Goal: Information Seeking & Learning: Find specific fact

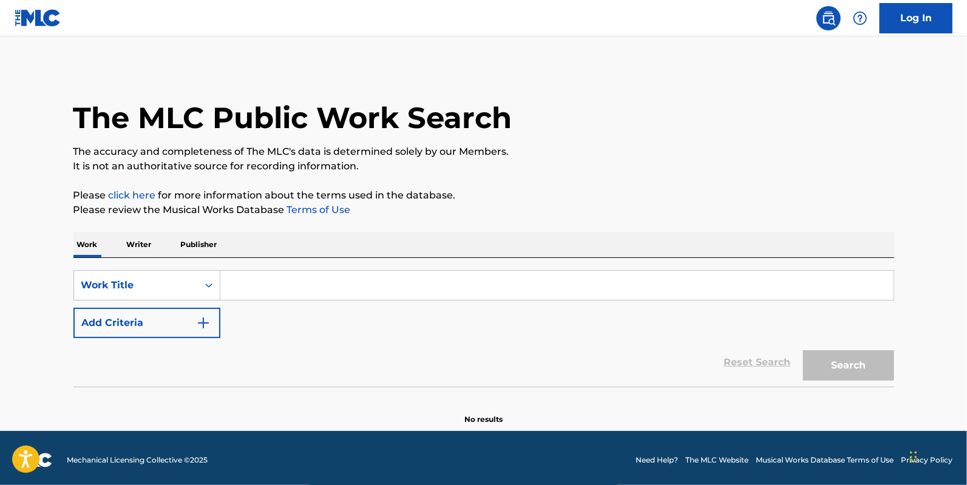
click at [297, 283] on input "Search Form" at bounding box center [556, 285] width 673 height 29
type input "hate"
click at [803, 350] on button "Search" at bounding box center [848, 365] width 91 height 30
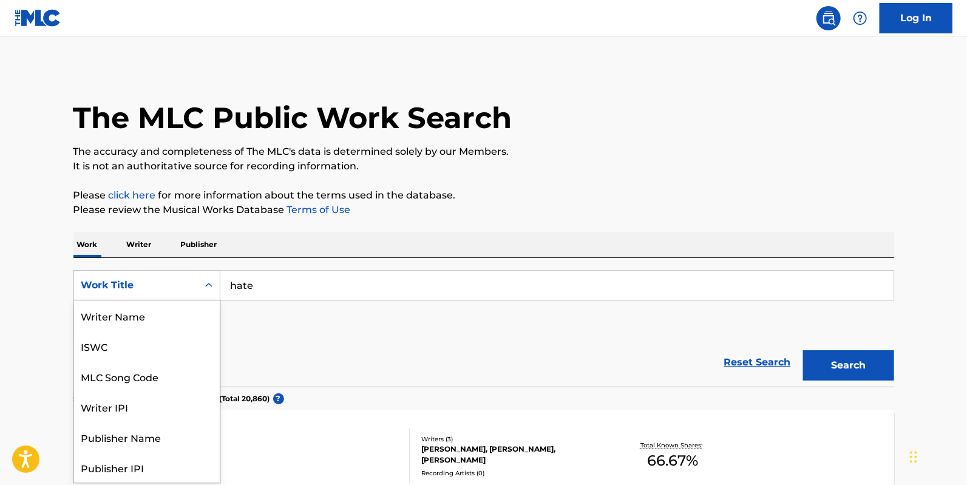
click at [180, 272] on div "Work Title" at bounding box center [146, 285] width 147 height 30
click at [308, 355] on div "Reset Search Search" at bounding box center [483, 362] width 820 height 49
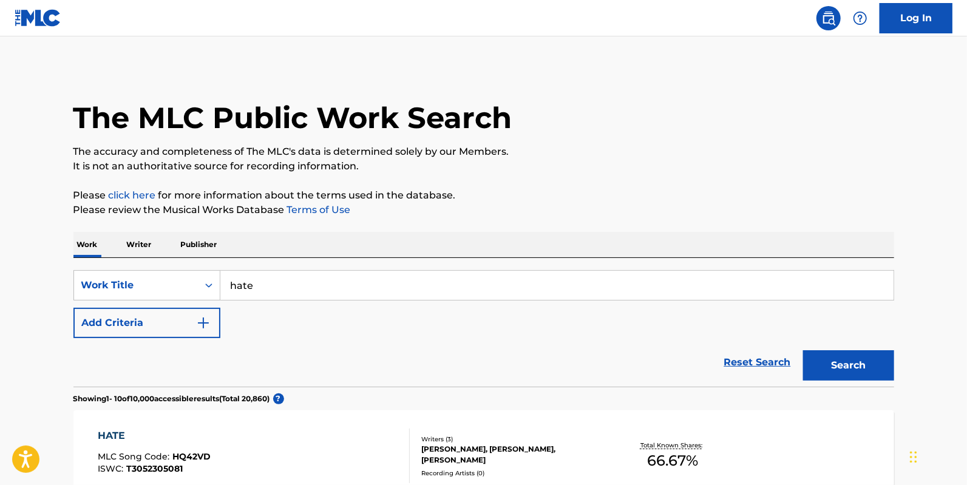
click at [163, 306] on div "SearchWithCriteria9641314f-597e-4a65-8e27-9542b2bfa8db Work Title hate Add Crit…" at bounding box center [483, 304] width 820 height 68
click at [162, 327] on button "Add Criteria" at bounding box center [146, 323] width 147 height 30
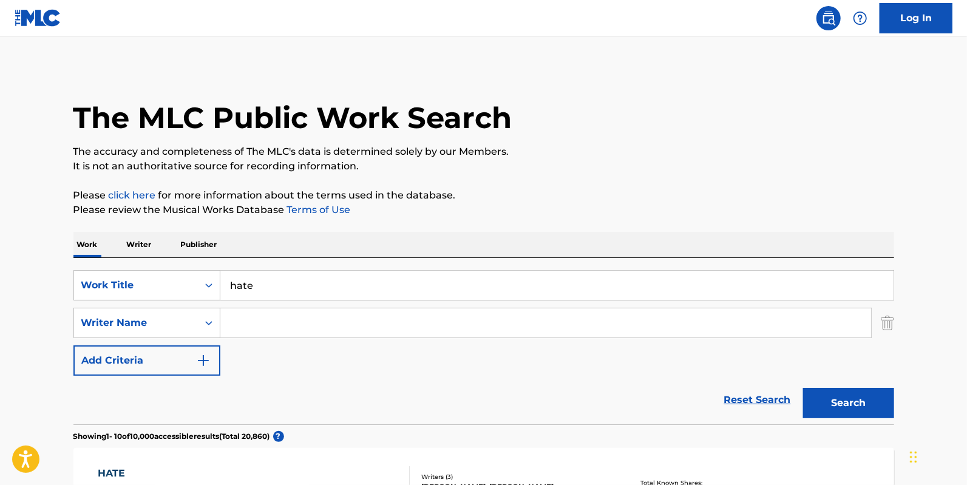
click at [264, 329] on input "Search Form" at bounding box center [545, 322] width 651 height 29
click at [803, 388] on button "Search" at bounding box center [848, 403] width 91 height 30
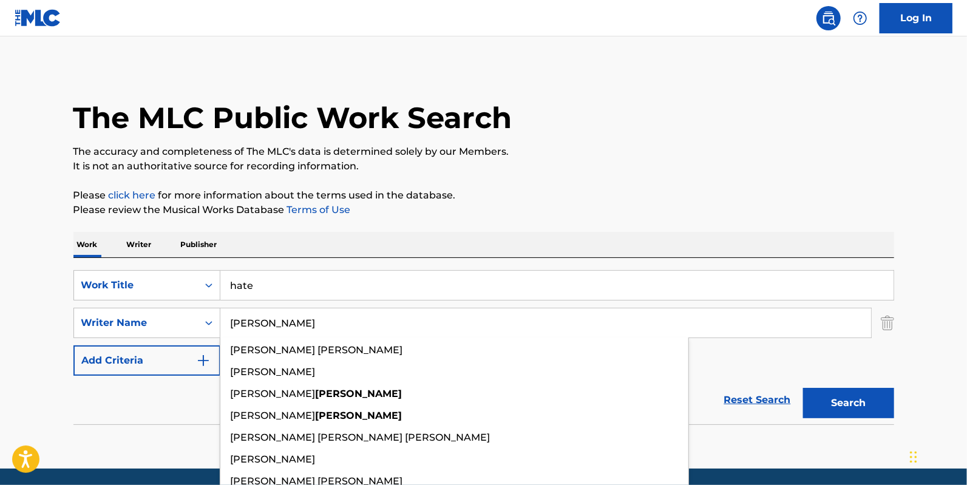
type input "[PERSON_NAME]"
click at [803, 388] on button "Search" at bounding box center [848, 403] width 91 height 30
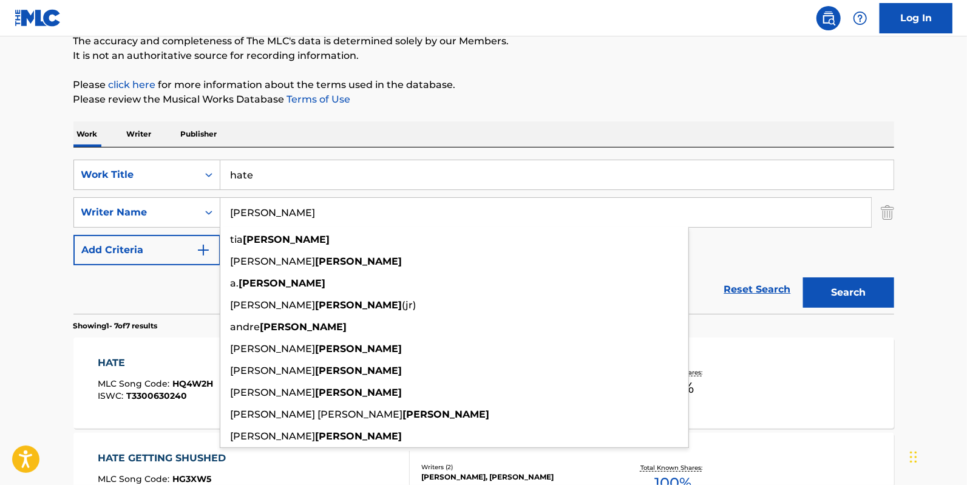
scroll to position [107, 0]
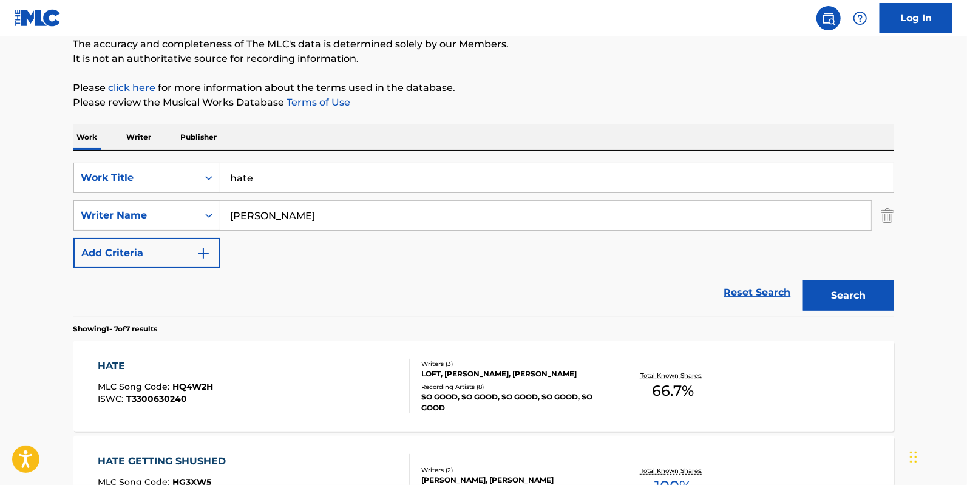
click at [839, 268] on div "Search" at bounding box center [845, 292] width 97 height 49
click at [249, 379] on div "HATE MLC Song Code : HQ4W2H ISWC : T3300630240" at bounding box center [254, 386] width 312 height 55
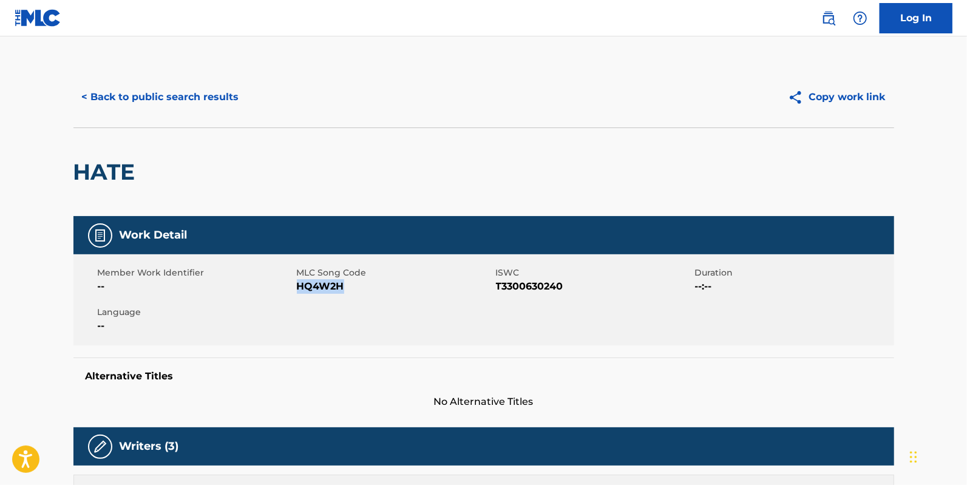
drag, startPoint x: 355, startPoint y: 311, endPoint x: 297, endPoint y: 289, distance: 61.4
click at [297, 289] on div "Member Work Identifier -- MLC Song Code HQ4W2H ISWC T3300630240 Duration --:-- …" at bounding box center [483, 299] width 820 height 91
copy span "HQ4W2H"
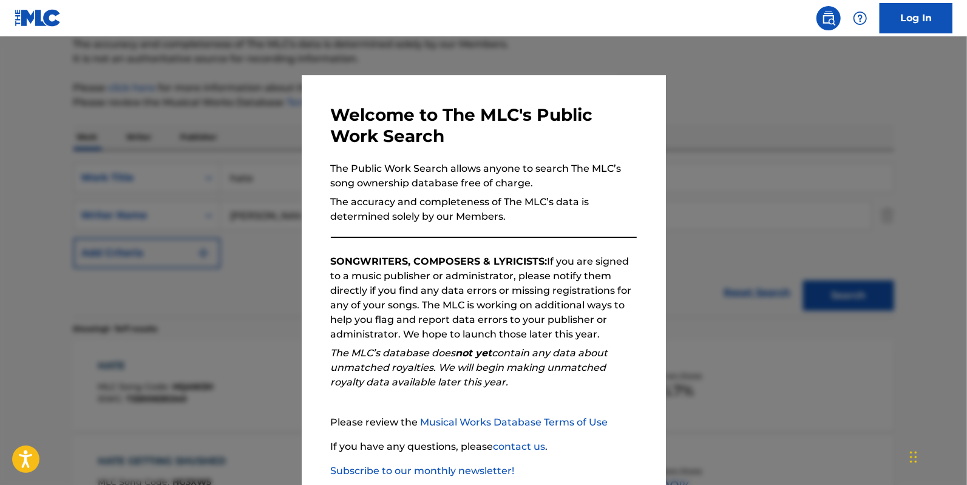
click at [266, 201] on div at bounding box center [483, 278] width 967 height 485
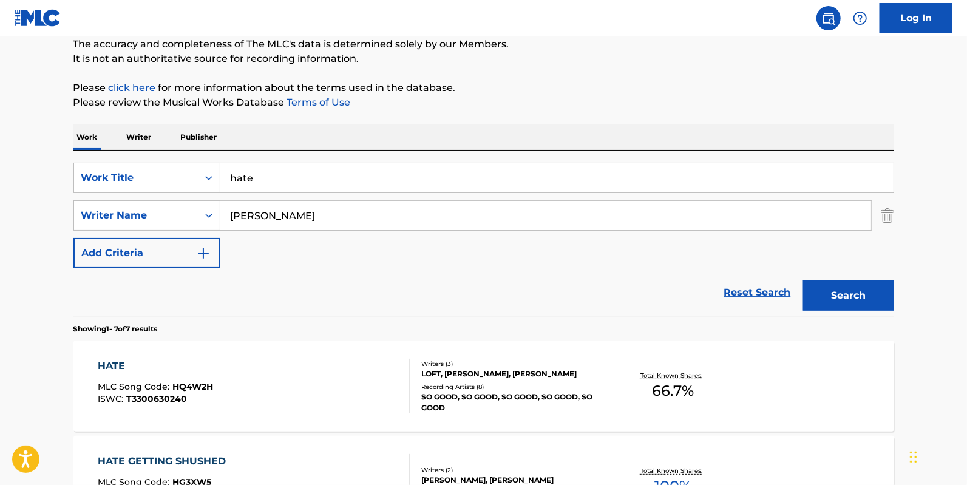
drag, startPoint x: 307, startPoint y: 186, endPoint x: 88, endPoint y: 147, distance: 222.5
click at [95, 151] on div "SearchWithCriteria9641314f-597e-4a65-8e27-9542b2bfa8db Work Title hate SearchWi…" at bounding box center [483, 234] width 820 height 166
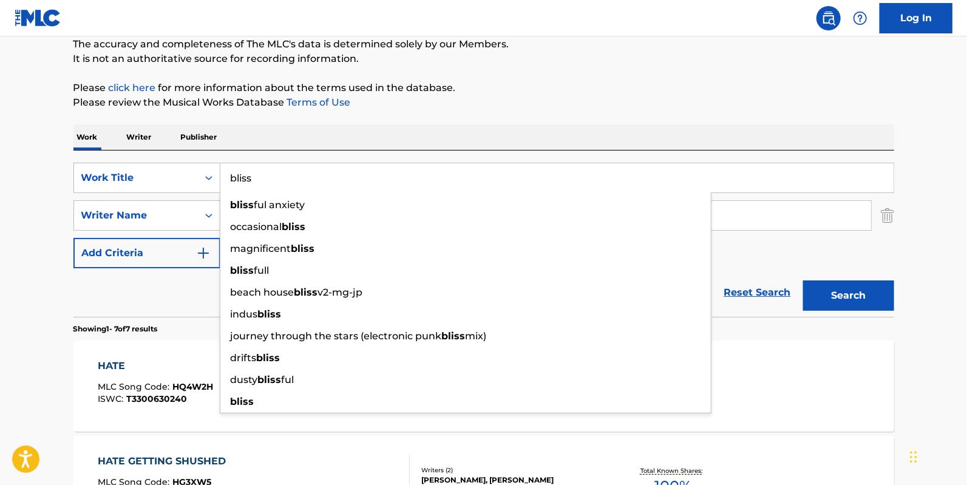
type input "bliss"
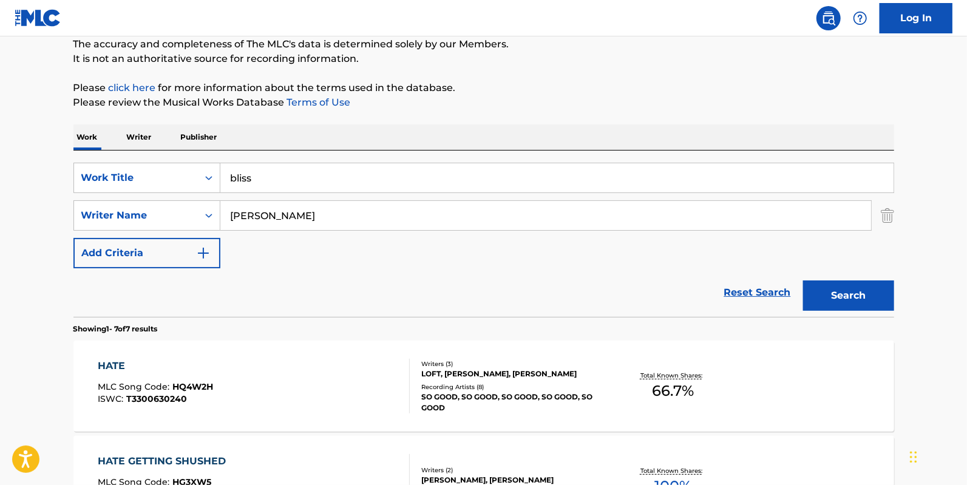
drag, startPoint x: 305, startPoint y: 214, endPoint x: 0, endPoint y: 167, distance: 308.7
type input "coney"
click at [803, 280] on button "Search" at bounding box center [848, 295] width 91 height 30
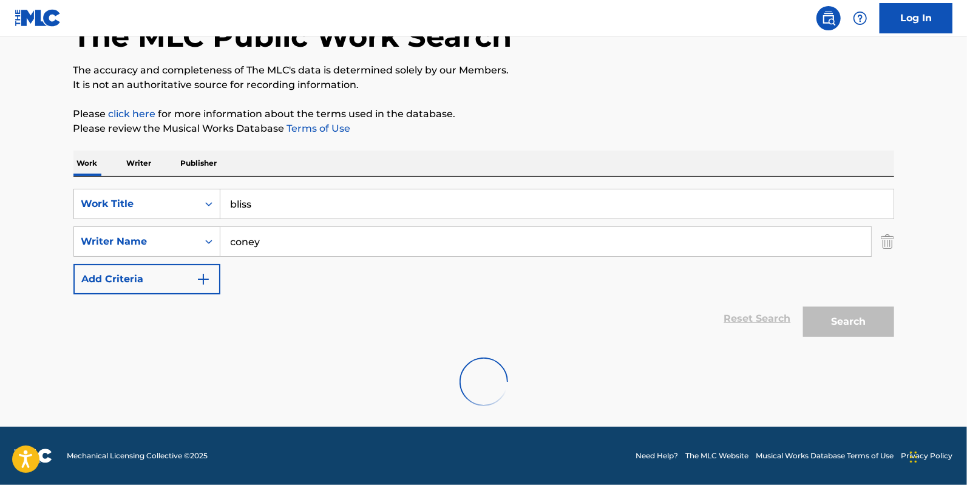
scroll to position [81, 0]
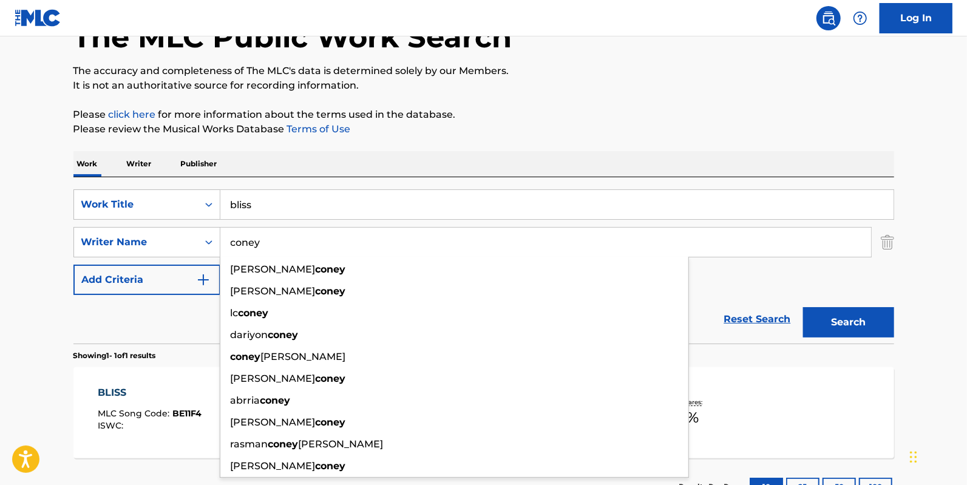
click at [633, 90] on p "It is not an authoritative source for recording information." at bounding box center [483, 85] width 820 height 15
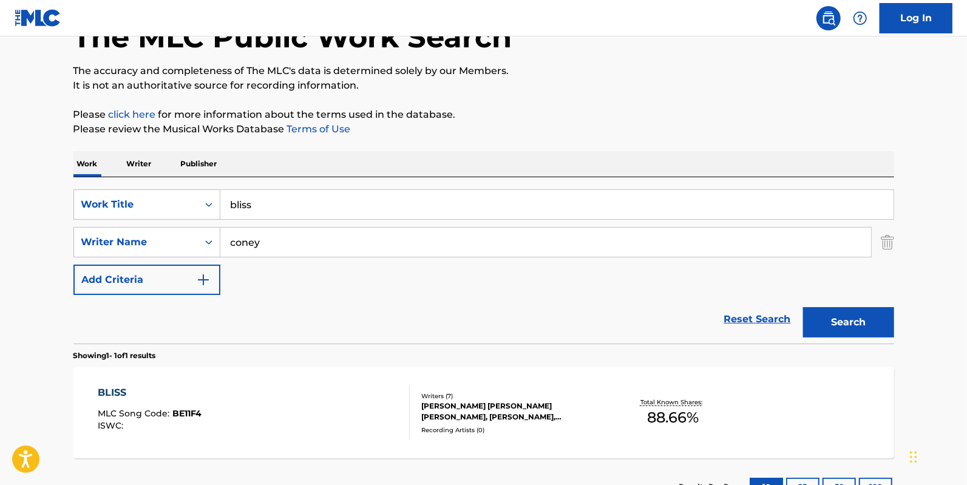
scroll to position [175, 0]
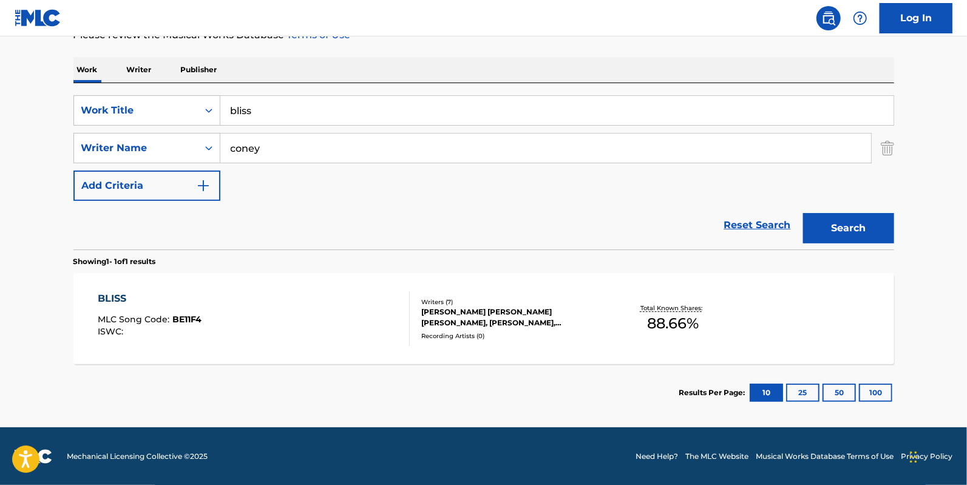
click at [210, 326] on div "BLISS MLC Song Code : BE11F4 ISWC :" at bounding box center [254, 318] width 312 height 55
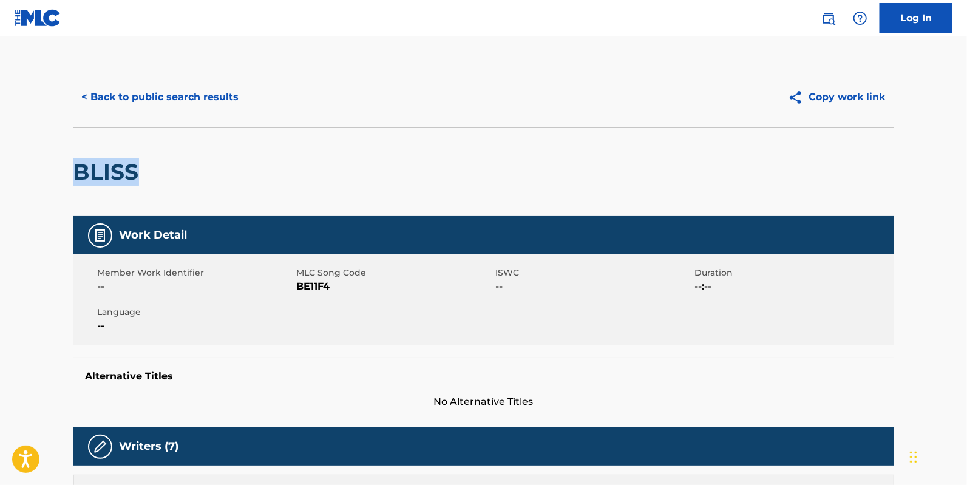
drag, startPoint x: 143, startPoint y: 180, endPoint x: 72, endPoint y: 174, distance: 71.2
copy h2 "BLISS"
drag, startPoint x: 333, startPoint y: 286, endPoint x: 295, endPoint y: 288, distance: 37.7
click at [295, 288] on div "Member Work Identifier -- MLC Song Code BE11F4 ISWC -- Duration --:-- Language …" at bounding box center [483, 299] width 820 height 91
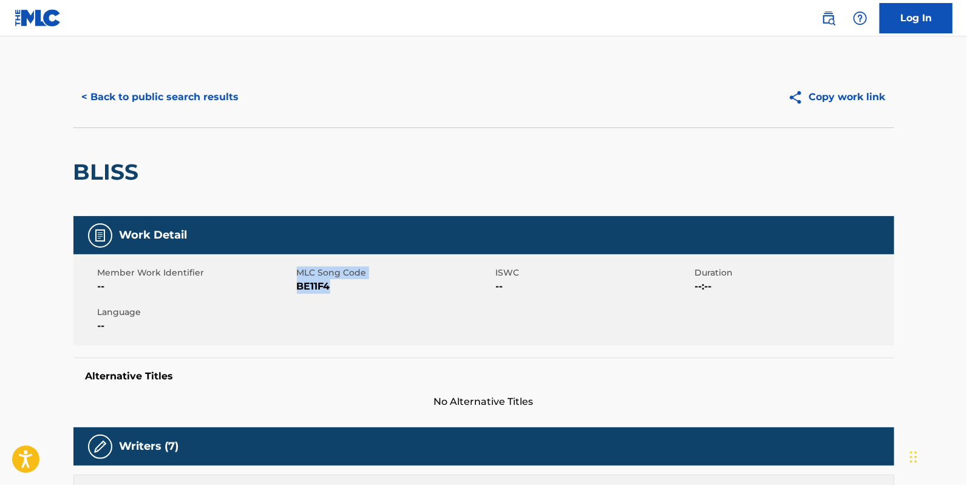
copy div "MLC Song Code BE11F4"
click at [297, 289] on span "BE11F4" at bounding box center [395, 286] width 196 height 15
drag, startPoint x: 297, startPoint y: 289, endPoint x: 347, endPoint y: 293, distance: 49.9
click at [347, 293] on span "BE11F4" at bounding box center [395, 286] width 196 height 15
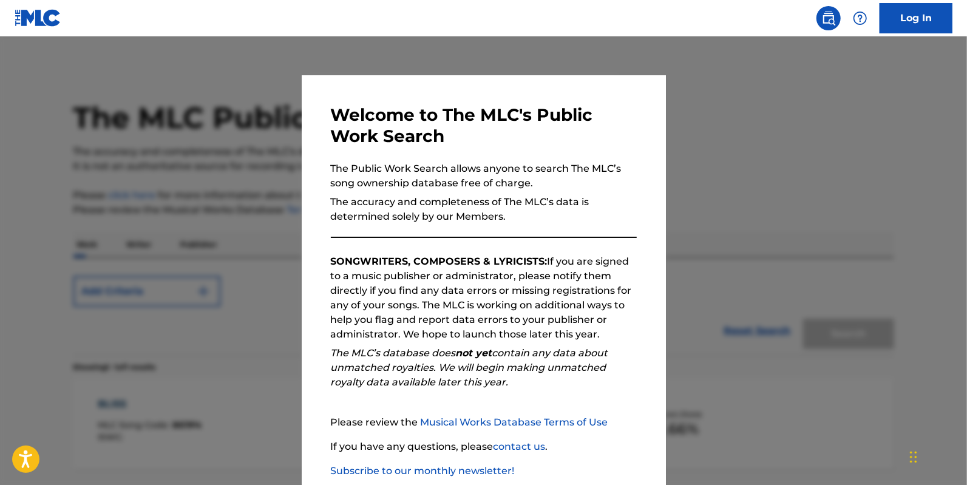
scroll to position [106, 0]
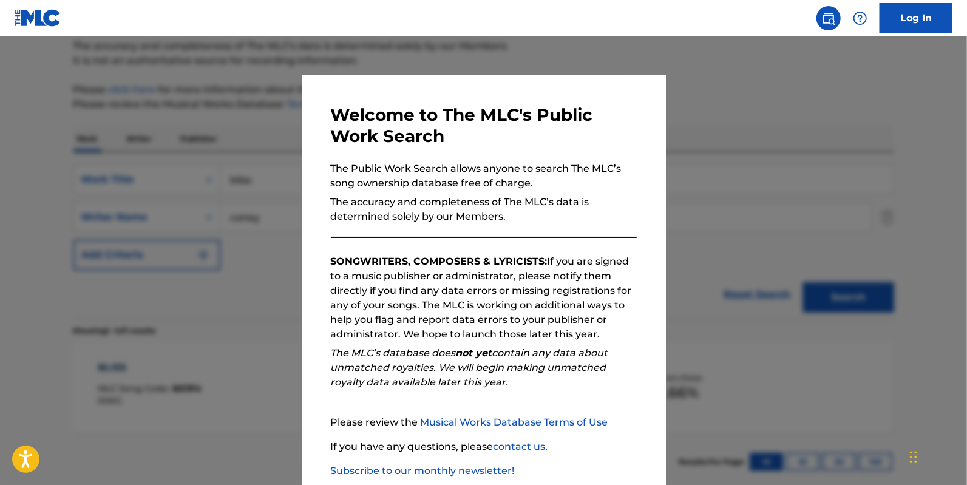
click at [234, 186] on div at bounding box center [483, 278] width 967 height 485
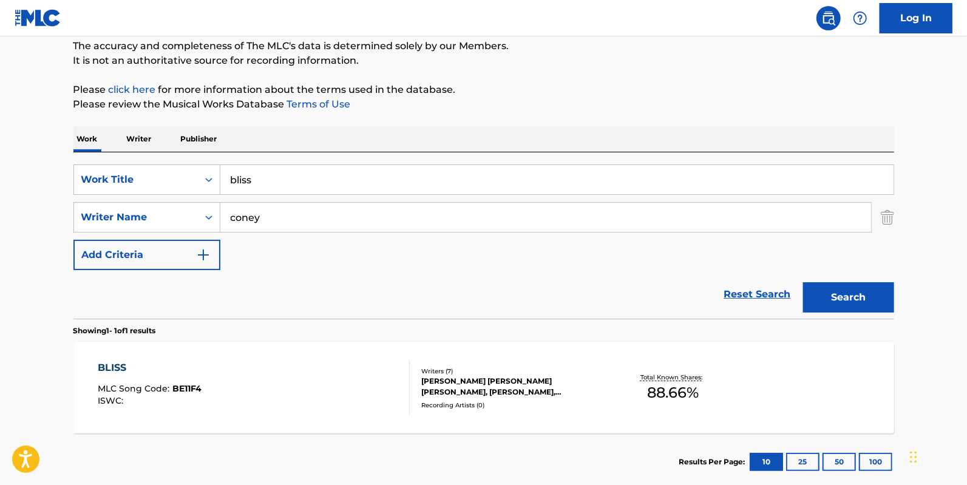
drag, startPoint x: 393, startPoint y: 191, endPoint x: 176, endPoint y: 197, distance: 217.4
click at [85, 177] on div "SearchWithCriteria9641314f-597e-4a65-8e27-9542b2bfa8db Work Title bliss" at bounding box center [483, 179] width 820 height 30
paste input "BORDOISILA (MAATI S1)"
type input "BORDOISILA (MAATI S1)"
drag, startPoint x: 316, startPoint y: 226, endPoint x: 0, endPoint y: 156, distance: 323.2
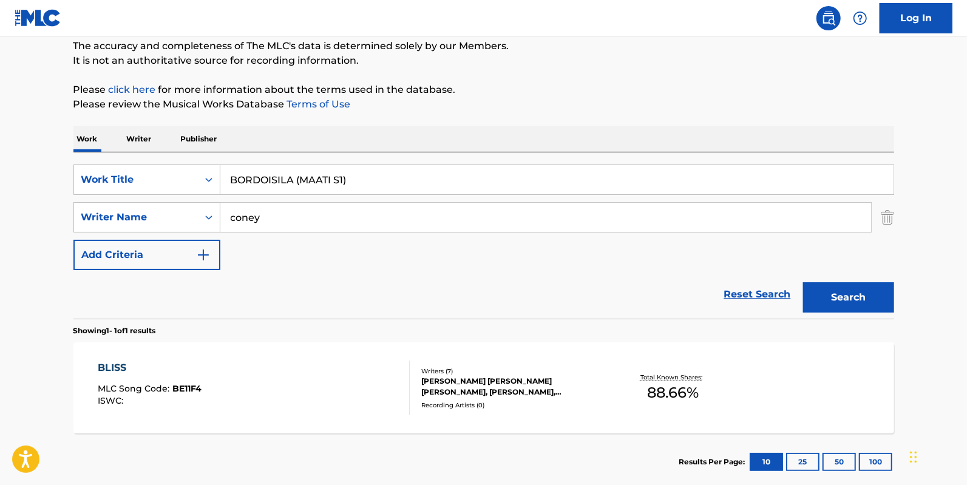
click at [0, 174] on main "The MLC Public Work Search The accuracy and completeness of The MLC's data is d…" at bounding box center [483, 214] width 967 height 566
click at [803, 282] on button "Search" at bounding box center [848, 297] width 91 height 30
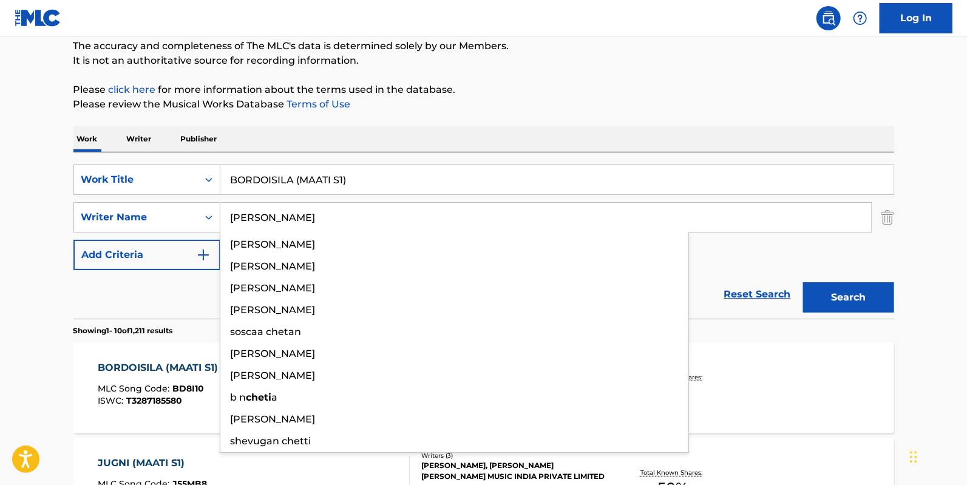
type input "[PERSON_NAME]"
click at [803, 282] on button "Search" at bounding box center [848, 297] width 91 height 30
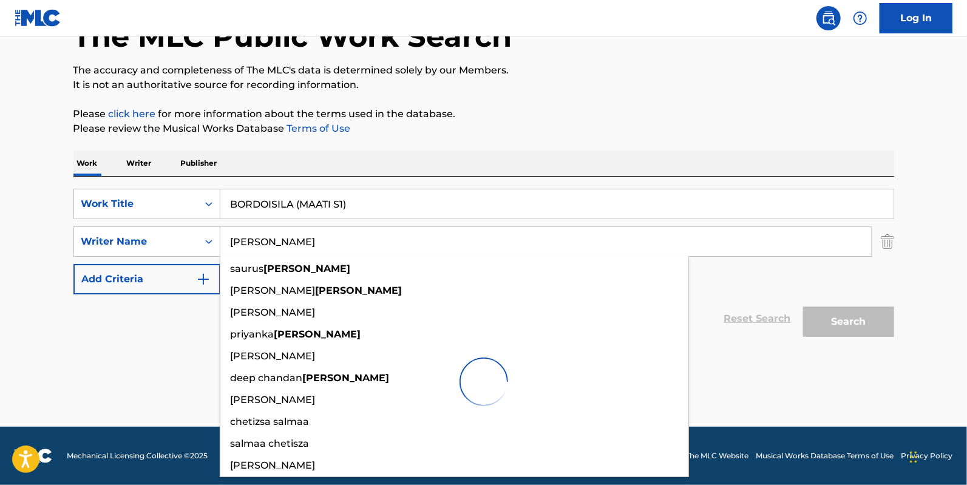
scroll to position [81, 0]
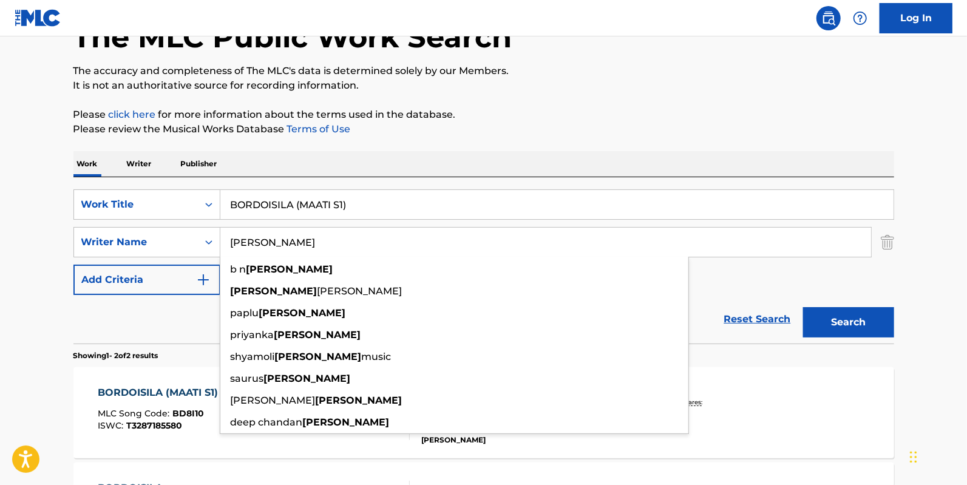
click at [570, 133] on p "Please review the Musical Works Database Terms of Use" at bounding box center [483, 129] width 820 height 15
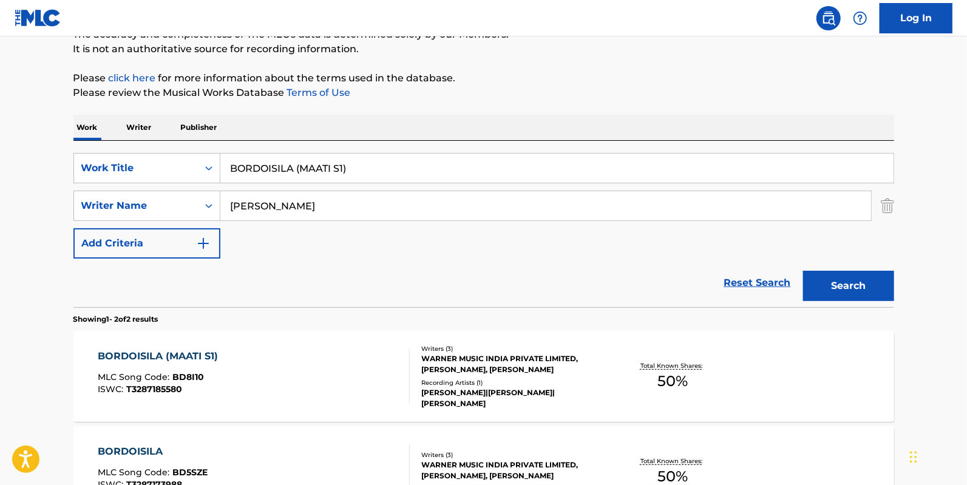
scroll to position [192, 0]
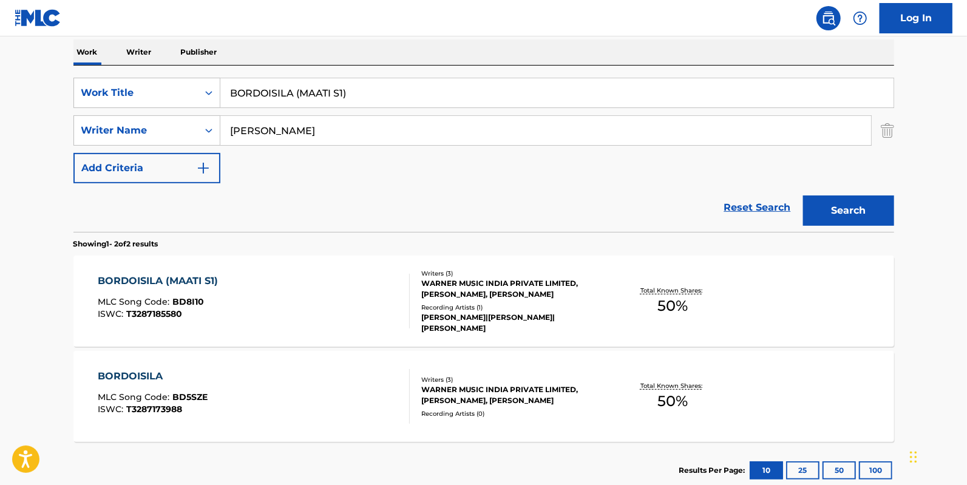
click at [252, 302] on div "BORDOISILA (MAATI S1) MLC Song Code : BD8I10 ISWC : T3287185580" at bounding box center [254, 301] width 312 height 55
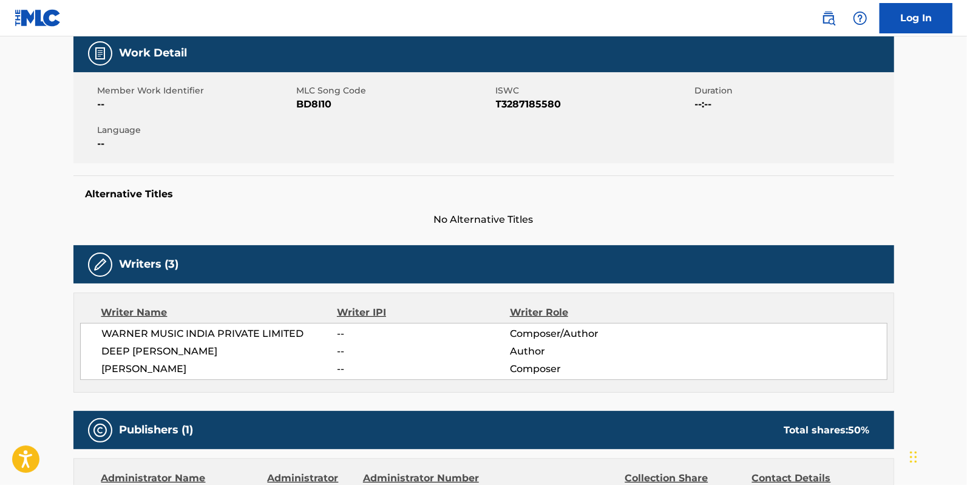
scroll to position [121, 0]
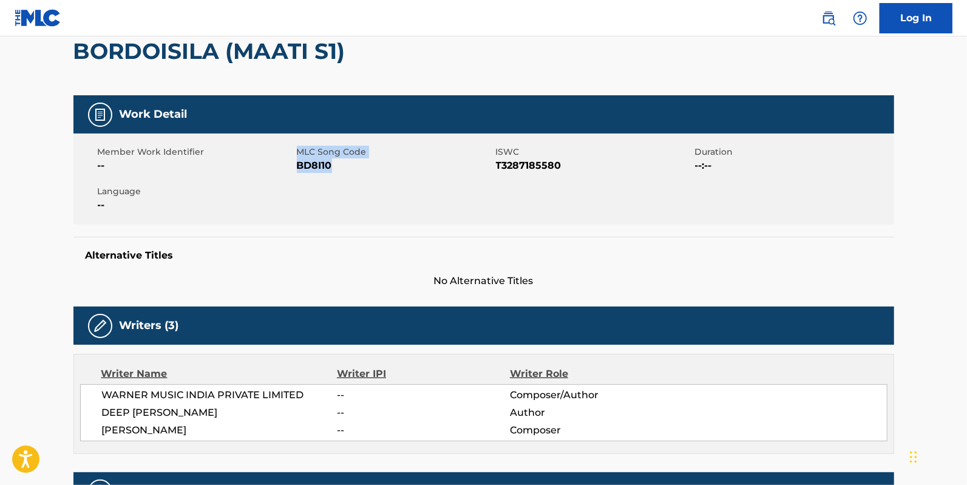
drag, startPoint x: 346, startPoint y: 178, endPoint x: 293, endPoint y: 169, distance: 54.2
click at [293, 169] on div "Member Work Identifier -- MLC Song Code BD8I10 ISWC T3287185580 Duration --:-- …" at bounding box center [483, 179] width 820 height 91
click at [293, 169] on span "--" at bounding box center [196, 165] width 196 height 15
drag, startPoint x: 293, startPoint y: 169, endPoint x: 328, endPoint y: 165, distance: 36.1
click at [328, 165] on div "Member Work Identifier -- MLC Song Code BD8I10 ISWC T3287185580 Duration --:-- …" at bounding box center [483, 179] width 820 height 91
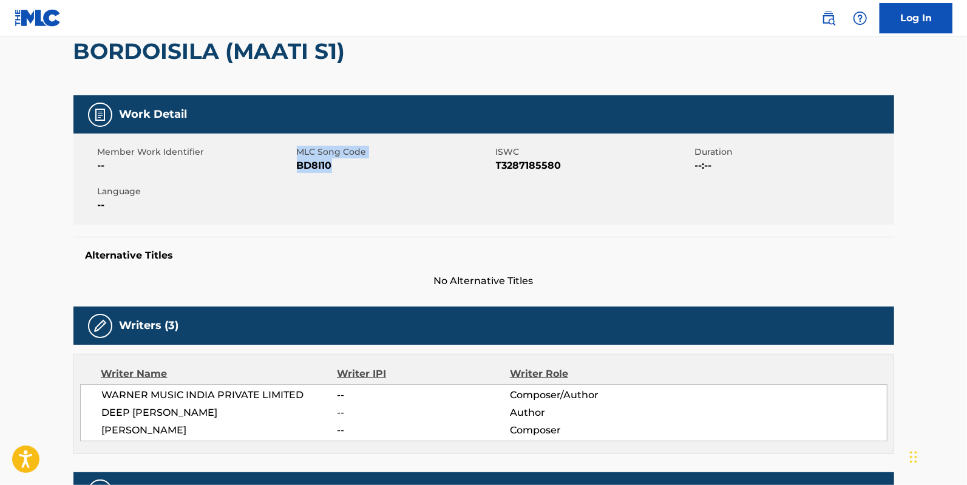
click at [345, 169] on span "BD8I10" at bounding box center [395, 165] width 196 height 15
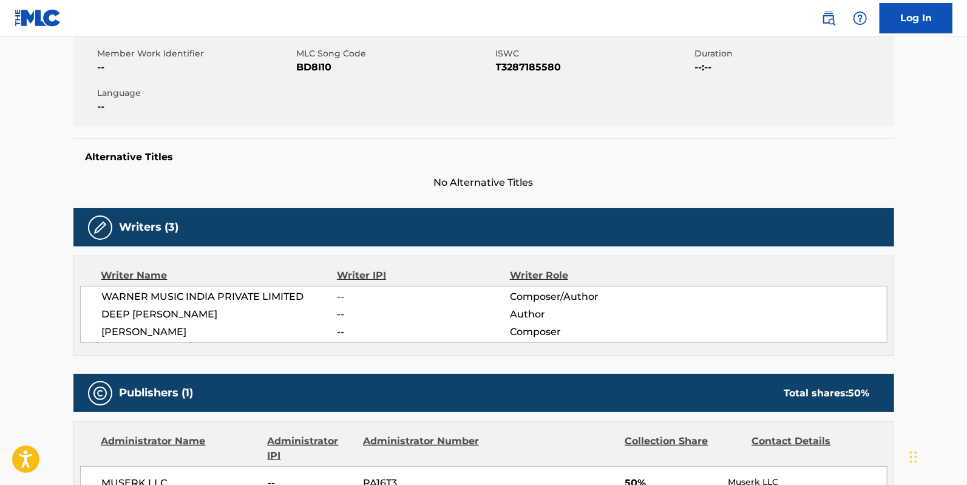
scroll to position [2, 0]
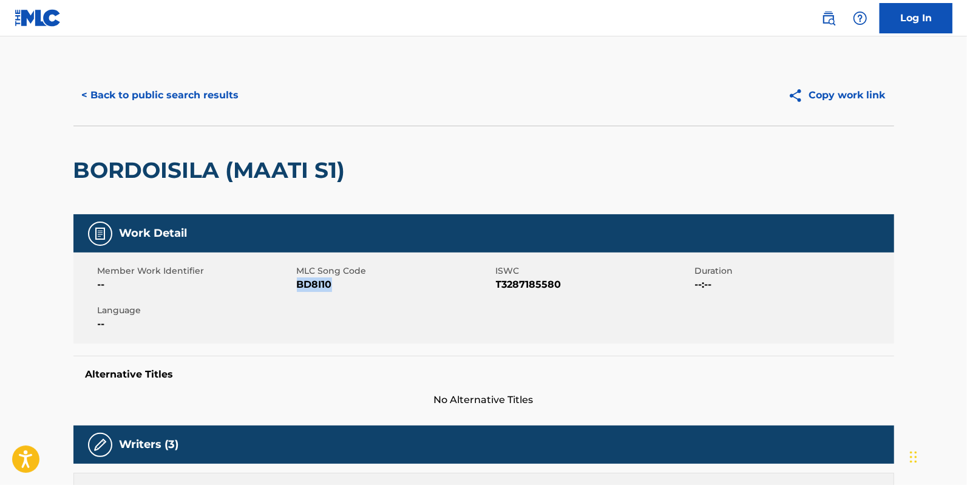
drag, startPoint x: 351, startPoint y: 283, endPoint x: 297, endPoint y: 286, distance: 54.1
click at [297, 286] on span "BD8I10" at bounding box center [395, 284] width 196 height 15
copy span "BD8I10"
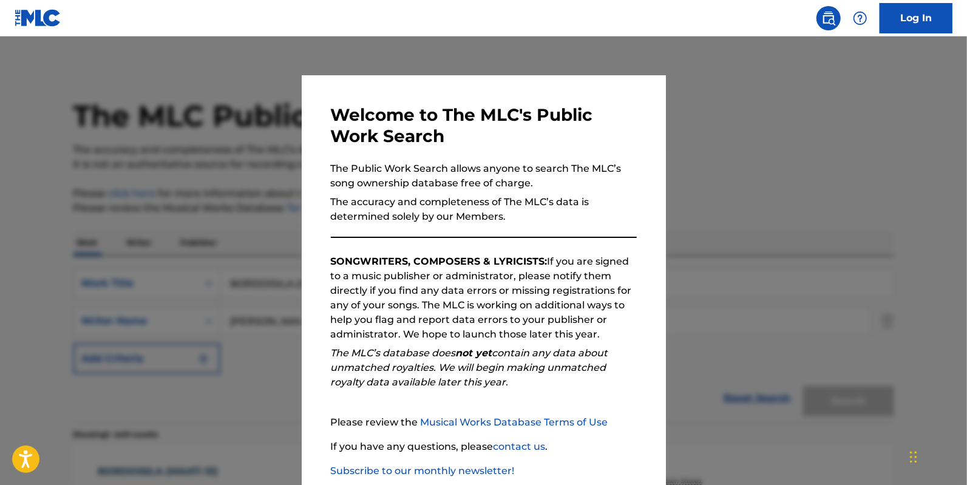
scroll to position [192, 0]
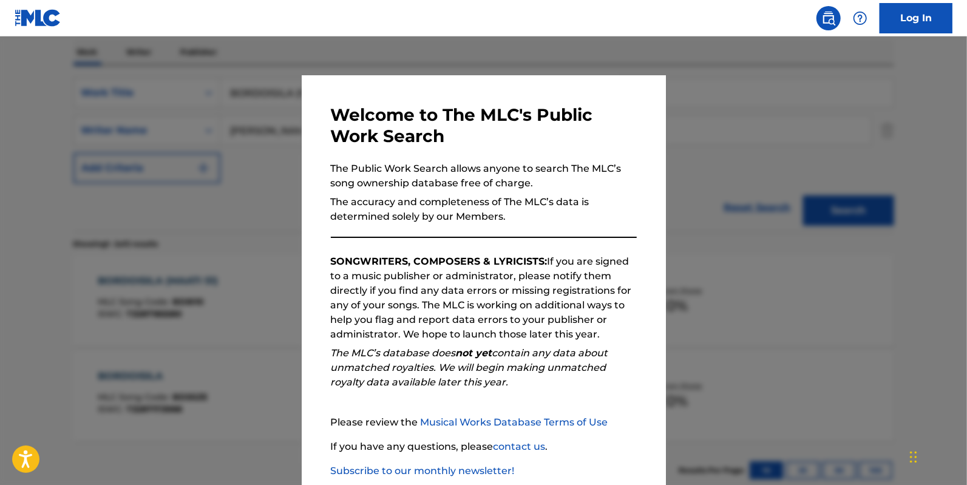
click at [823, 208] on div at bounding box center [483, 278] width 967 height 485
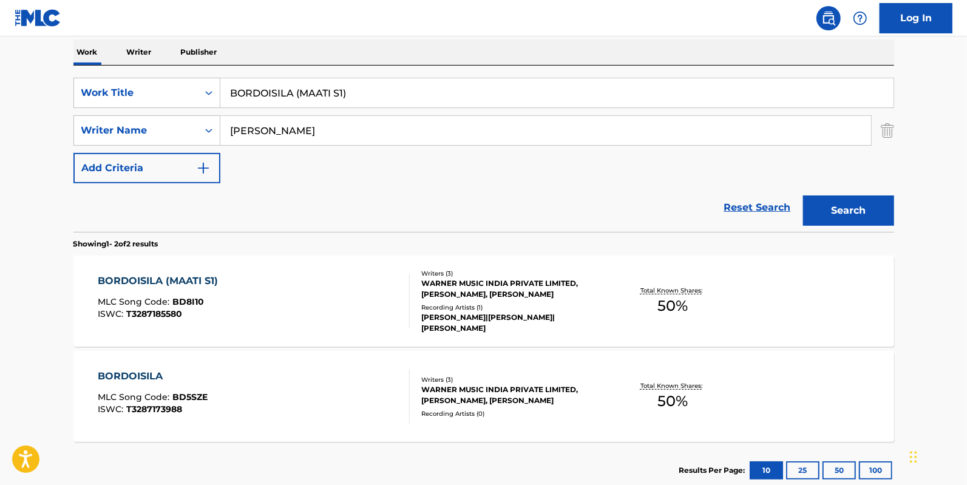
drag, startPoint x: 437, startPoint y: 93, endPoint x: 6, endPoint y: 72, distance: 431.4
click at [3, 73] on main "The MLC Public Work Search The accuracy and completeness of The MLC's data is d…" at bounding box center [483, 174] width 967 height 661
paste input "I WANT TO BE FREE"
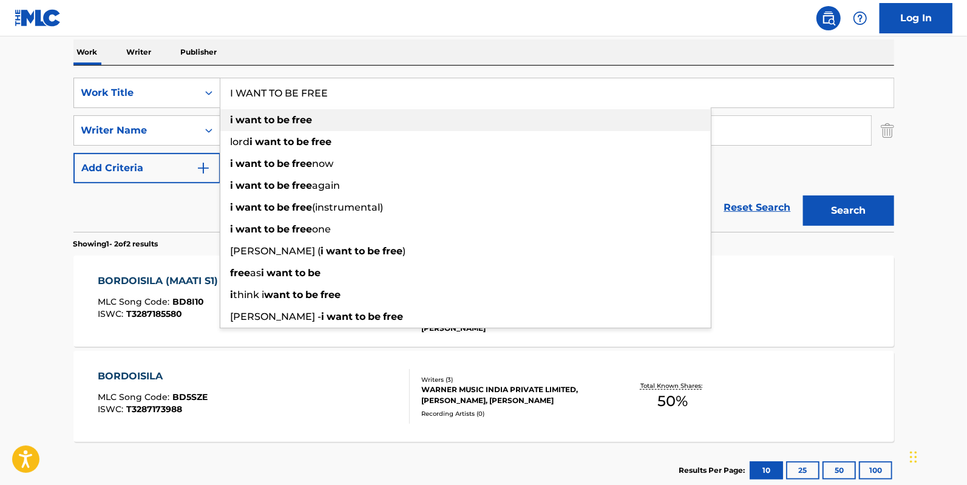
type input "I WANT TO BE FREE"
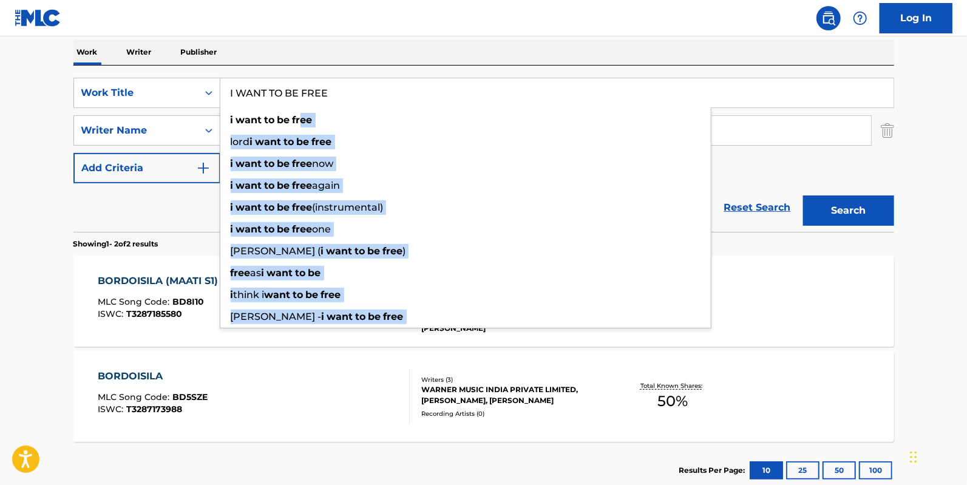
drag, startPoint x: 302, startPoint y: 126, endPoint x: 78, endPoint y: 109, distance: 224.6
click at [78, 109] on div "SearchWithCriteria9641314f-597e-4a65-8e27-9542b2bfa8db Work Title I WANT TO BE …" at bounding box center [483, 131] width 820 height 106
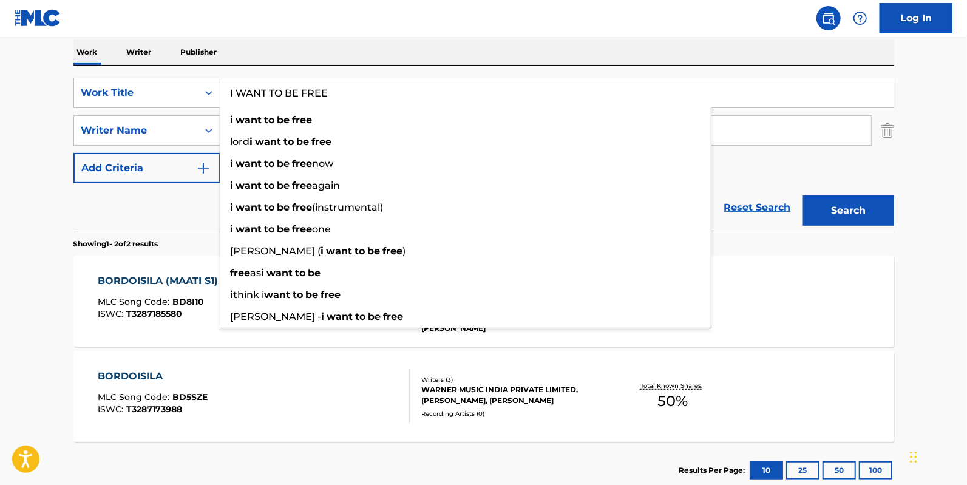
click at [816, 143] on input "[PERSON_NAME]" at bounding box center [545, 130] width 651 height 29
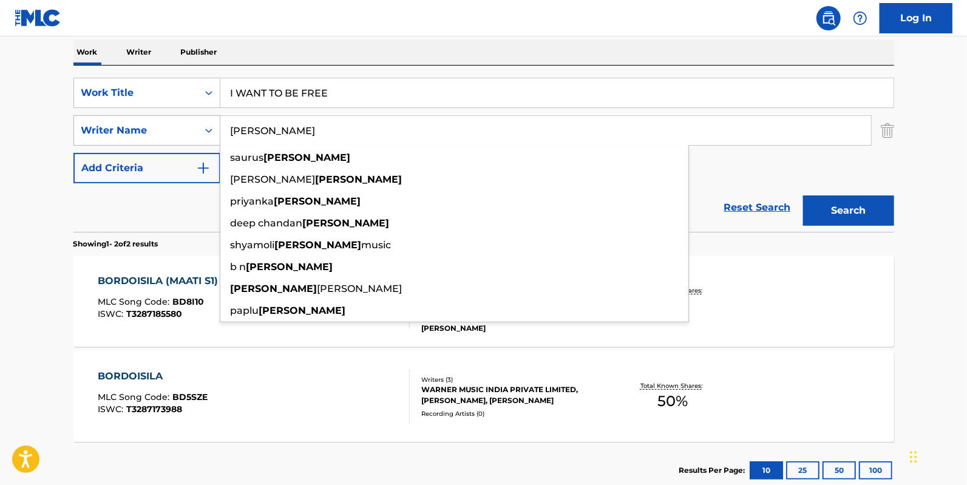
drag, startPoint x: 351, startPoint y: 141, endPoint x: 135, endPoint y: 137, distance: 215.5
click at [135, 137] on div "SearchWithCriteria2ec37158-c274-473f-a3b7-db64a039e599 Writer Name [PERSON_NAME…" at bounding box center [483, 130] width 820 height 30
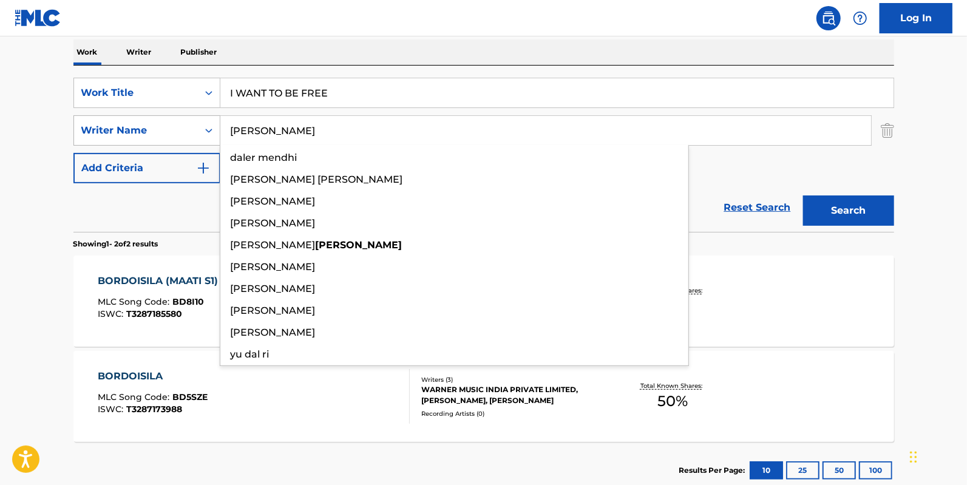
type input "[PERSON_NAME]"
click at [803, 195] on button "Search" at bounding box center [848, 210] width 91 height 30
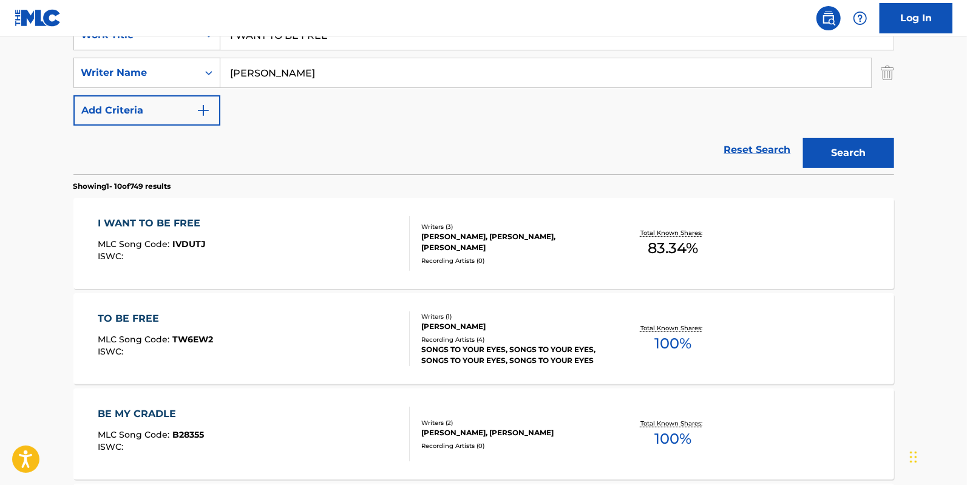
scroll to position [248, 0]
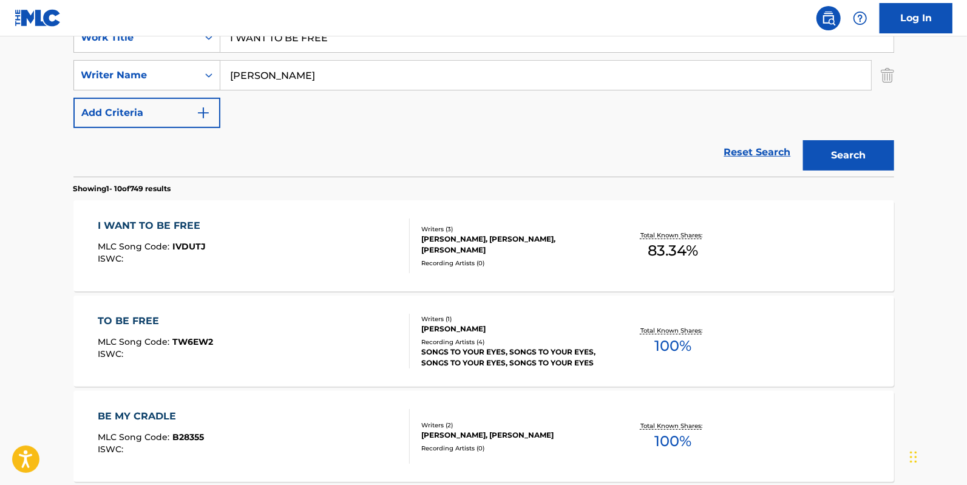
click at [167, 228] on div "I WANT TO BE FREE" at bounding box center [152, 225] width 109 height 15
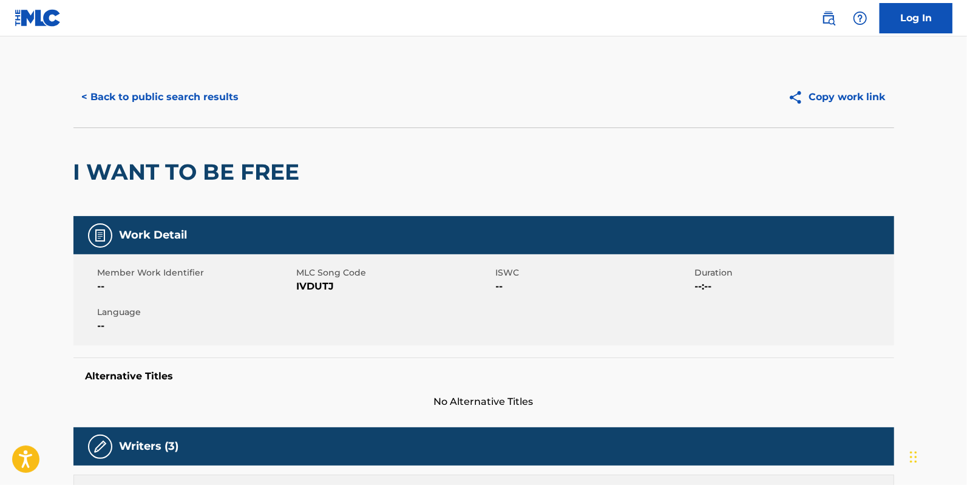
click at [30, 22] on img at bounding box center [38, 18] width 47 height 18
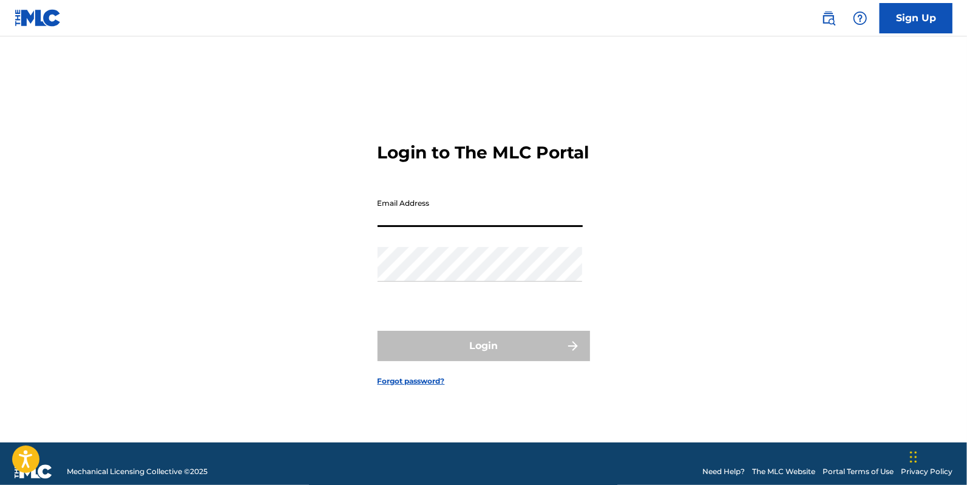
click at [452, 223] on input "Email Address" at bounding box center [479, 209] width 205 height 35
type input "[PERSON_NAME][EMAIL_ADDRESS][PERSON_NAME][DOMAIN_NAME]"
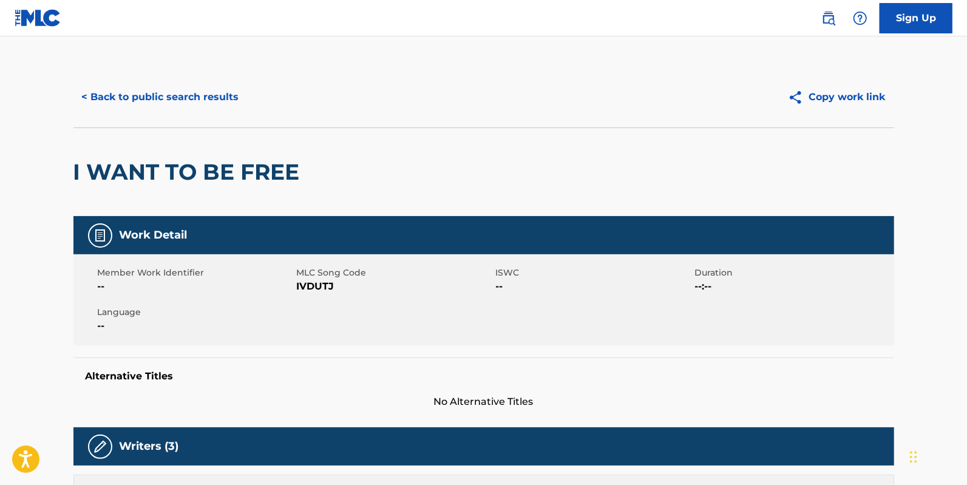
scroll to position [248, 0]
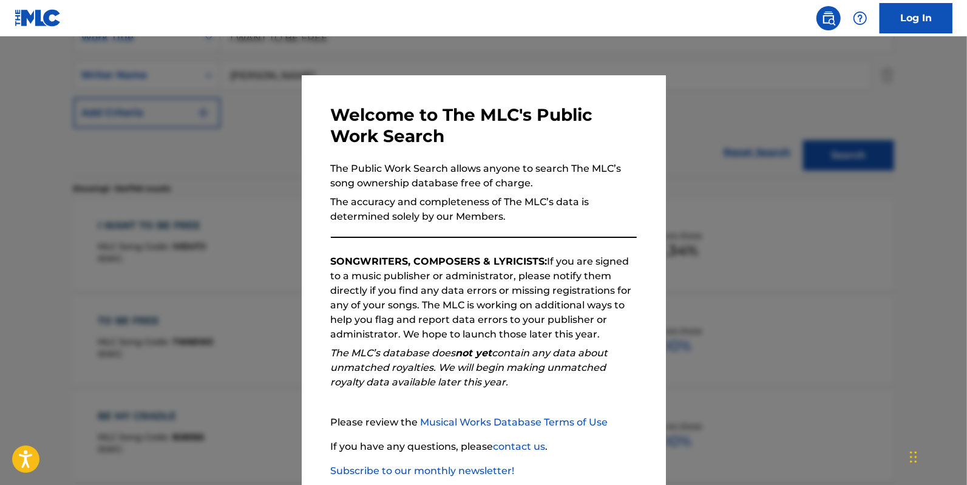
click at [107, 149] on div at bounding box center [483, 278] width 967 height 485
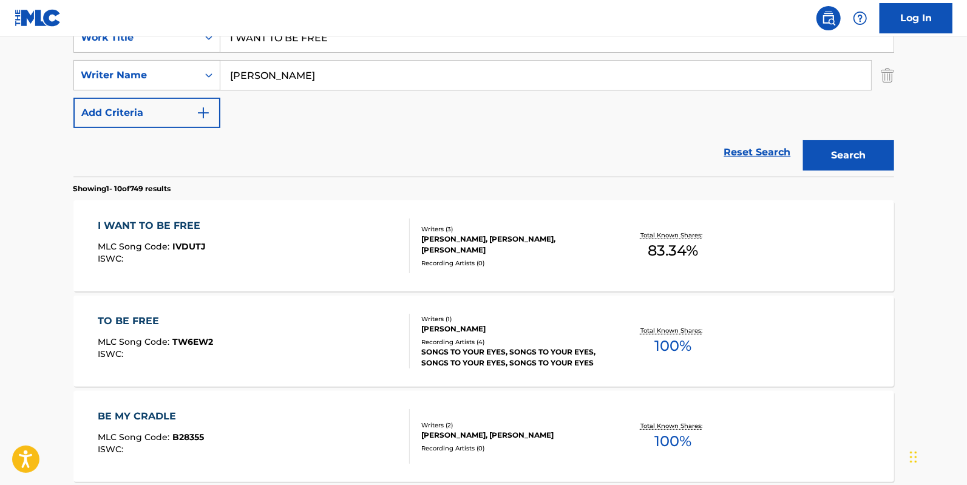
scroll to position [0, 0]
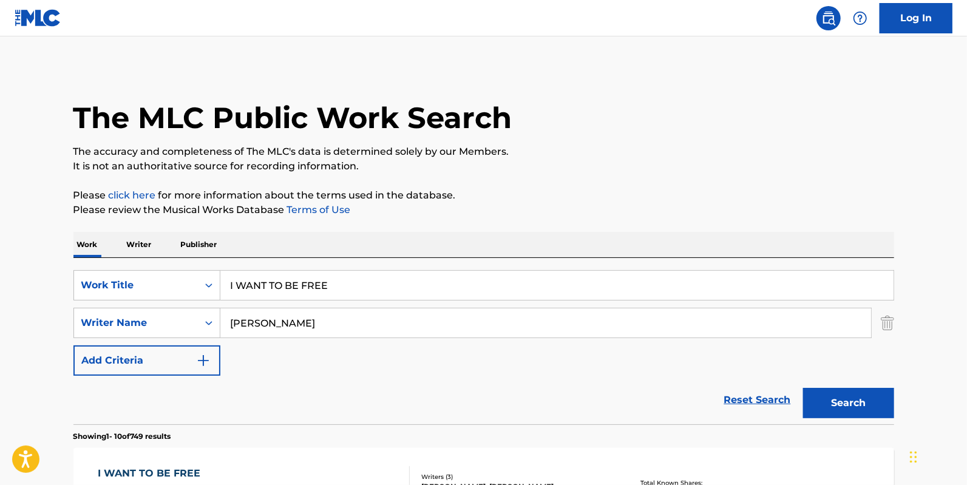
drag, startPoint x: 268, startPoint y: 326, endPoint x: 339, endPoint y: 286, distance: 81.5
click at [150, 316] on div "SearchWithCriteria2ec37158-c274-473f-a3b7-db64a039e599 Writer Name [PERSON_NAME]" at bounding box center [483, 323] width 820 height 30
paste input "[PERSON_NAME]"
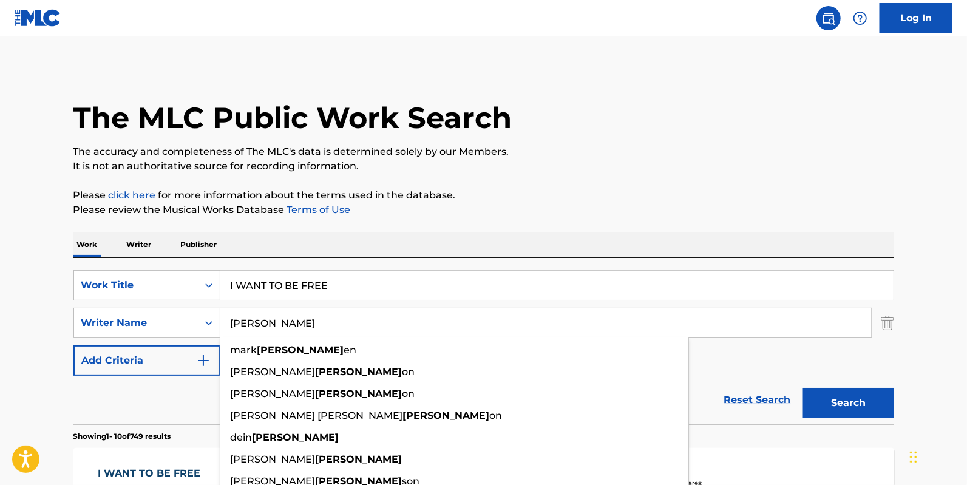
type input "[PERSON_NAME]"
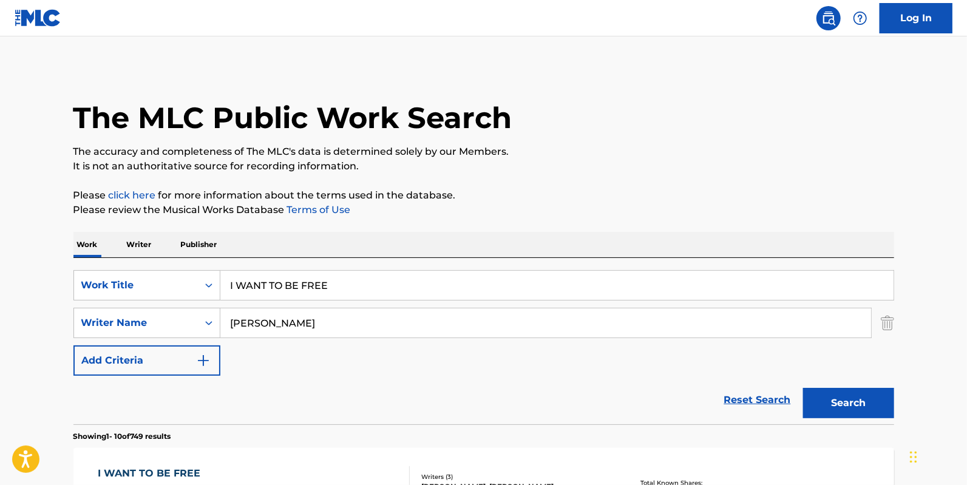
drag, startPoint x: 409, startPoint y: 293, endPoint x: 100, endPoint y: 259, distance: 310.7
click at [100, 265] on div "SearchWithCriteria9641314f-597e-4a65-8e27-9542b2bfa8db Work Title I WANT TO BE …" at bounding box center [483, 341] width 820 height 166
type input "kids"
click at [803, 388] on button "Search" at bounding box center [848, 403] width 91 height 30
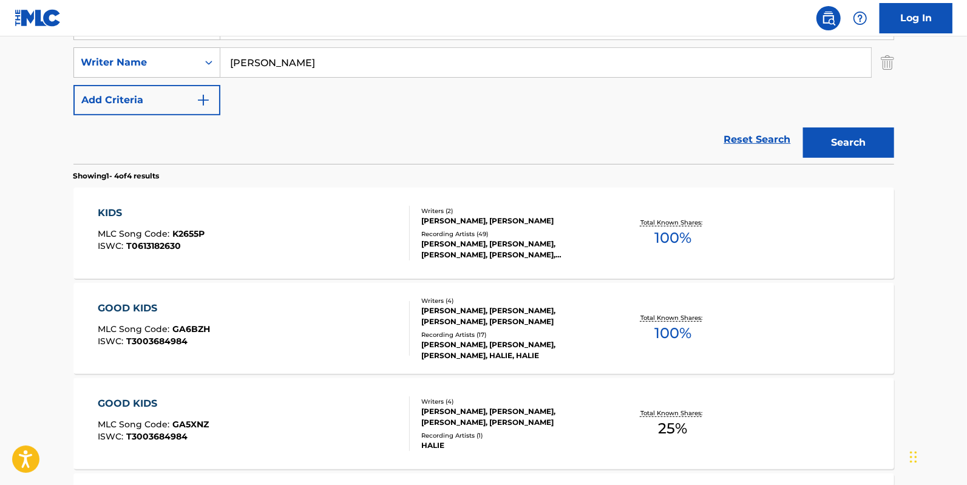
click at [198, 212] on div "KIDS" at bounding box center [151, 213] width 107 height 15
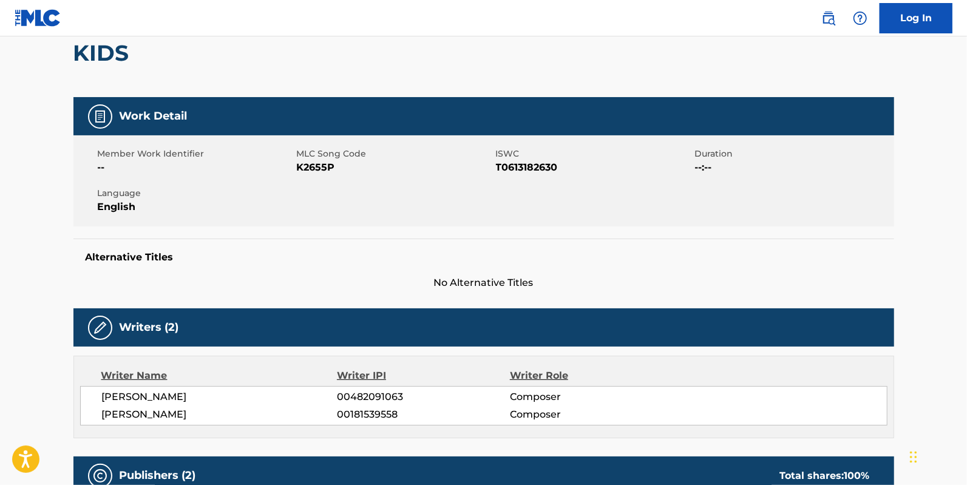
scroll to position [121, 0]
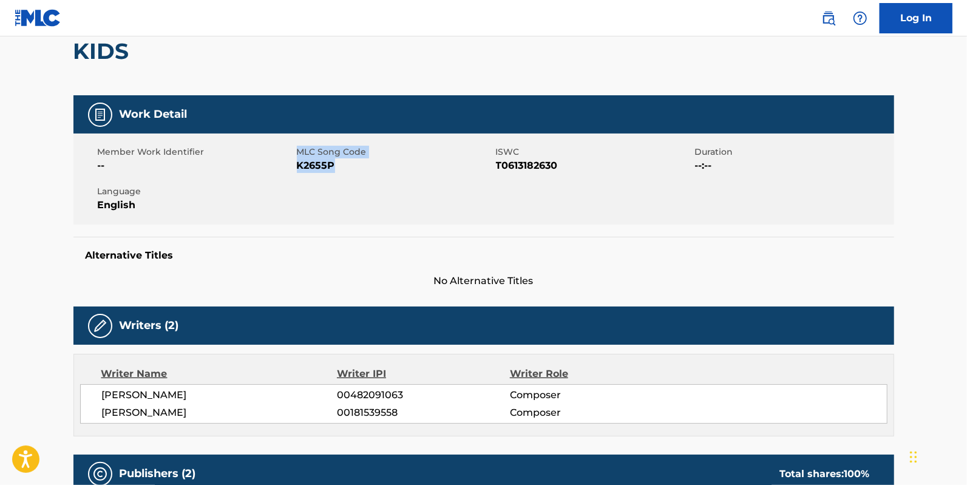
drag, startPoint x: 350, startPoint y: 172, endPoint x: 300, endPoint y: 165, distance: 49.7
click at [293, 172] on div "Member Work Identifier -- MLC Song Code K2655P ISWC T0613182630 Duration --:-- …" at bounding box center [483, 179] width 820 height 91
click at [299, 160] on span "K2655P" at bounding box center [395, 165] width 196 height 15
drag, startPoint x: 353, startPoint y: 163, endPoint x: 297, endPoint y: 168, distance: 56.1
click at [297, 168] on span "K2655P" at bounding box center [395, 165] width 196 height 15
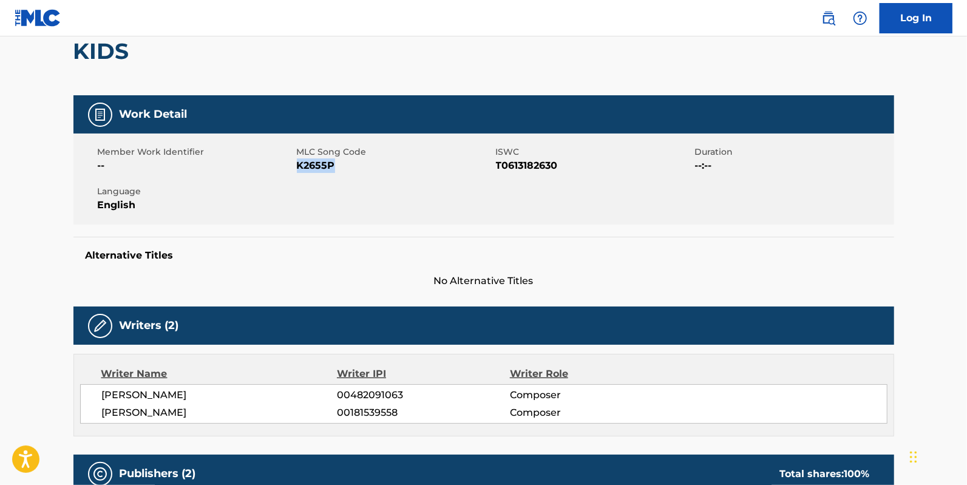
copy span "K2655P"
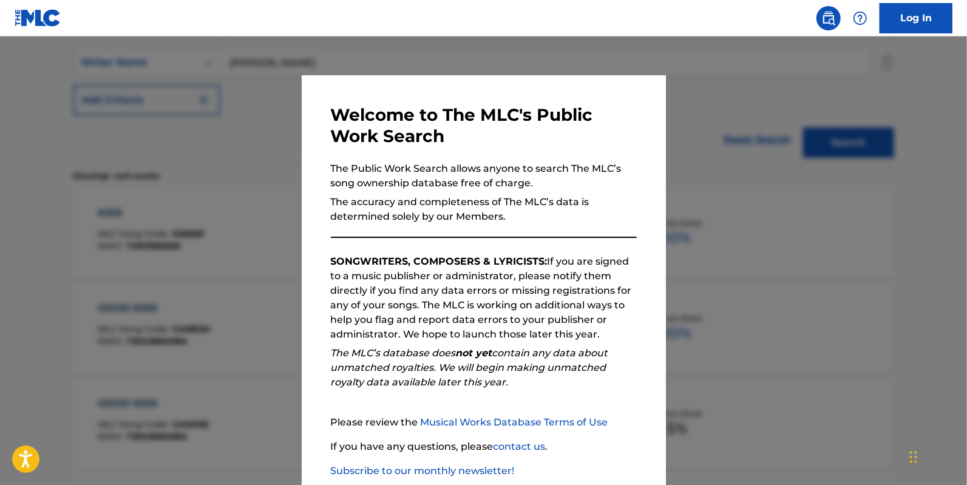
click at [173, 198] on div at bounding box center [483, 278] width 967 height 485
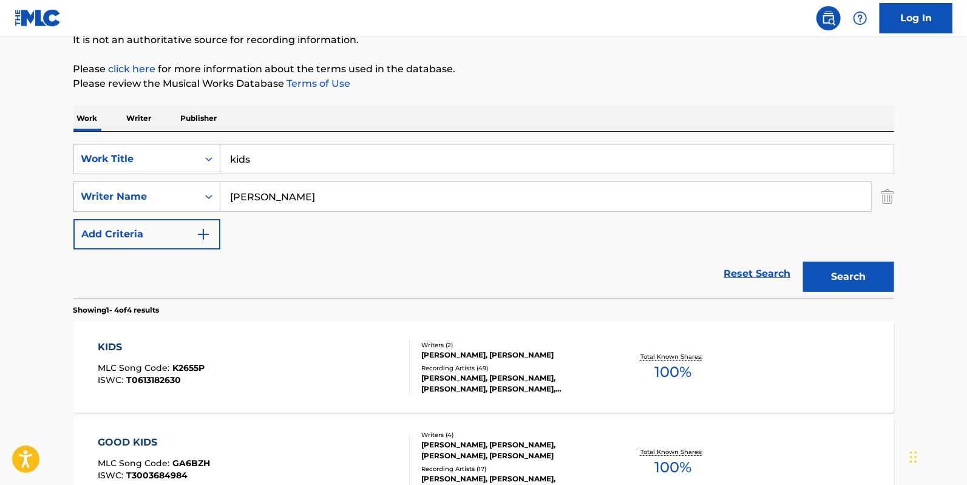
scroll to position [0, 0]
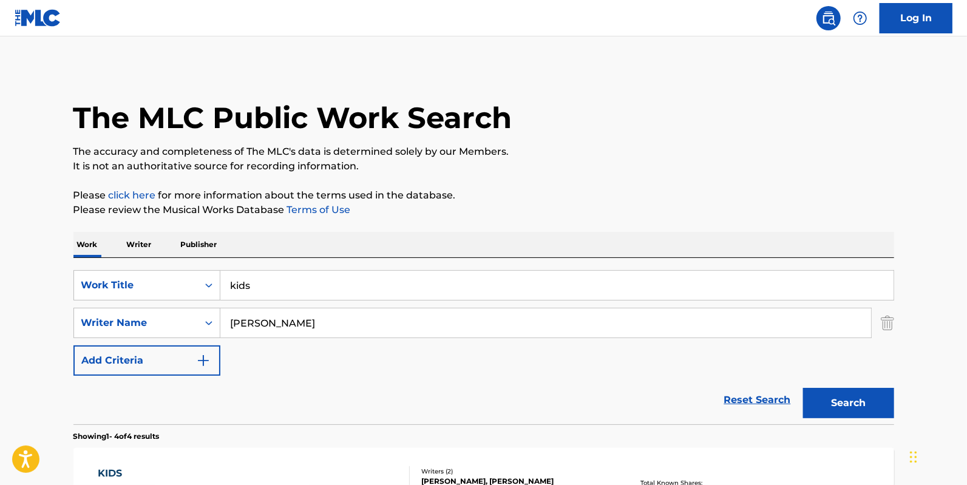
drag, startPoint x: 280, startPoint y: 293, endPoint x: 42, endPoint y: 255, distance: 240.8
click at [67, 276] on div "The MLC Public Work Search The accuracy and completeness of The MLC's data is d…" at bounding box center [484, 474] width 850 height 815
paste input "A DAY LIKE THIS"
type input "A DAY LIKE THIS"
click at [803, 388] on button "Search" at bounding box center [848, 403] width 91 height 30
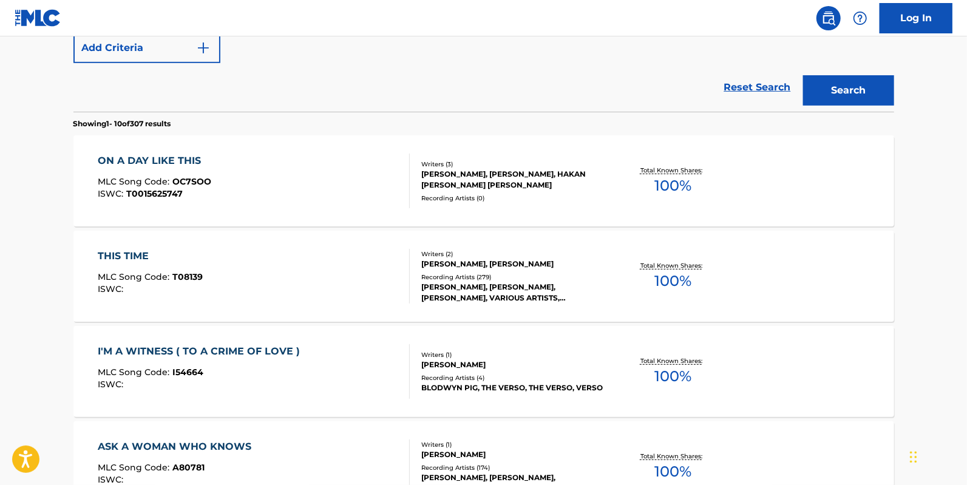
scroll to position [217, 0]
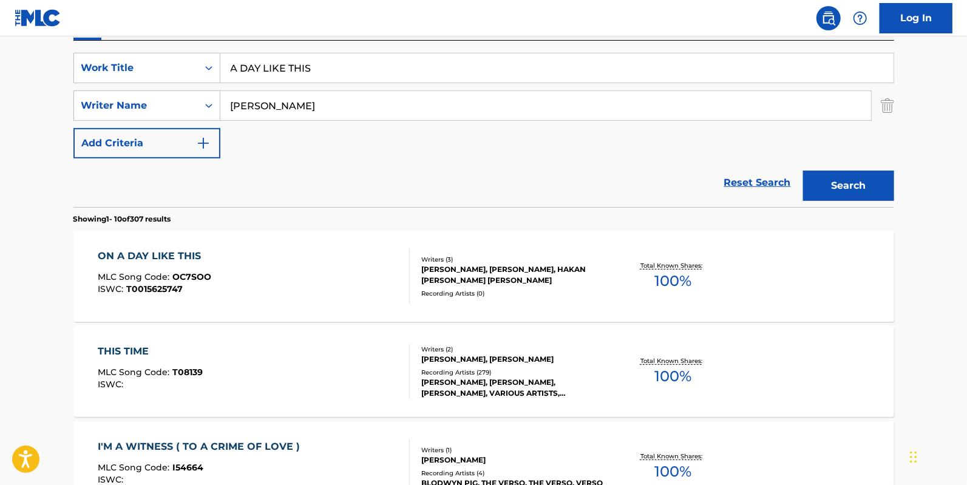
click at [836, 188] on button "Search" at bounding box center [848, 186] width 91 height 30
drag, startPoint x: 339, startPoint y: 95, endPoint x: 135, endPoint y: 92, distance: 204.5
click at [135, 92] on div "SearchWithCriteria2ec37158-c274-473f-a3b7-db64a039e599 Writer Name [PERSON_NAME]" at bounding box center [483, 105] width 820 height 30
paste input "Karyotakis"
type input "Karyotakis"
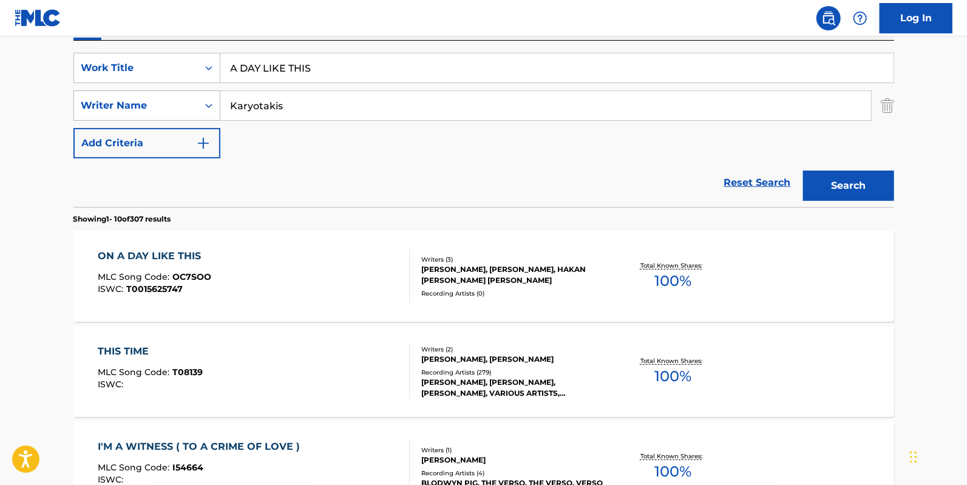
click at [803, 171] on button "Search" at bounding box center [848, 186] width 91 height 30
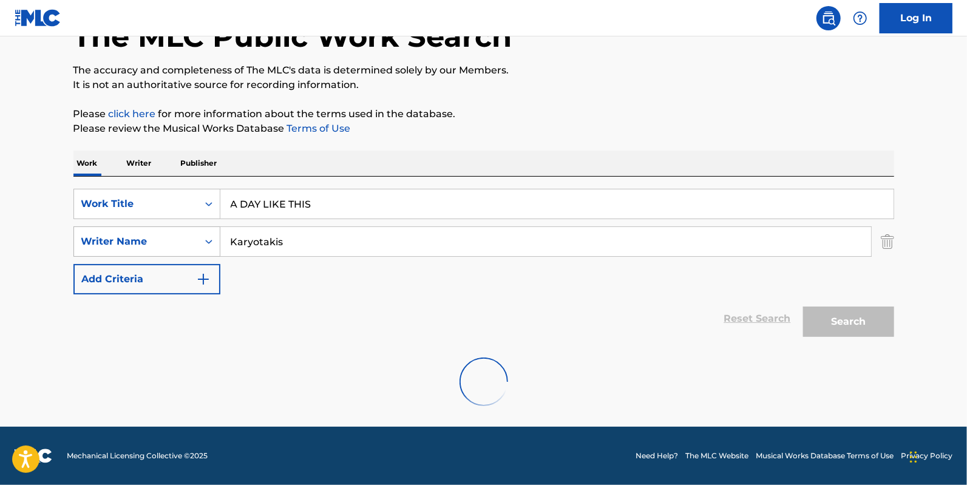
scroll to position [81, 0]
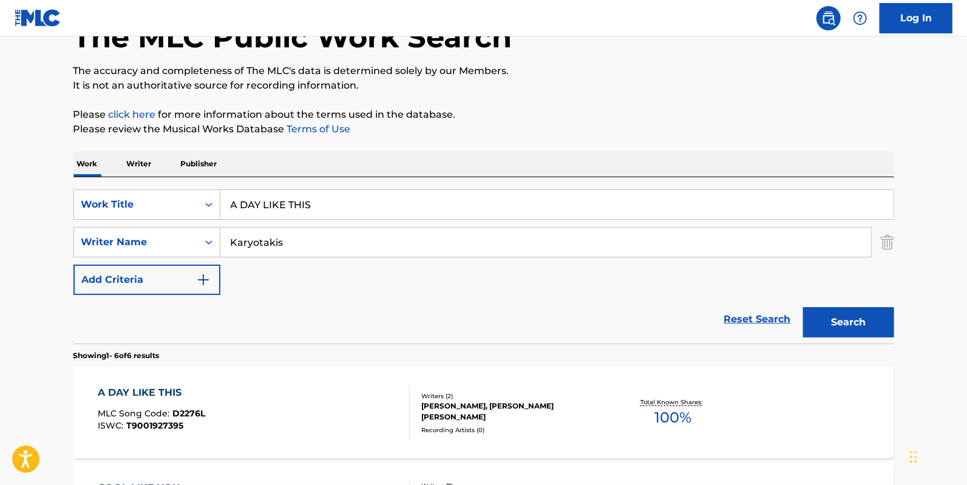
click at [830, 333] on button "Search" at bounding box center [848, 322] width 91 height 30
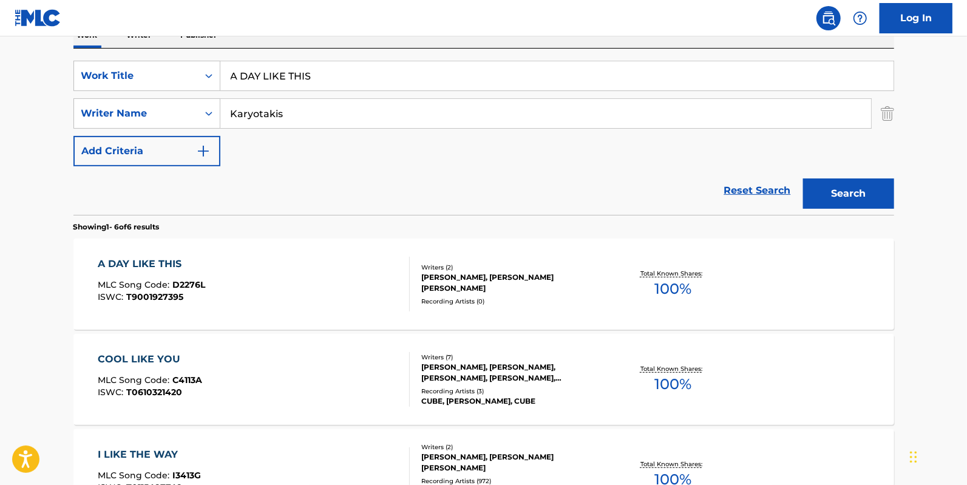
scroll to position [208, 0]
click at [277, 299] on div "A DAY LIKE THIS MLC Song Code : D2276L ISWC : T9001927395" at bounding box center [254, 285] width 312 height 55
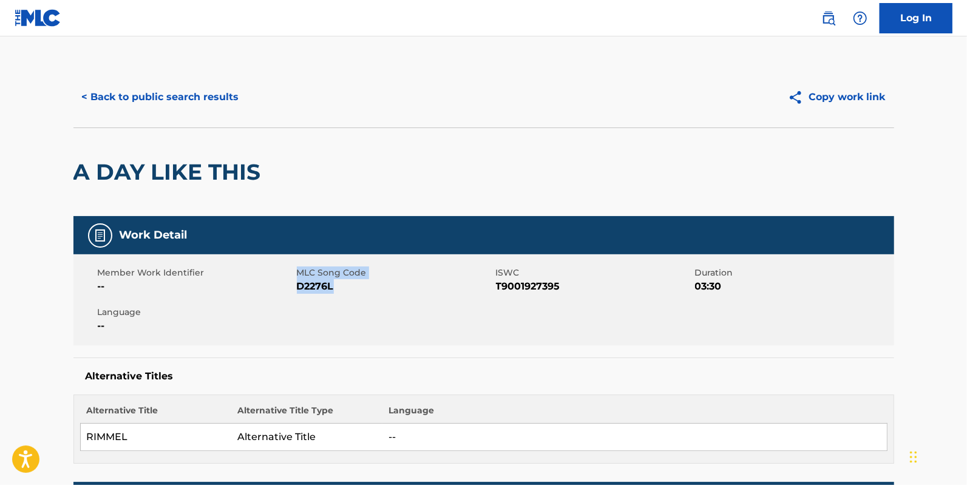
drag, startPoint x: 366, startPoint y: 296, endPoint x: 294, endPoint y: 291, distance: 72.4
click at [294, 291] on div "Member Work Identifier -- MLC Song Code D2276L ISWC T9001927395 Duration 03:30 …" at bounding box center [483, 299] width 820 height 91
click at [294, 291] on div "Member Work Identifier --" at bounding box center [197, 279] width 199 height 27
drag, startPoint x: 298, startPoint y: 288, endPoint x: 335, endPoint y: 285, distance: 37.1
click at [335, 285] on span "D2276L" at bounding box center [395, 286] width 196 height 15
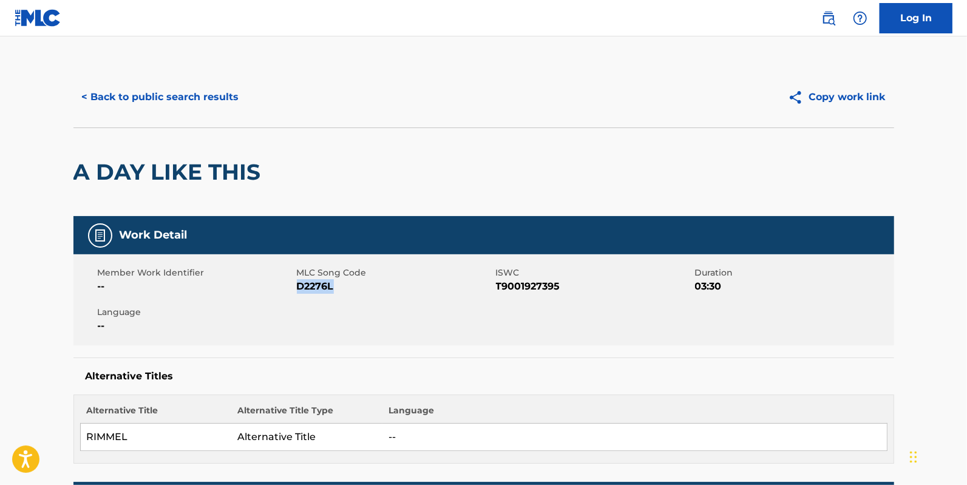
copy span "D2276L"
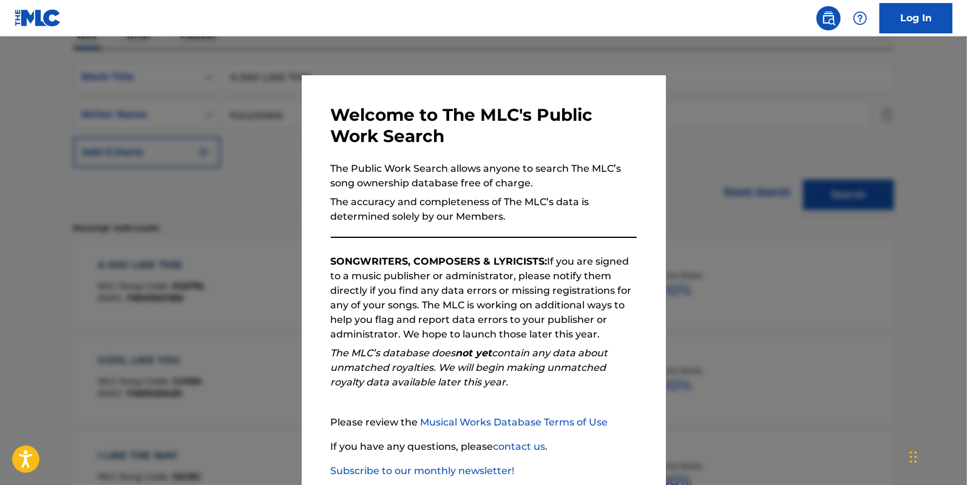
click at [782, 129] on div at bounding box center [483, 278] width 967 height 485
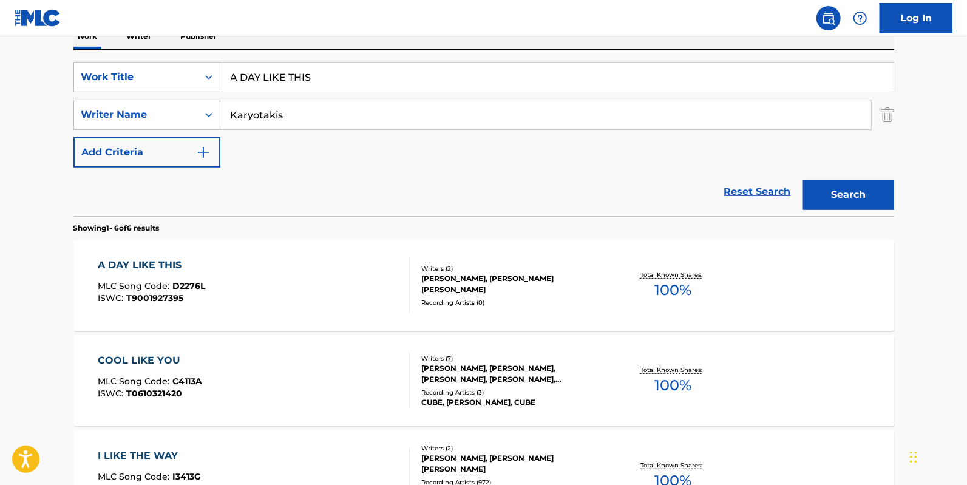
drag, startPoint x: 143, startPoint y: 67, endPoint x: 0, endPoint y: 9, distance: 154.6
click at [0, 18] on div "Log In The MLC Public Work Search The accuracy and completeness of The MLC's da…" at bounding box center [483, 360] width 967 height 1137
paste input "ROUND AND ROUND"
type input "ROUND AND ROUND"
click at [803, 180] on button "Search" at bounding box center [848, 195] width 91 height 30
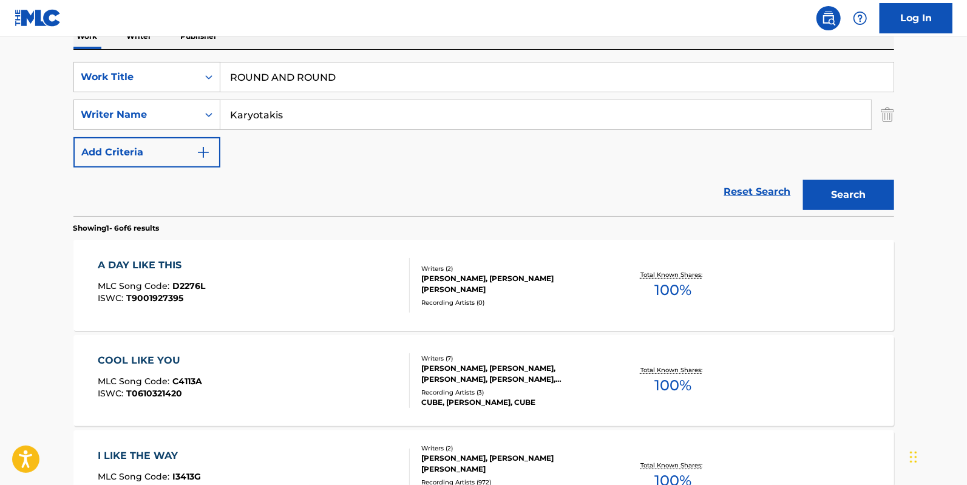
scroll to position [81, 0]
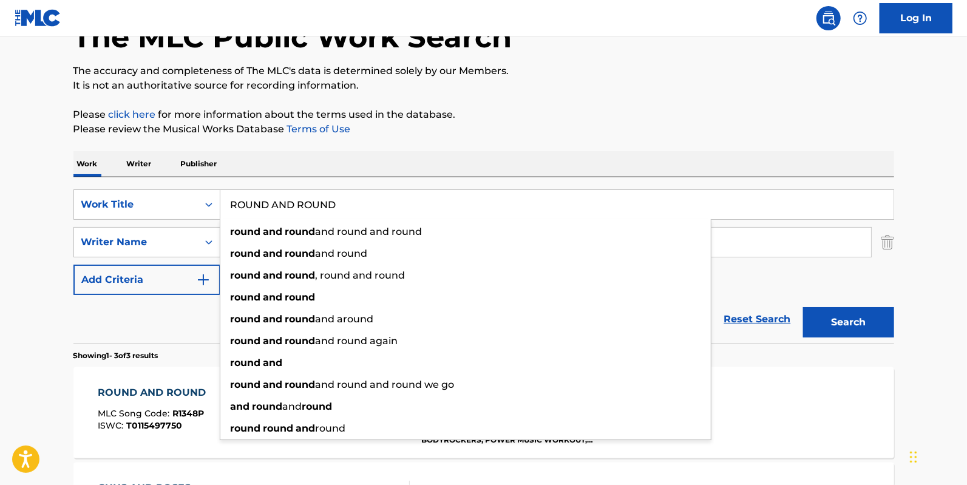
click at [881, 313] on button "Search" at bounding box center [848, 322] width 91 height 30
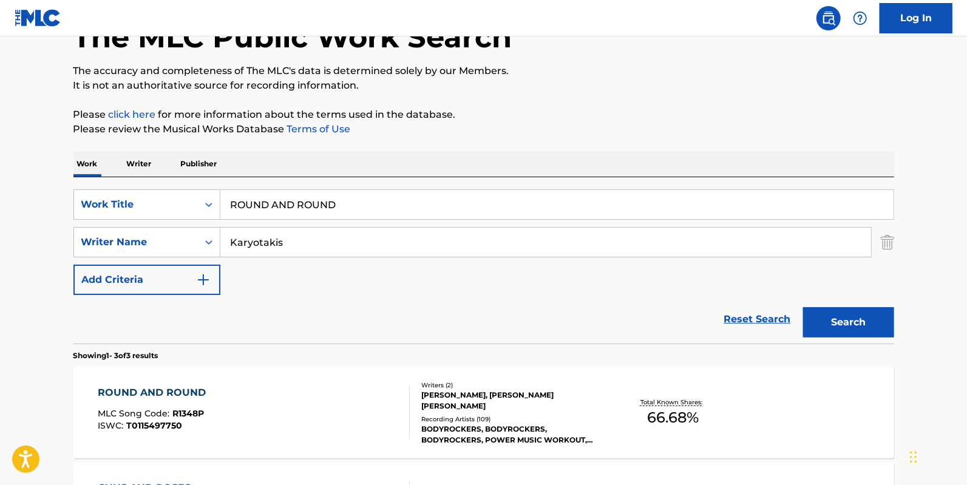
scroll to position [245, 0]
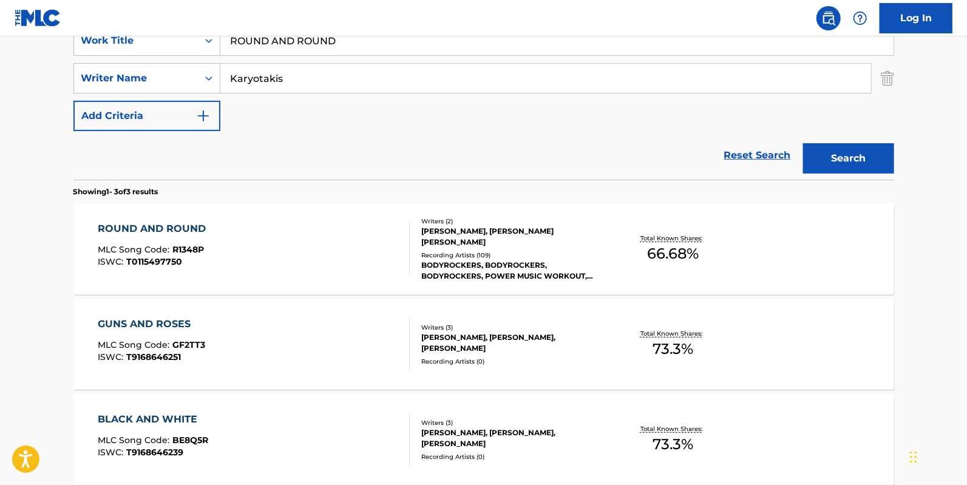
click at [286, 255] on div "ROUND AND ROUND MLC Song Code : R1348P ISWC : T0115497750" at bounding box center [254, 249] width 312 height 55
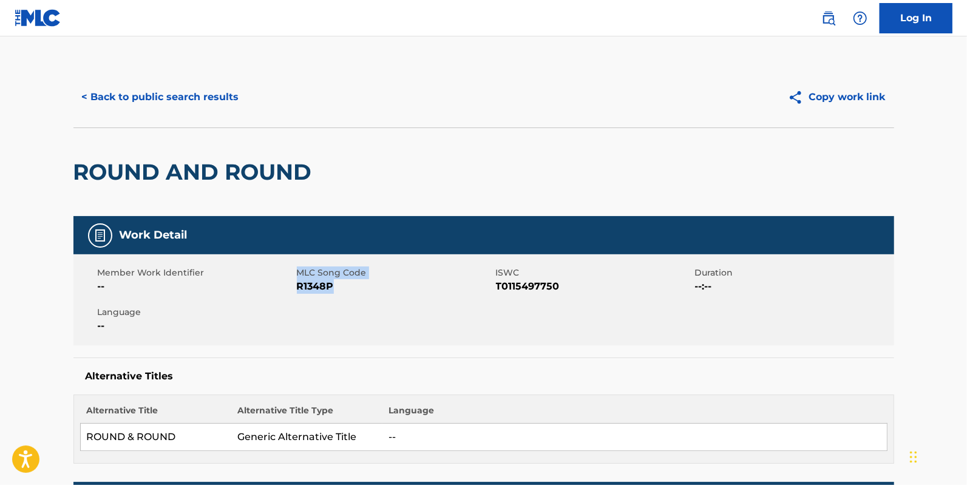
drag, startPoint x: 345, startPoint y: 288, endPoint x: 286, endPoint y: 293, distance: 59.0
click at [286, 293] on div "Member Work Identifier -- MLC Song Code R1348P ISWC T0115497750 Duration --:-- …" at bounding box center [483, 299] width 820 height 91
click at [286, 293] on span "--" at bounding box center [196, 286] width 196 height 15
drag, startPoint x: 294, startPoint y: 291, endPoint x: 333, endPoint y: 286, distance: 38.6
click at [336, 289] on div "Member Work Identifier -- MLC Song Code R1348P ISWC T0115497750 Duration --:-- …" at bounding box center [483, 299] width 820 height 91
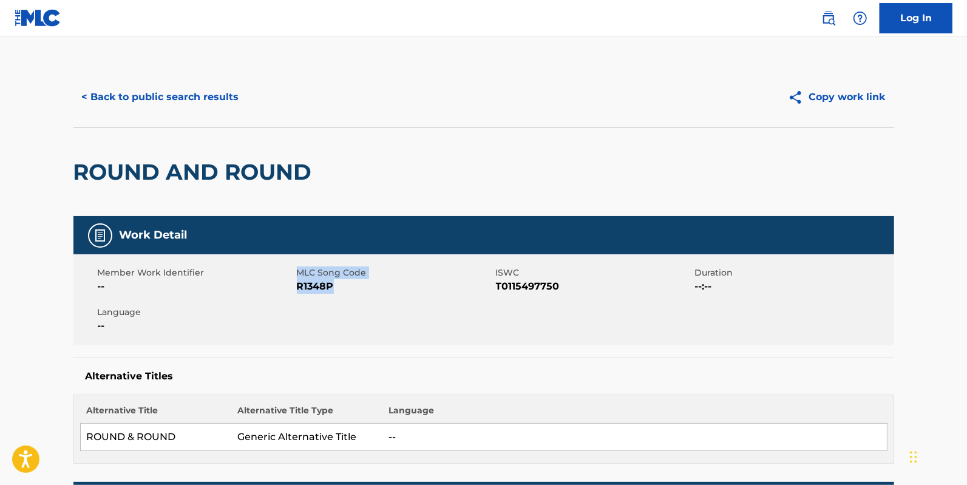
click at [336, 288] on span "R1348P" at bounding box center [395, 286] width 196 height 15
drag, startPoint x: 336, startPoint y: 291, endPoint x: 297, endPoint y: 289, distance: 39.5
click at [297, 289] on span "R1348P" at bounding box center [395, 286] width 196 height 15
copy span "R1348P"
click at [135, 97] on button "< Back to public search results" at bounding box center [160, 97] width 174 height 30
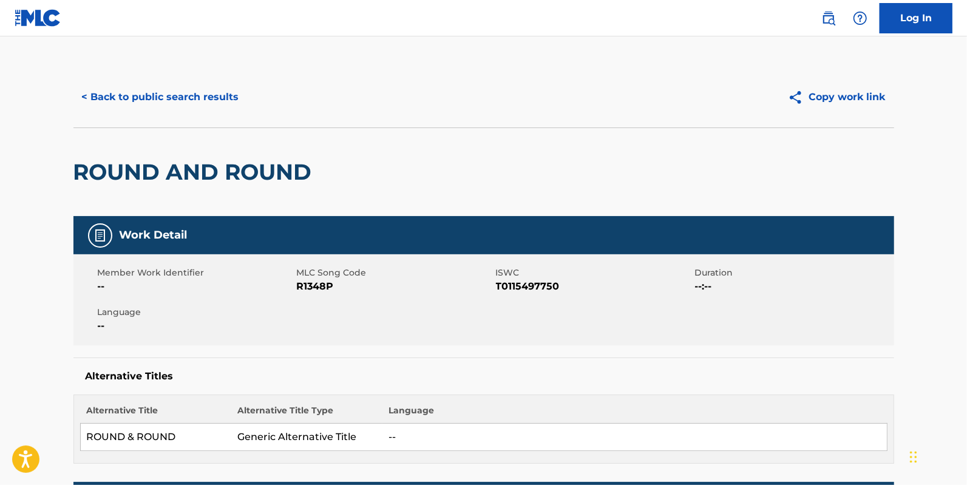
scroll to position [245, 0]
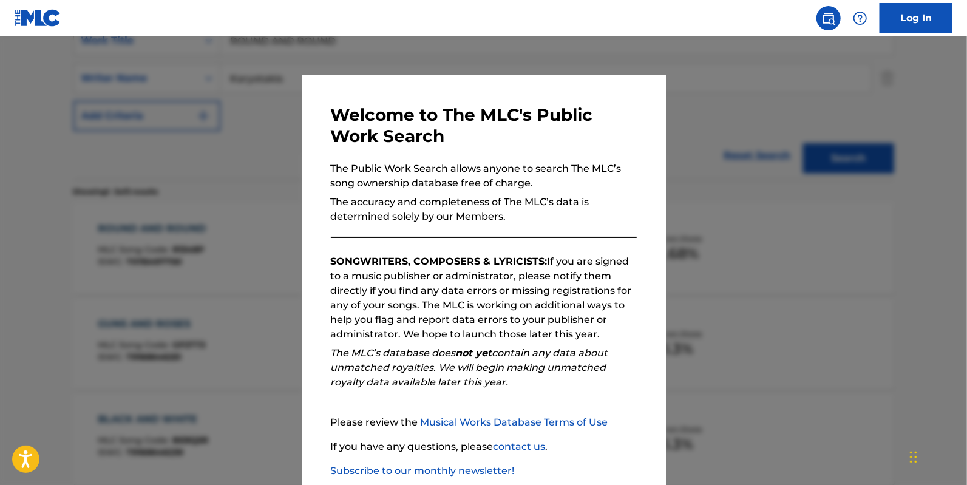
click at [671, 184] on div at bounding box center [483, 278] width 967 height 485
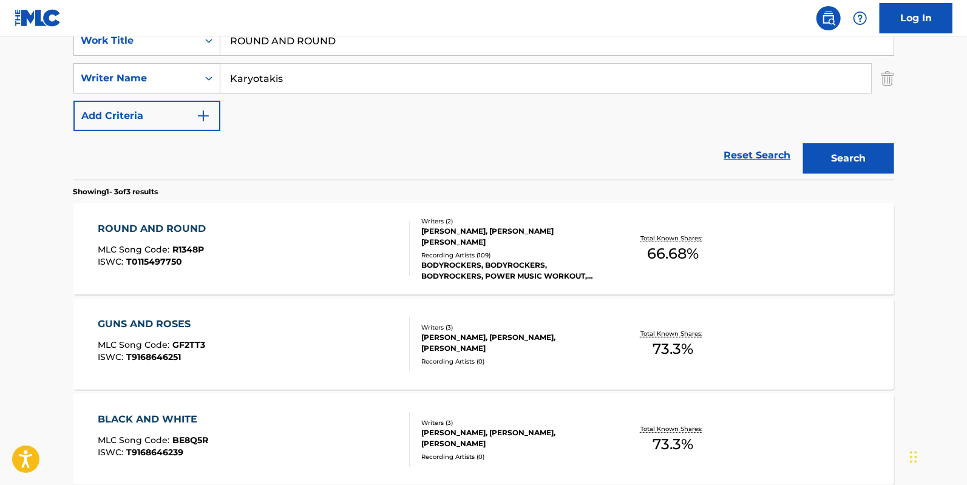
scroll to position [0, 0]
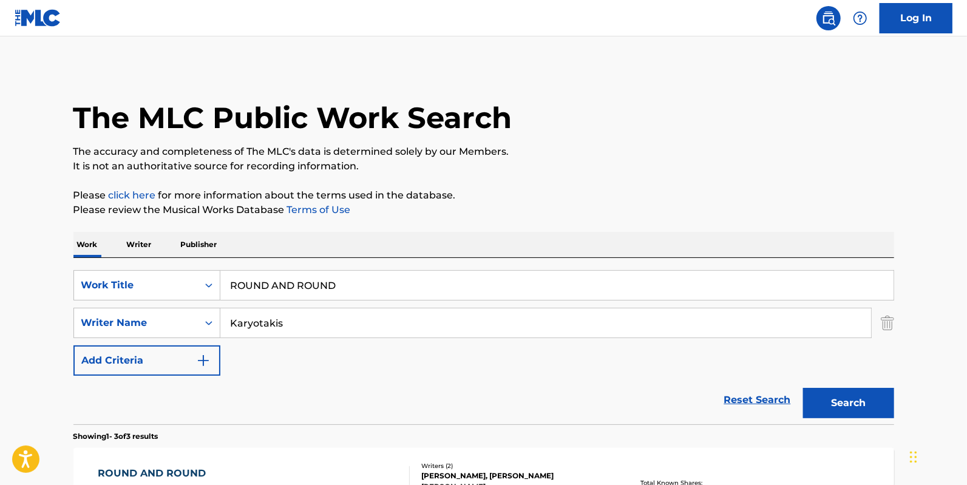
drag, startPoint x: 358, startPoint y: 283, endPoint x: 0, endPoint y: 195, distance: 368.7
click at [0, 195] on main "The MLC Public Work Search The accuracy and completeness of The MLC's data is d…" at bounding box center [483, 414] width 967 height 756
paste input "STILL THINKING"
type input "STILL THINKING"
click at [803, 388] on button "Search" at bounding box center [848, 403] width 91 height 30
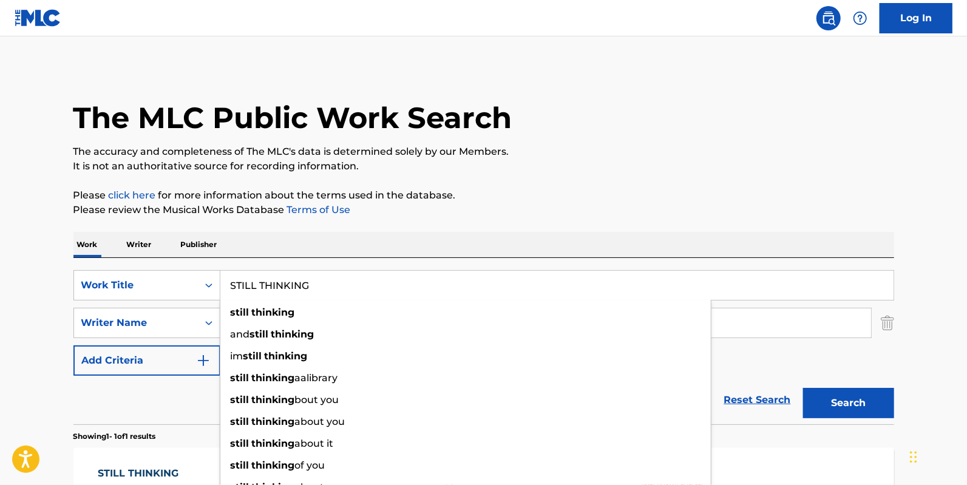
click at [803, 388] on button "Search" at bounding box center [848, 403] width 91 height 30
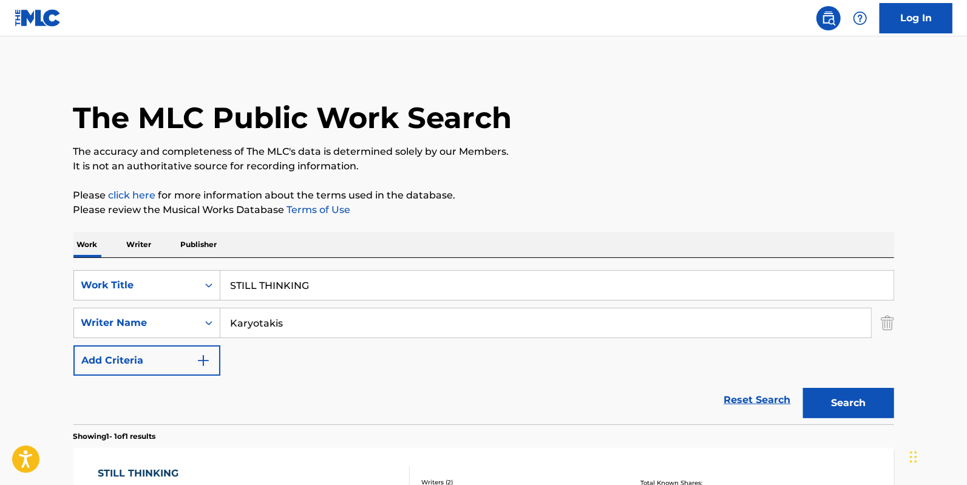
scroll to position [175, 0]
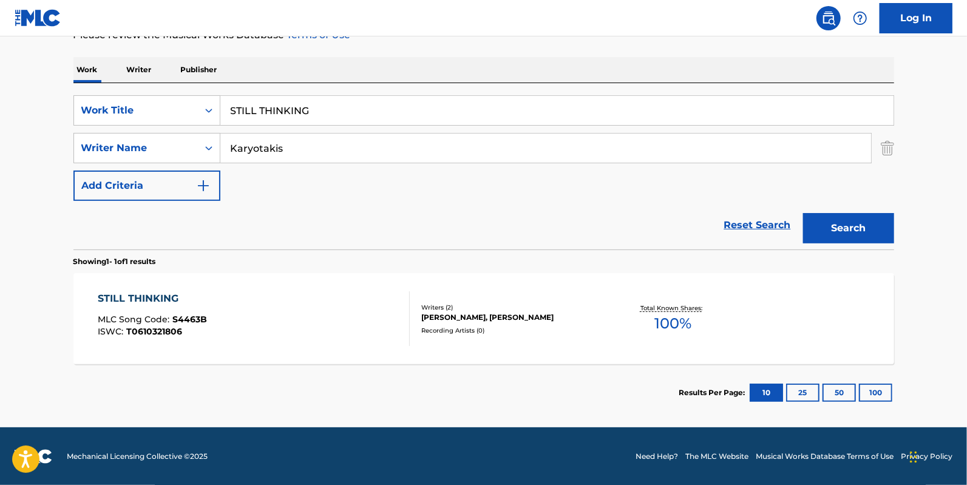
click at [118, 322] on span "MLC Song Code :" at bounding box center [135, 319] width 75 height 11
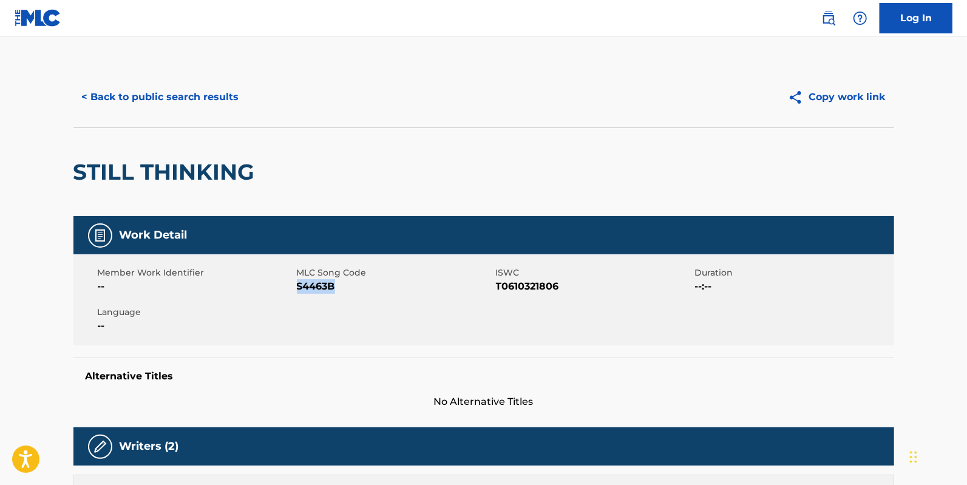
drag, startPoint x: 345, startPoint y: 302, endPoint x: 298, endPoint y: 288, distance: 48.8
click at [298, 288] on div "Member Work Identifier -- MLC Song Code S4463B ISWC T0610321806 Duration --:-- …" at bounding box center [483, 299] width 820 height 91
copy span "S4463B"
click at [224, 98] on button "< Back to public search results" at bounding box center [160, 97] width 174 height 30
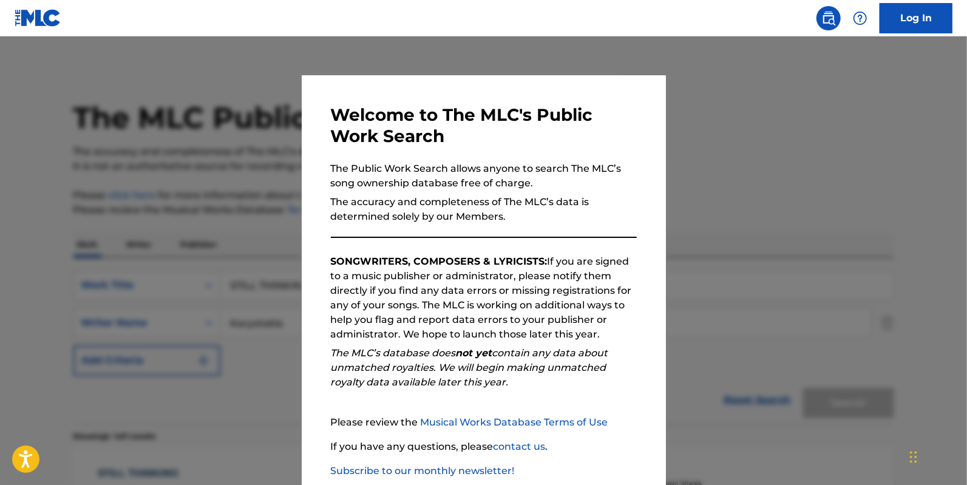
scroll to position [106, 0]
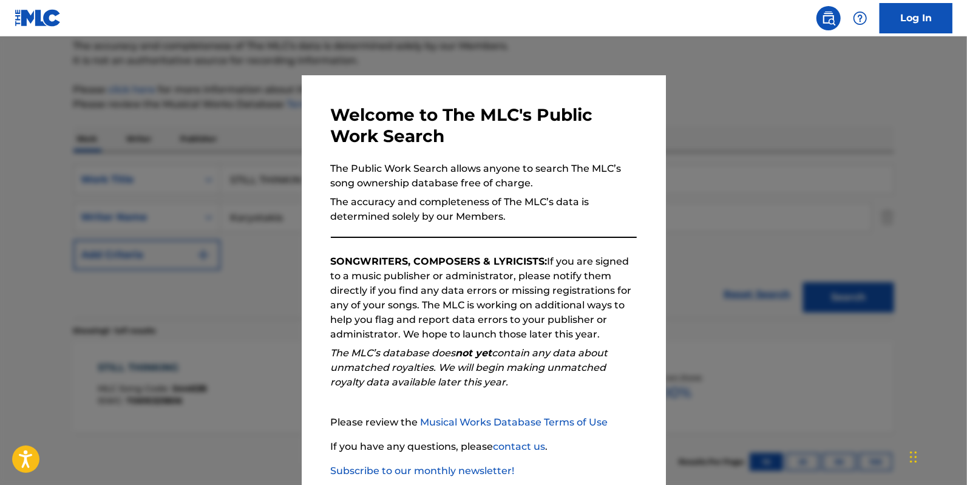
click at [894, 232] on div at bounding box center [483, 278] width 967 height 485
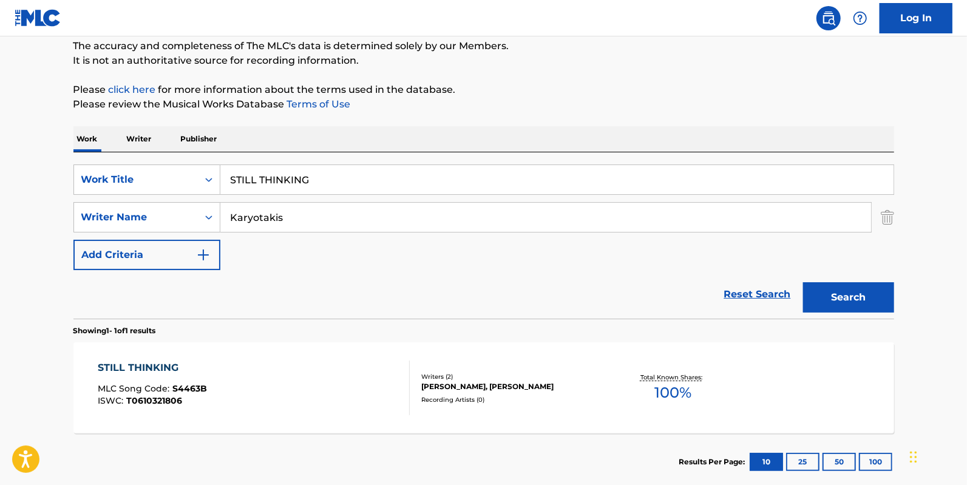
drag, startPoint x: 110, startPoint y: 155, endPoint x: 8, endPoint y: 137, distance: 103.6
click at [19, 141] on main "The MLC Public Work Search The accuracy and completeness of The MLC's data is d…" at bounding box center [483, 214] width 967 height 566
paste input "DO IT BETTER IN [GEOGRAPHIC_DATA]"
type input "DO IT BETTER IN [GEOGRAPHIC_DATA]"
click at [803, 282] on button "Search" at bounding box center [848, 297] width 91 height 30
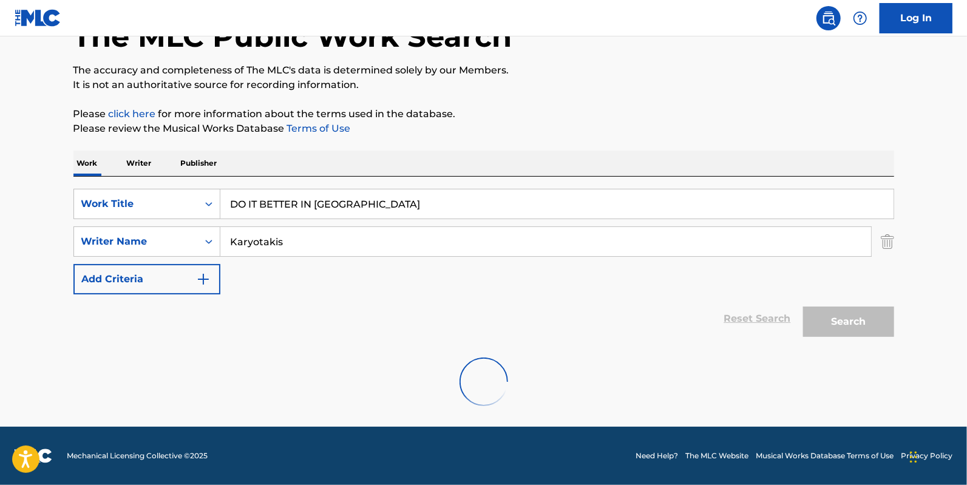
scroll to position [81, 0]
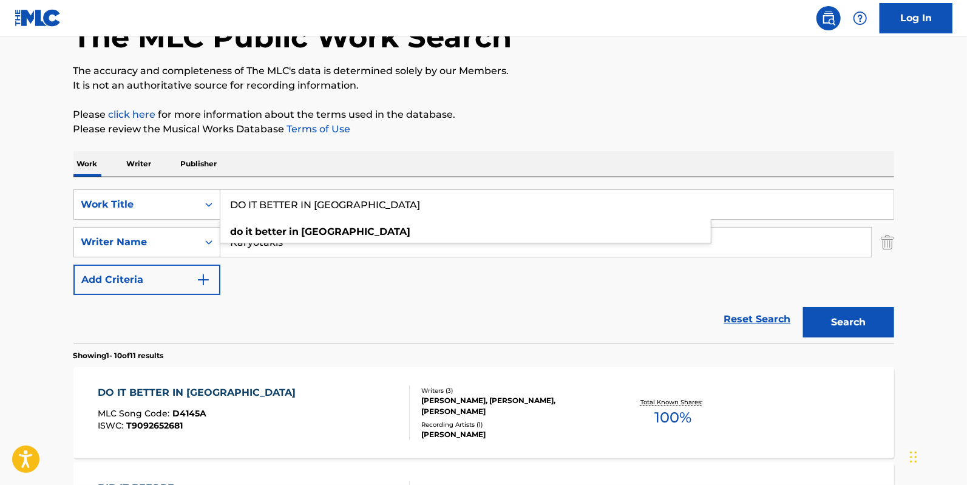
click at [412, 289] on div "SearchWithCriteria9641314f-597e-4a65-8e27-9542b2bfa8db Work Title DO IT BETTER …" at bounding box center [483, 242] width 820 height 106
click at [194, 385] on div "DO IT BETTER IN [GEOGRAPHIC_DATA]" at bounding box center [200, 392] width 204 height 15
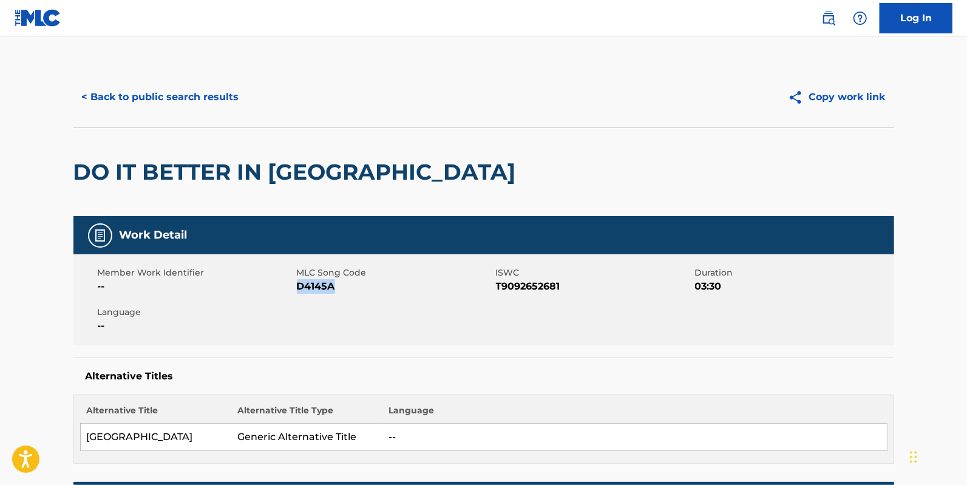
drag, startPoint x: 354, startPoint y: 295, endPoint x: 299, endPoint y: 293, distance: 55.9
click at [299, 293] on div "Member Work Identifier -- MLC Song Code D4145A ISWC T9092652681 Duration 03:30 …" at bounding box center [483, 299] width 820 height 91
copy span "D4145A"
click at [218, 89] on button "< Back to public search results" at bounding box center [160, 97] width 174 height 30
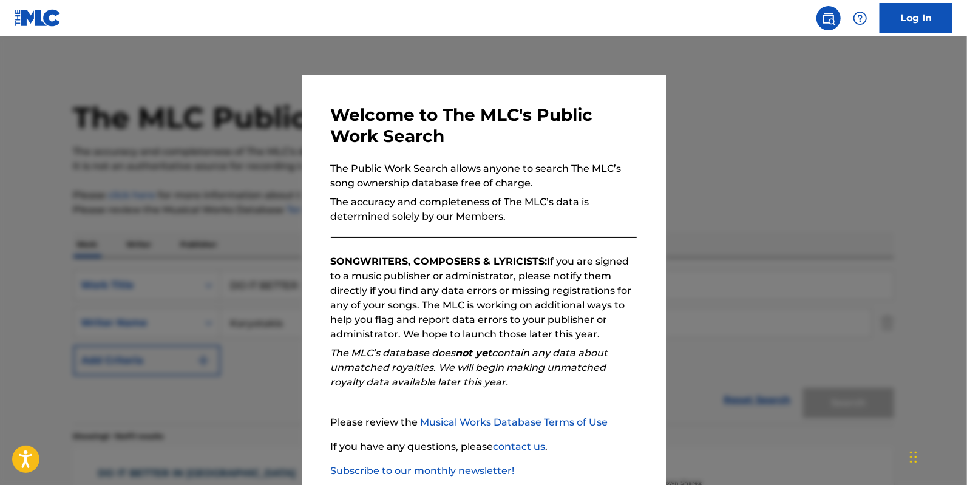
scroll to position [81, 0]
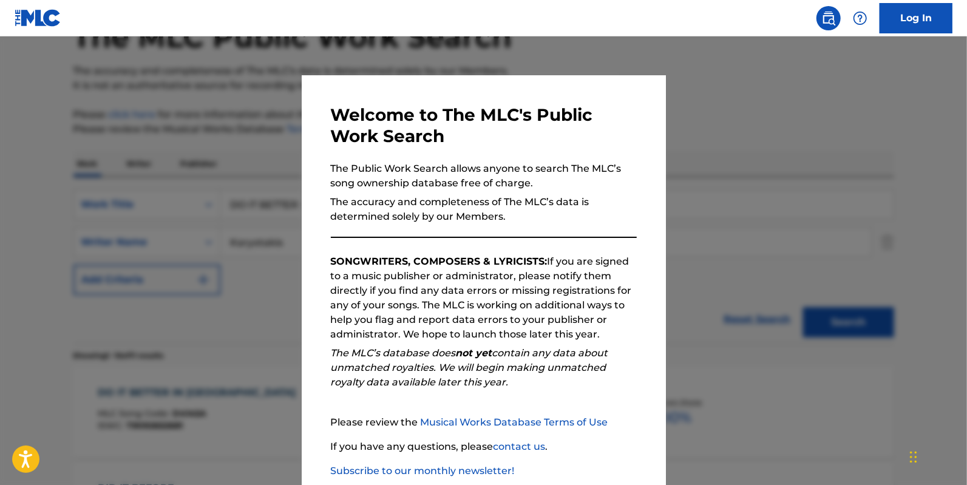
click at [732, 114] on div at bounding box center [483, 278] width 967 height 485
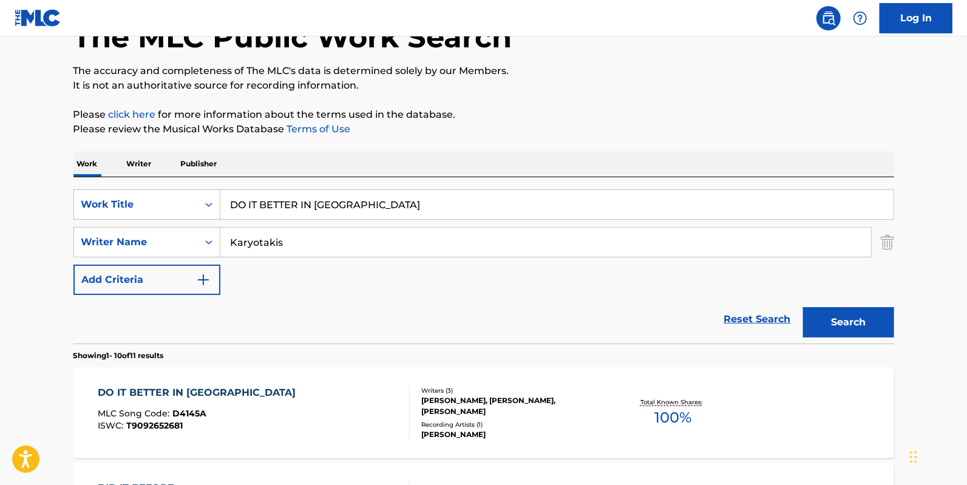
drag, startPoint x: 473, startPoint y: 194, endPoint x: 189, endPoint y: 177, distance: 285.1
click at [189, 177] on div "SearchWithCriteria9641314f-597e-4a65-8e27-9542b2bfa8db Work Title DO IT BETTER …" at bounding box center [483, 260] width 820 height 166
type input "dirty"
click at [803, 307] on button "Search" at bounding box center [848, 322] width 91 height 30
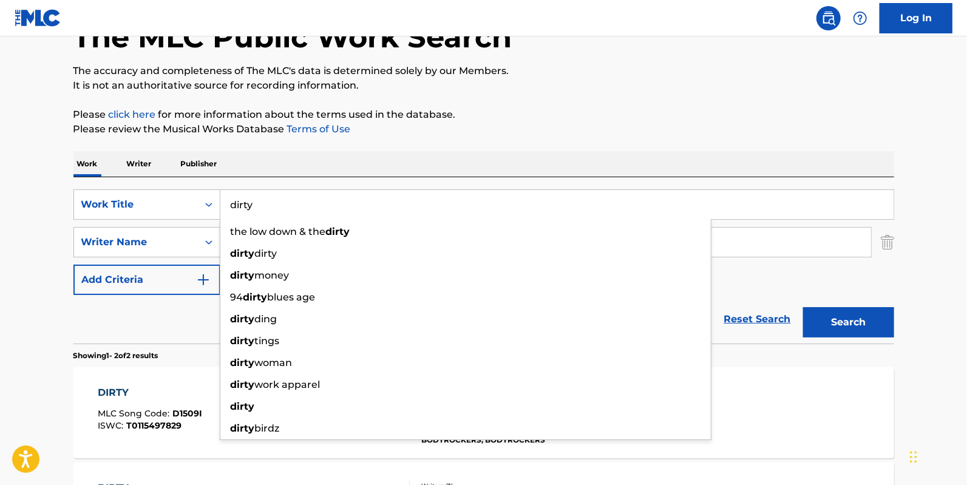
click at [859, 328] on button "Search" at bounding box center [848, 322] width 91 height 30
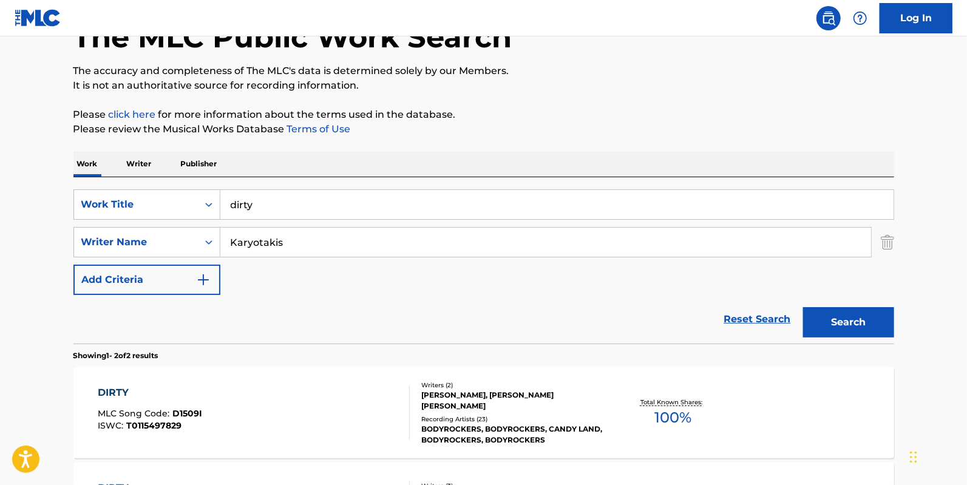
scroll to position [179, 0]
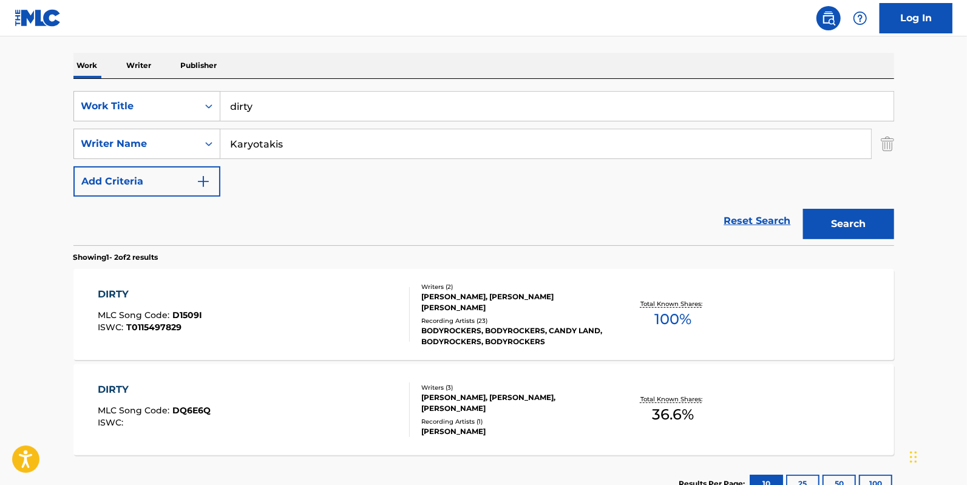
click at [156, 289] on div "DIRTY" at bounding box center [150, 294] width 104 height 15
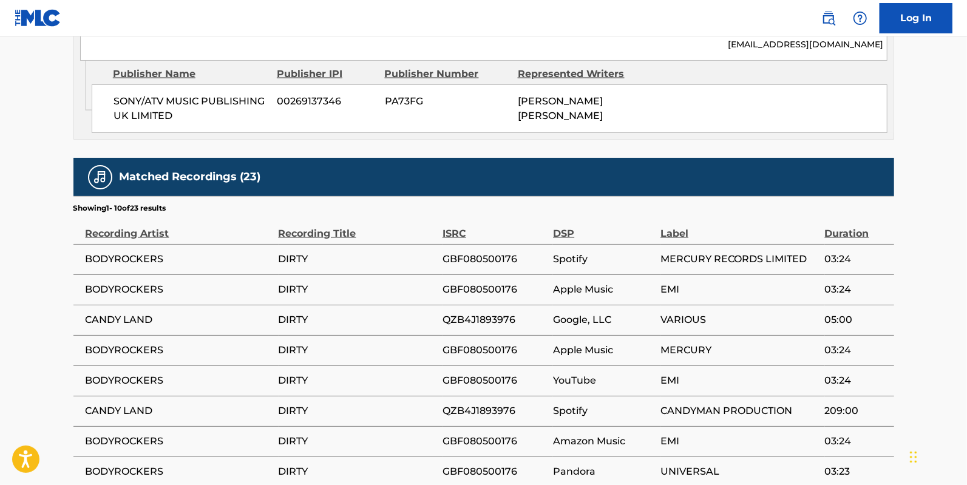
scroll to position [905, 0]
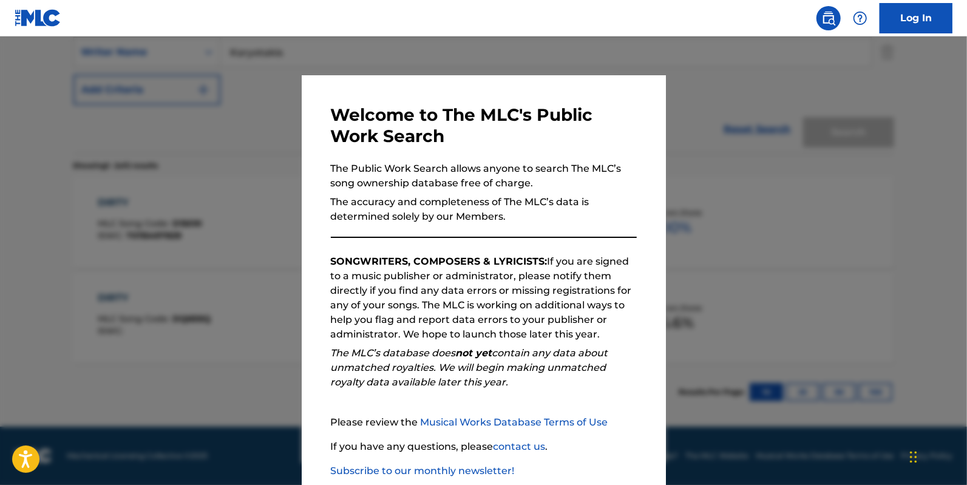
scroll to position [179, 0]
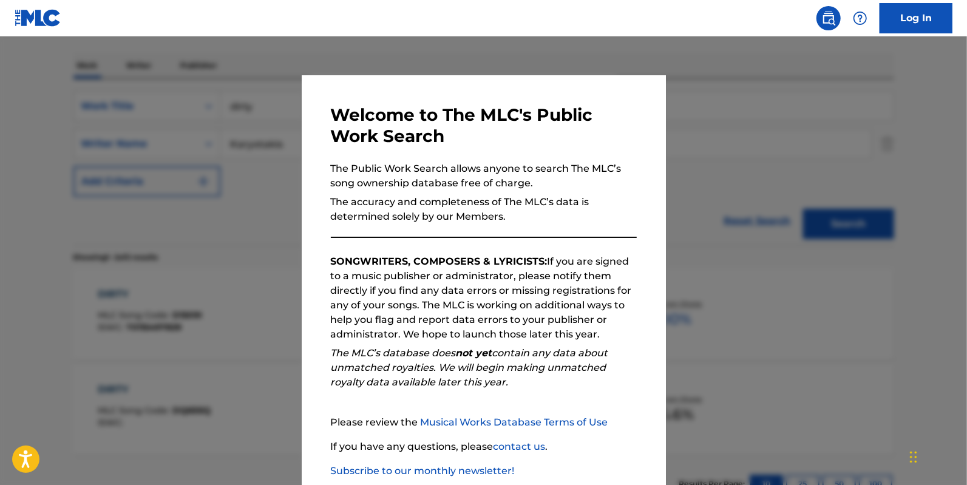
click at [689, 197] on div at bounding box center [483, 278] width 967 height 485
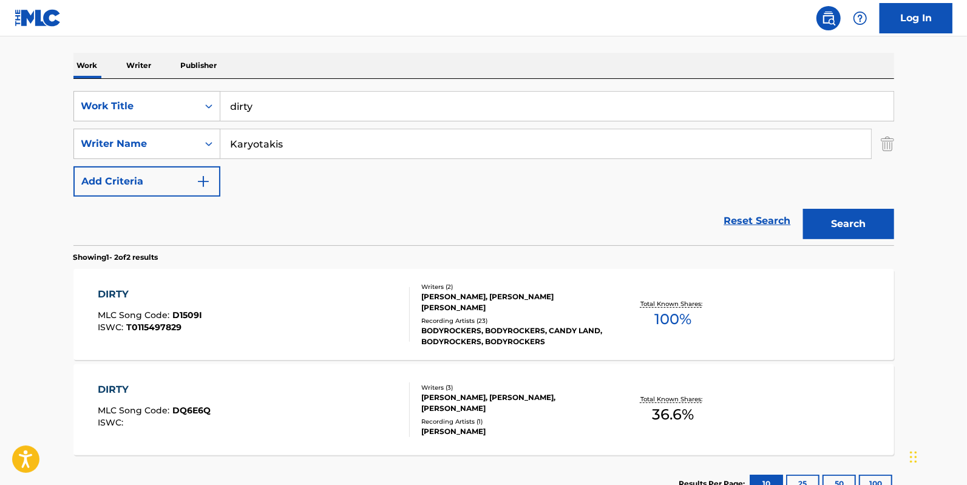
click at [152, 409] on span "MLC Song Code :" at bounding box center [135, 410] width 75 height 11
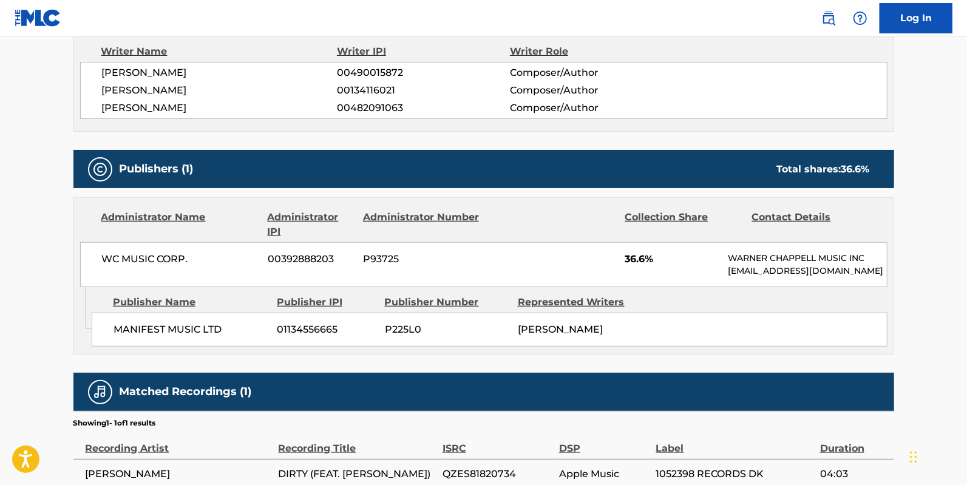
scroll to position [441, 0]
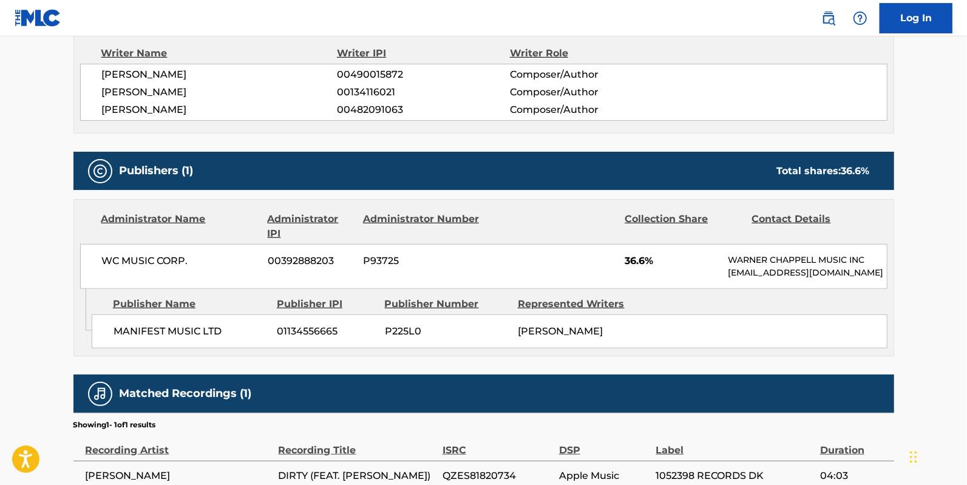
scroll to position [179, 0]
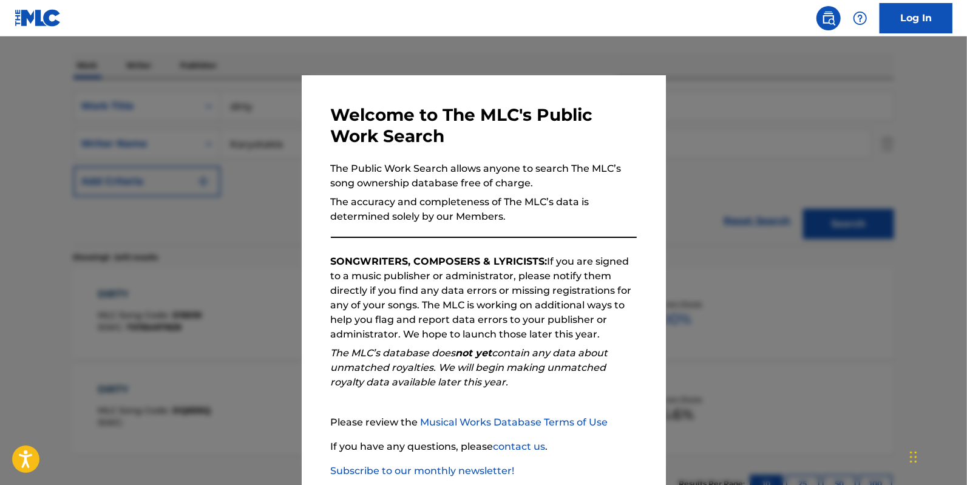
drag, startPoint x: 257, startPoint y: 288, endPoint x: 232, endPoint y: 280, distance: 26.7
click at [232, 280] on div at bounding box center [483, 278] width 967 height 485
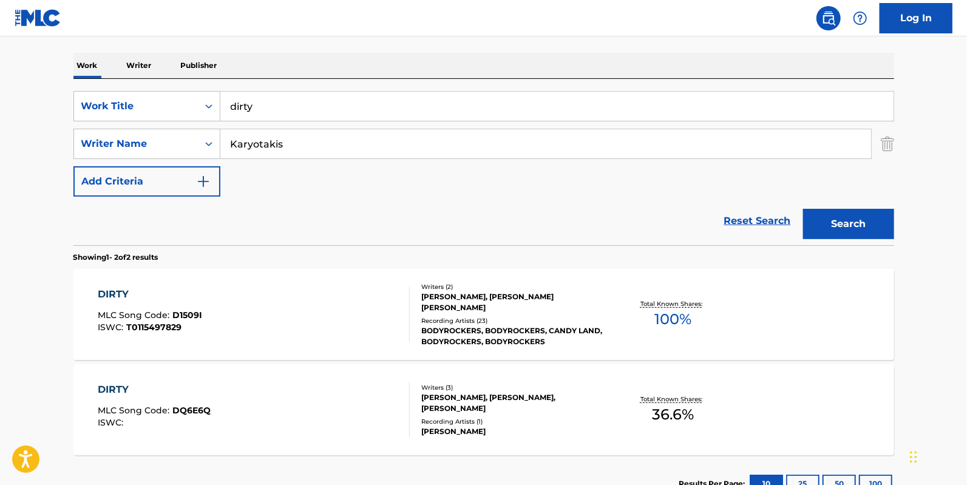
click at [228, 311] on div "DIRTY MLC Song Code : D1509I ISWC : T0115497829" at bounding box center [254, 314] width 312 height 55
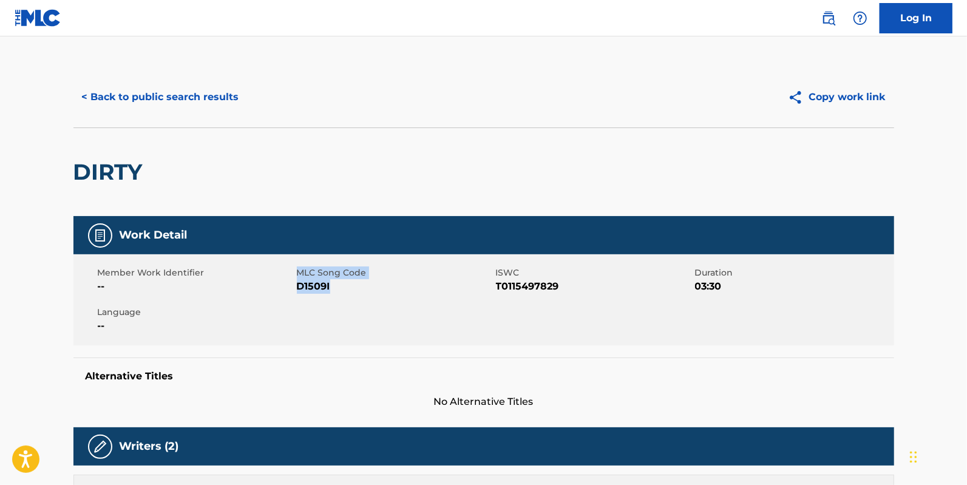
drag, startPoint x: 360, startPoint y: 293, endPoint x: 294, endPoint y: 291, distance: 66.2
click at [294, 291] on div "Member Work Identifier -- MLC Song Code D1509I ISWC T0115497829 Duration 03:30 …" at bounding box center [483, 299] width 820 height 91
click at [294, 291] on div "Member Work Identifier --" at bounding box center [197, 279] width 199 height 27
drag, startPoint x: 296, startPoint y: 291, endPoint x: 333, endPoint y: 291, distance: 37.0
click at [333, 291] on span "D1509I" at bounding box center [395, 286] width 196 height 15
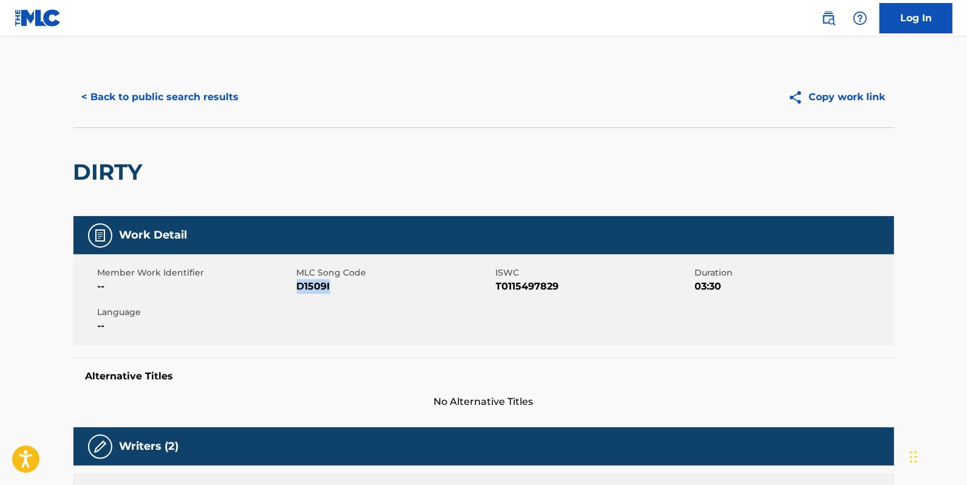
copy span "D1509I"
click at [98, 83] on button "< Back to public search results" at bounding box center [160, 97] width 174 height 30
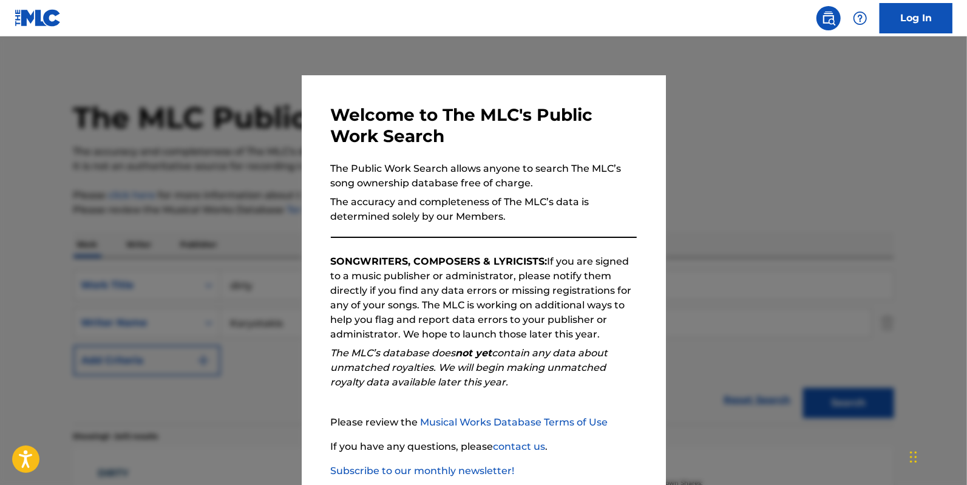
scroll to position [179, 0]
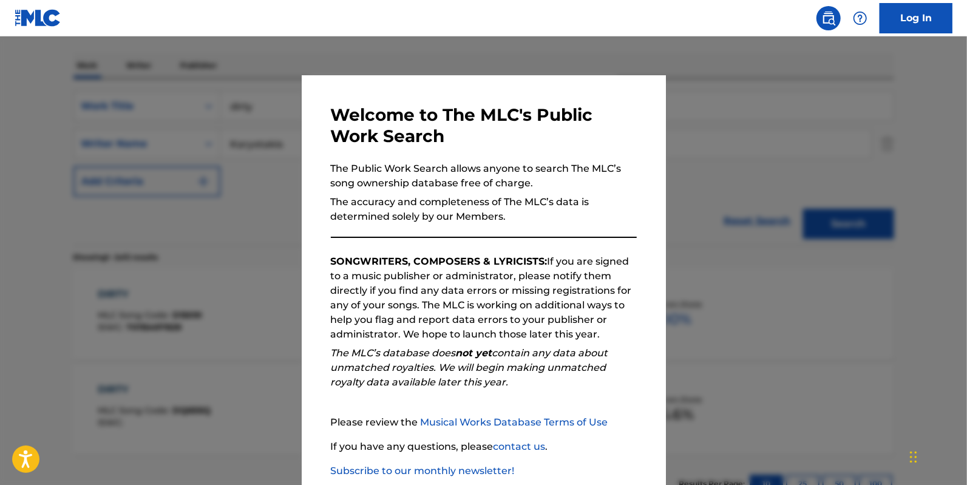
click at [201, 147] on div at bounding box center [483, 278] width 967 height 485
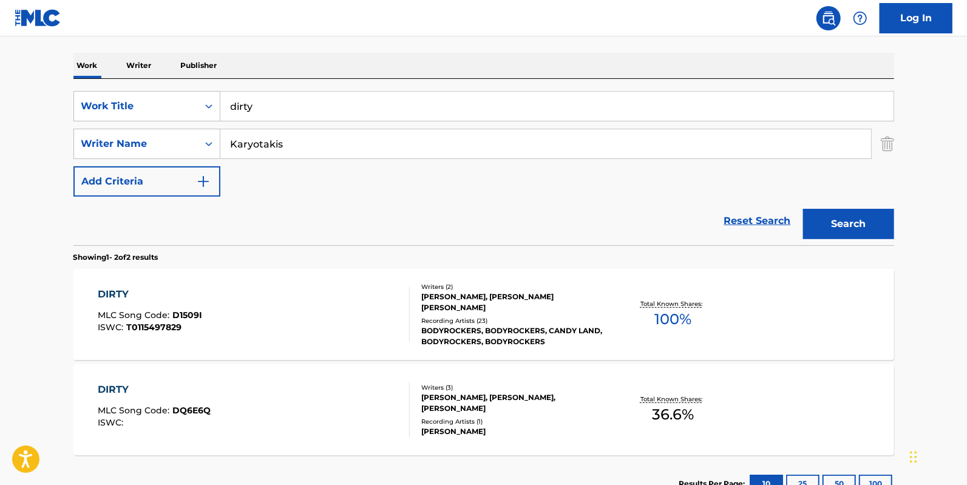
drag, startPoint x: 421, startPoint y: 104, endPoint x: 0, endPoint y: 24, distance: 428.2
click at [0, 35] on div "Log In The MLC Public Work Search The accuracy and completeness of The MLC's da…" at bounding box center [483, 199] width 967 height 756
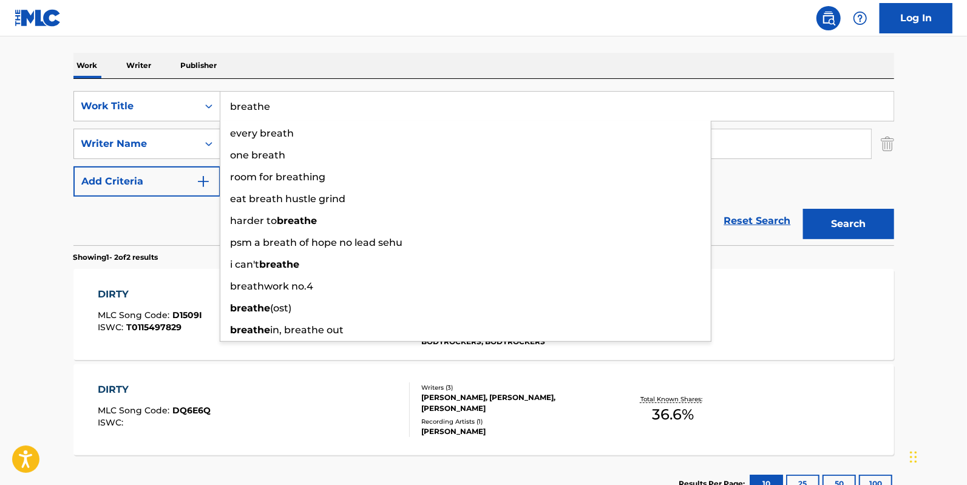
type input "breathe"
click at [803, 209] on button "Search" at bounding box center [848, 224] width 91 height 30
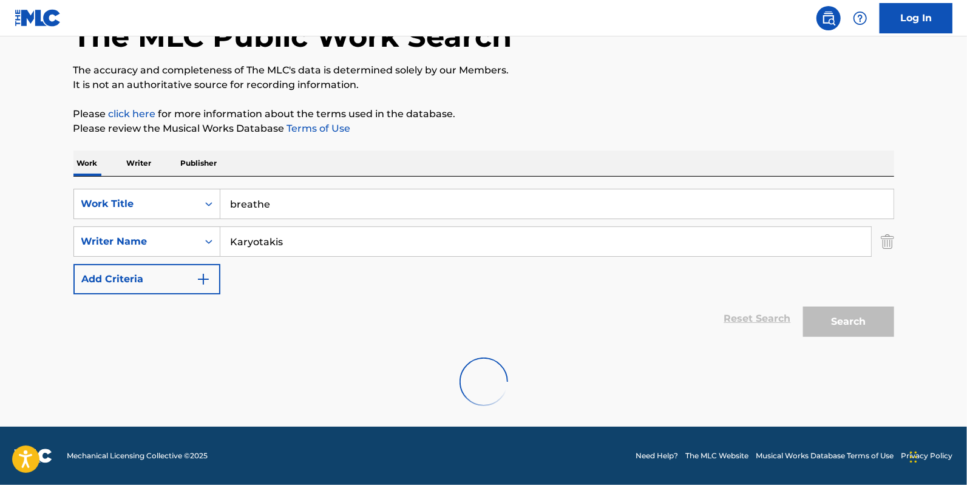
scroll to position [81, 0]
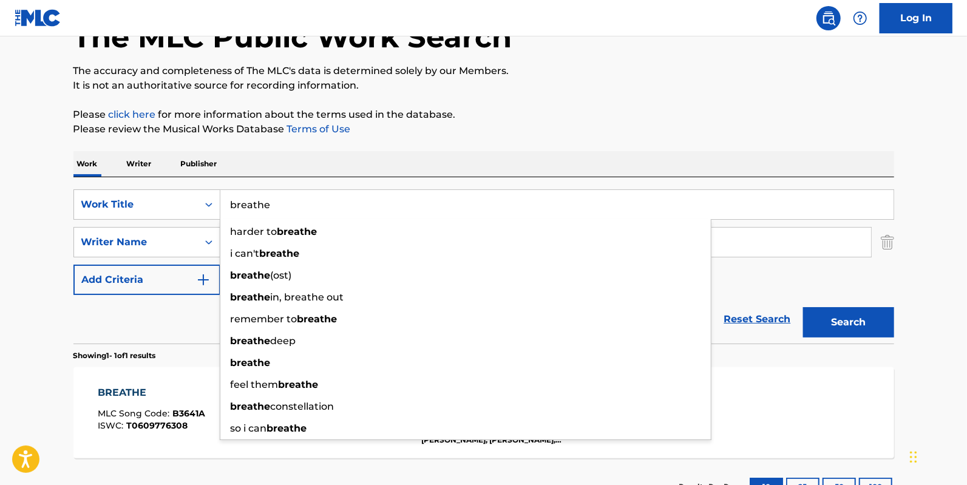
click at [803, 307] on button "Search" at bounding box center [848, 322] width 91 height 30
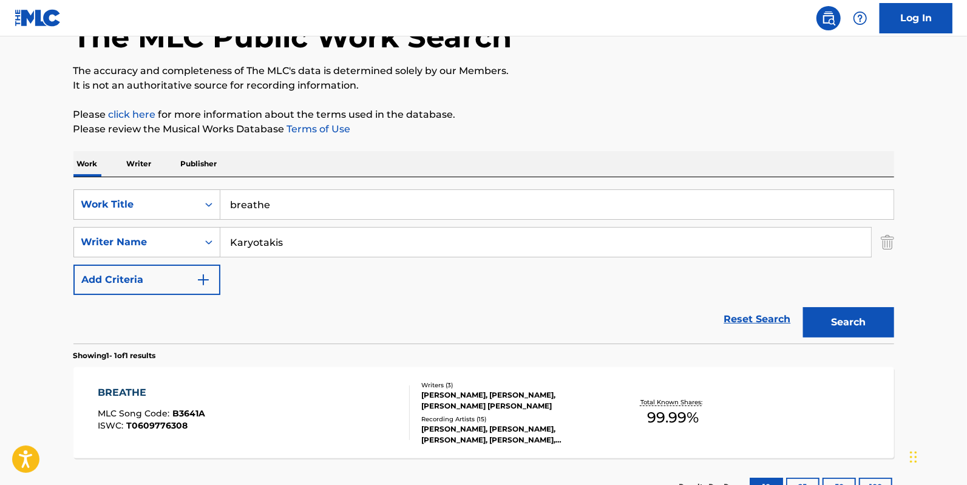
click at [206, 407] on div "BREATHE MLC Song Code : B3641A ISWC : T0609776308" at bounding box center [254, 412] width 312 height 55
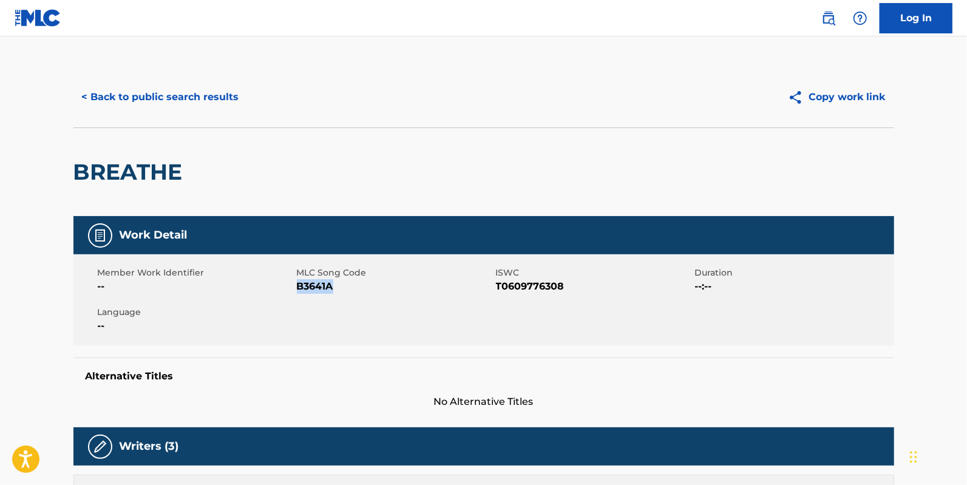
drag, startPoint x: 373, startPoint y: 294, endPoint x: 298, endPoint y: 295, distance: 74.6
click at [298, 295] on div "Member Work Identifier -- MLC Song Code B3641A ISWC T0609776308 Duration --:-- …" at bounding box center [483, 299] width 820 height 91
click at [164, 76] on div "< Back to public search results Copy work link" at bounding box center [483, 97] width 820 height 61
click at [167, 90] on button "< Back to public search results" at bounding box center [160, 97] width 174 height 30
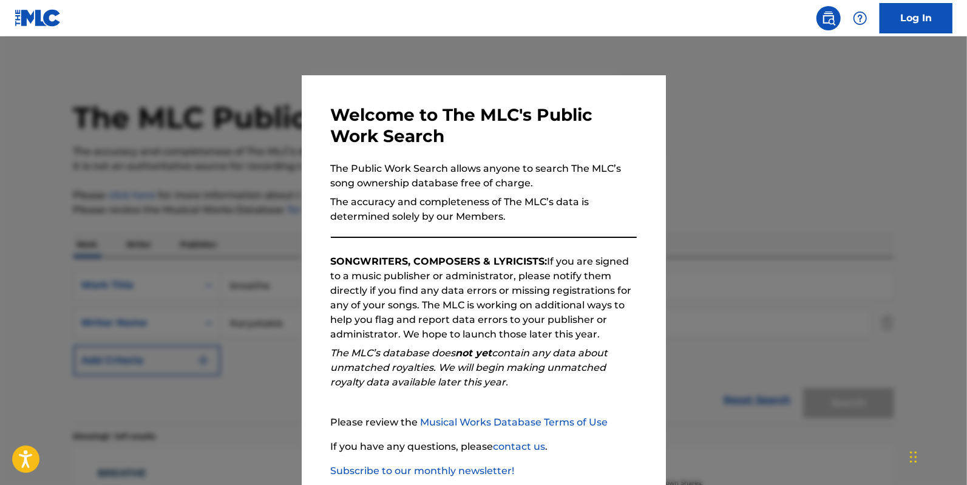
scroll to position [81, 0]
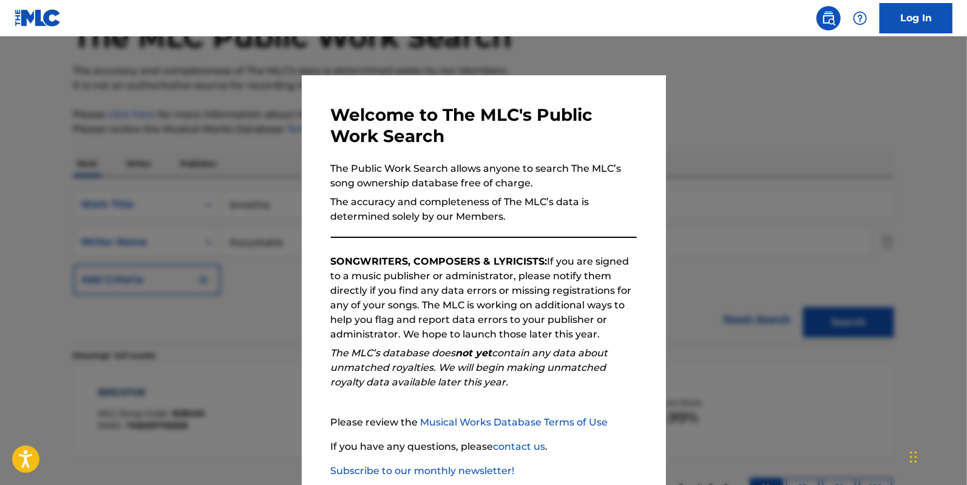
click at [728, 165] on div at bounding box center [483, 278] width 967 height 485
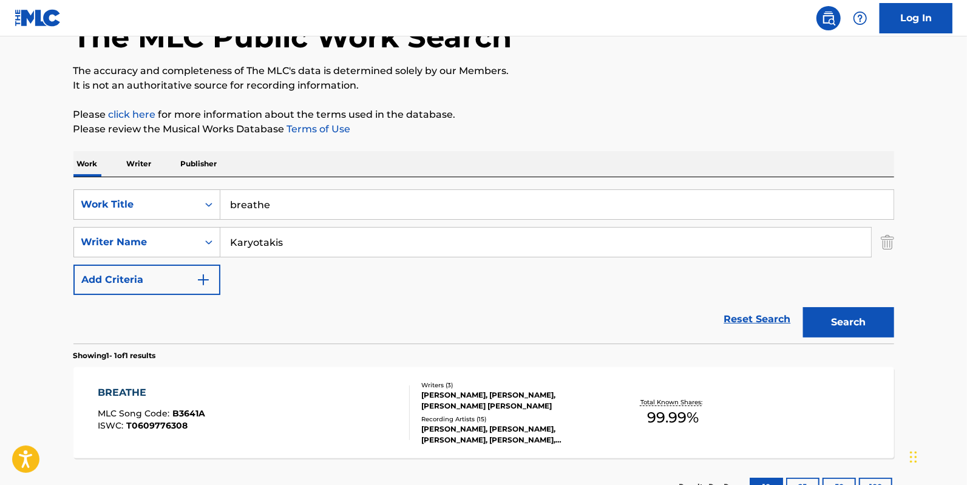
drag, startPoint x: 439, startPoint y: 211, endPoint x: 35, endPoint y: 145, distance: 410.2
click at [35, 145] on main "The MLC Public Work Search The accuracy and completeness of The MLC's data is d…" at bounding box center [483, 239] width 967 height 566
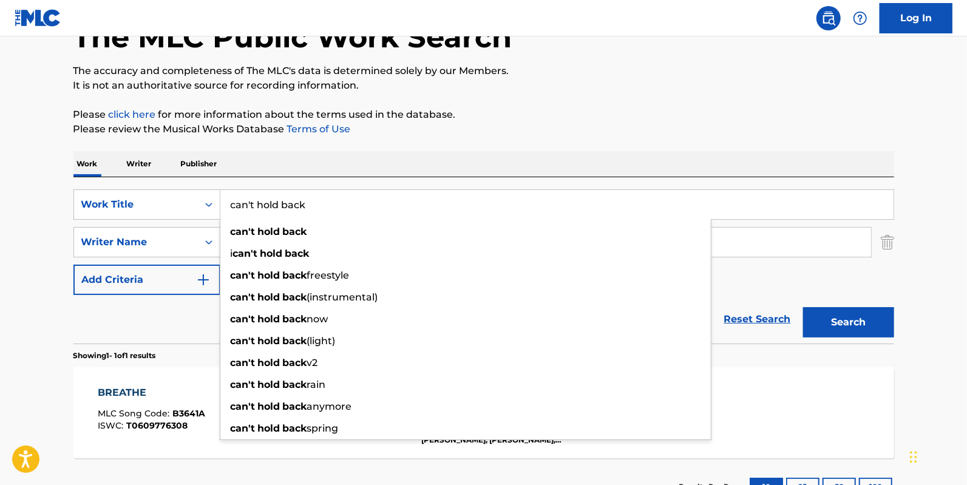
type input "can't hold back"
click at [803, 307] on button "Search" at bounding box center [848, 322] width 91 height 30
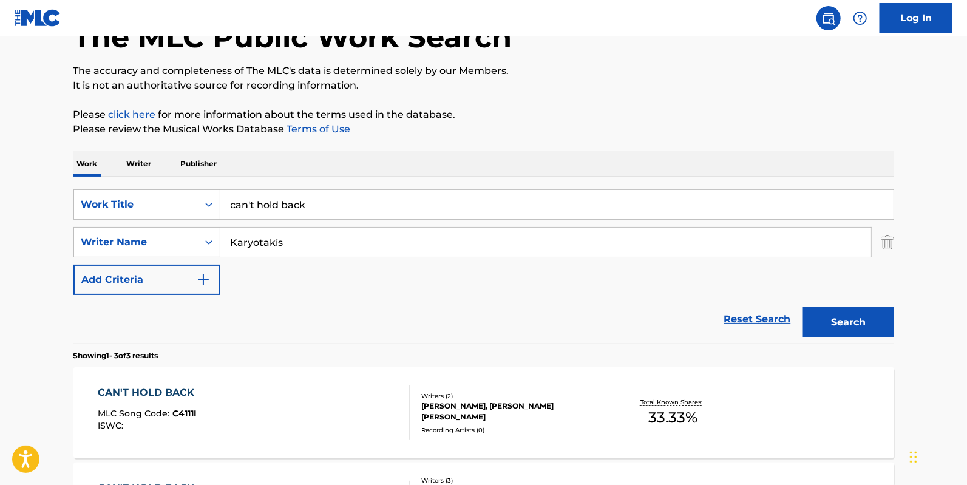
click at [319, 423] on div "CAN'T HOLD BACK MLC Song Code : C4111I ISWC :" at bounding box center [254, 412] width 312 height 55
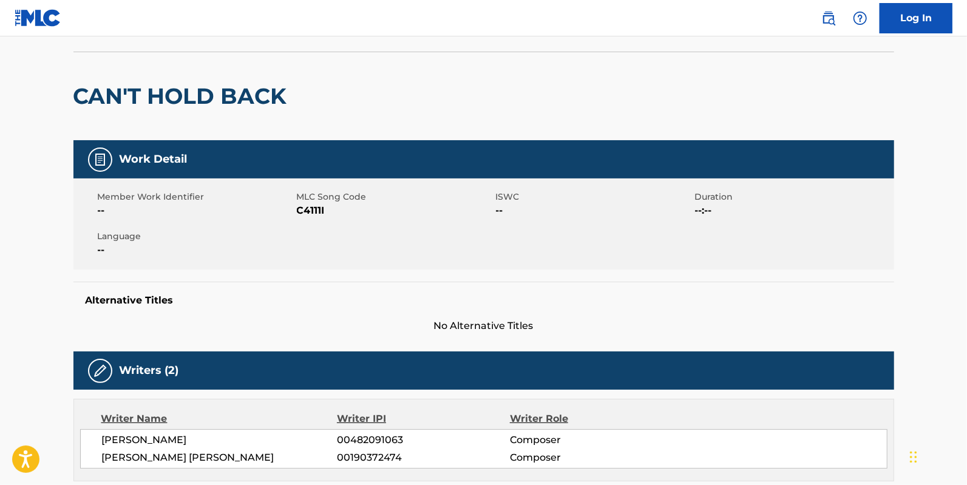
scroll to position [56, 0]
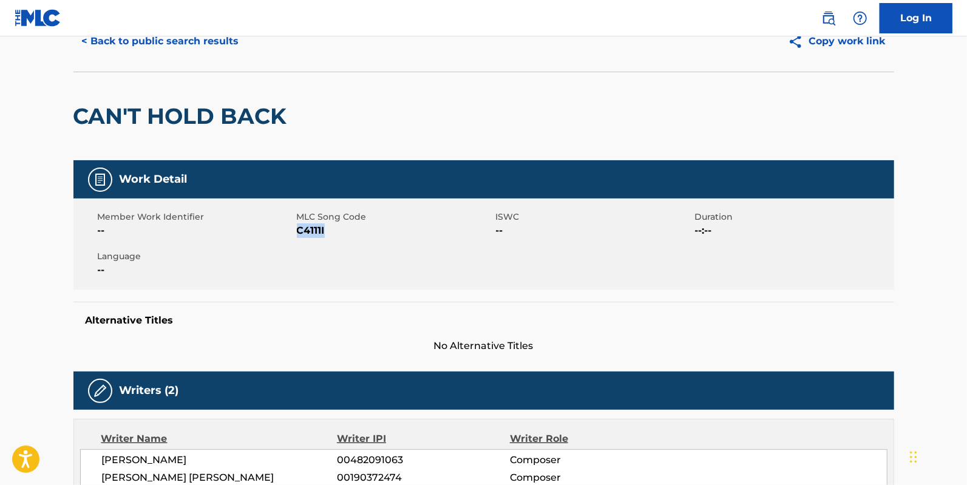
drag, startPoint x: 308, startPoint y: 237, endPoint x: 299, endPoint y: 232, distance: 10.3
click at [299, 232] on div "Member Work Identifier -- MLC Song Code C4111I ISWC -- Duration --:-- Language …" at bounding box center [483, 243] width 820 height 91
click at [128, 39] on button "< Back to public search results" at bounding box center [160, 41] width 174 height 30
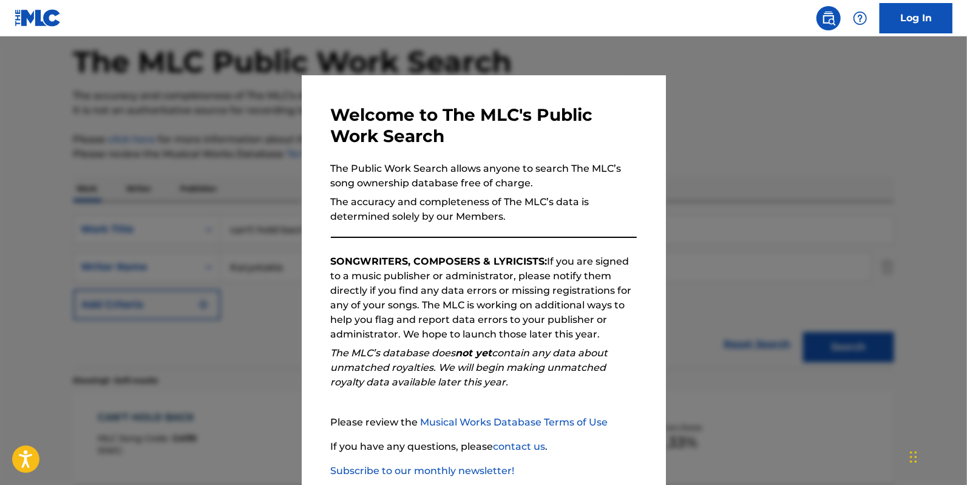
scroll to position [81, 0]
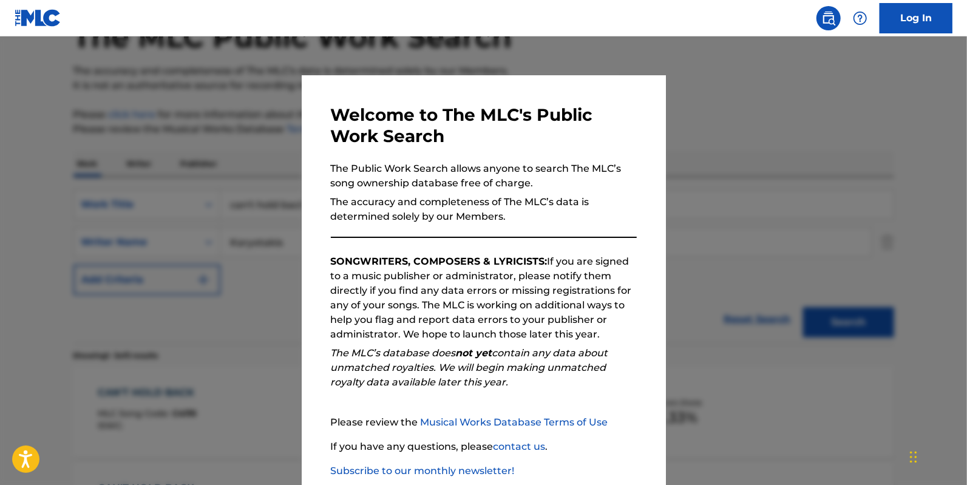
click at [791, 157] on div at bounding box center [483, 278] width 967 height 485
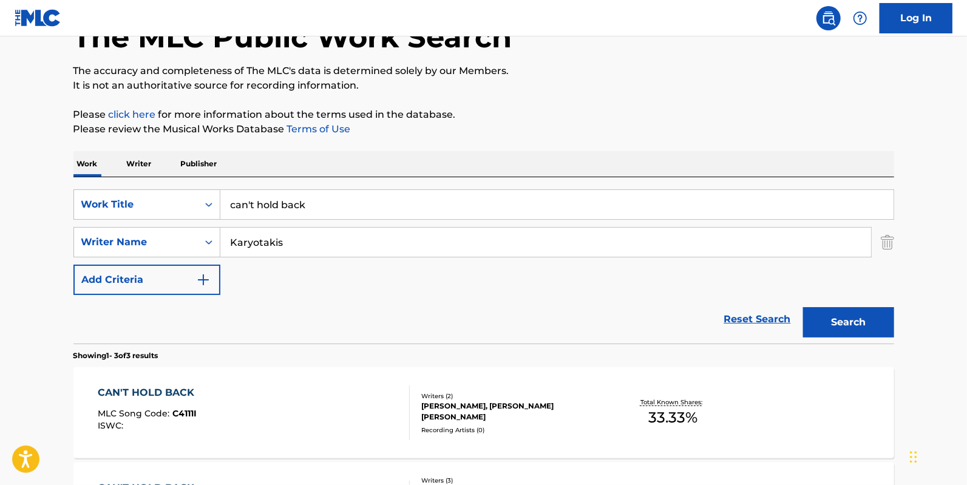
drag, startPoint x: 527, startPoint y: 203, endPoint x: 0, endPoint y: 121, distance: 533.7
click at [0, 129] on main "The MLC Public Work Search The accuracy and completeness of The MLC's data is d…" at bounding box center [483, 334] width 967 height 756
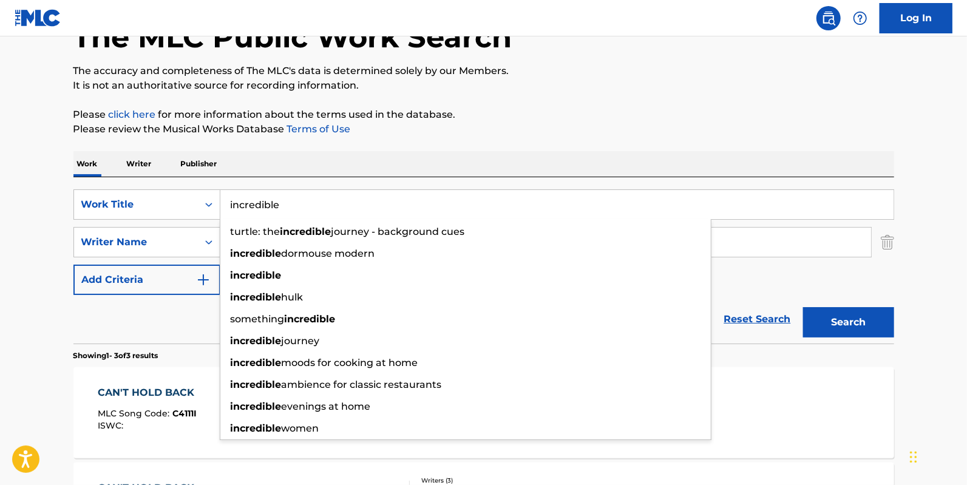
type input "incredible"
click at [803, 307] on button "Search" at bounding box center [848, 322] width 91 height 30
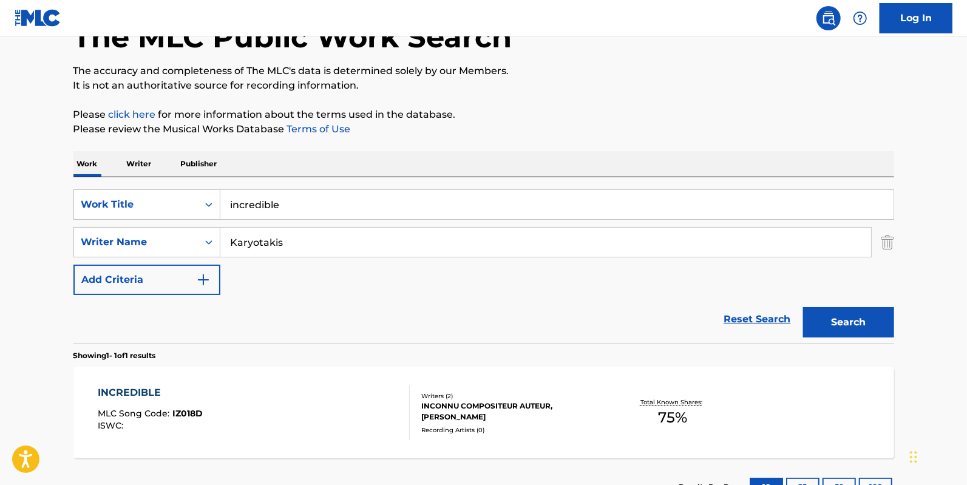
click at [211, 379] on div "INCREDIBLE MLC Song Code : IZ018D ISWC : Writers ( 2 ) INCONNU COMPOSITEUR AUTE…" at bounding box center [483, 412] width 820 height 91
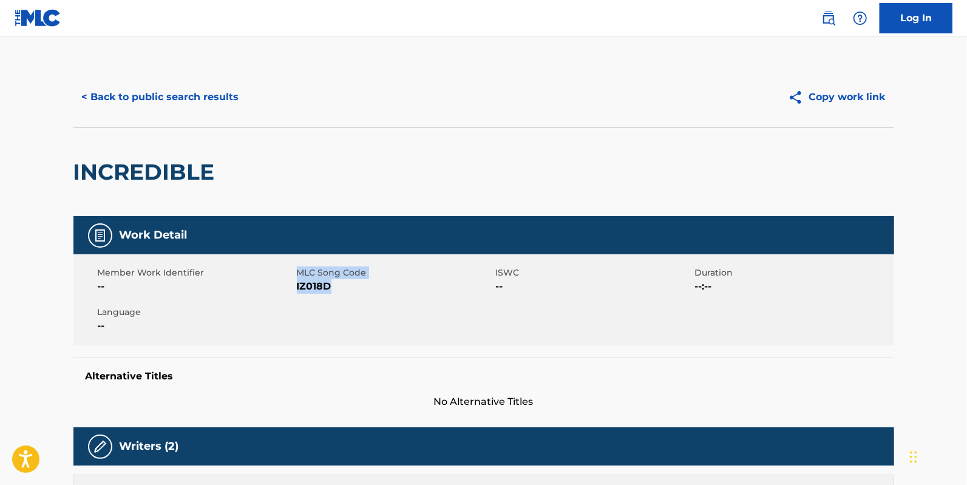
drag, startPoint x: 363, startPoint y: 297, endPoint x: 294, endPoint y: 292, distance: 68.8
click at [294, 292] on div "Member Work Identifier -- MLC Song Code IZ018D ISWC -- Duration --:-- Language …" at bounding box center [483, 299] width 820 height 91
click at [294, 292] on div "Member Work Identifier --" at bounding box center [197, 279] width 199 height 27
drag, startPoint x: 296, startPoint y: 291, endPoint x: 334, endPoint y: 288, distance: 38.4
click at [334, 288] on div "Member Work Identifier -- MLC Song Code IZ018D ISWC -- Duration --:-- Language …" at bounding box center [483, 299] width 820 height 91
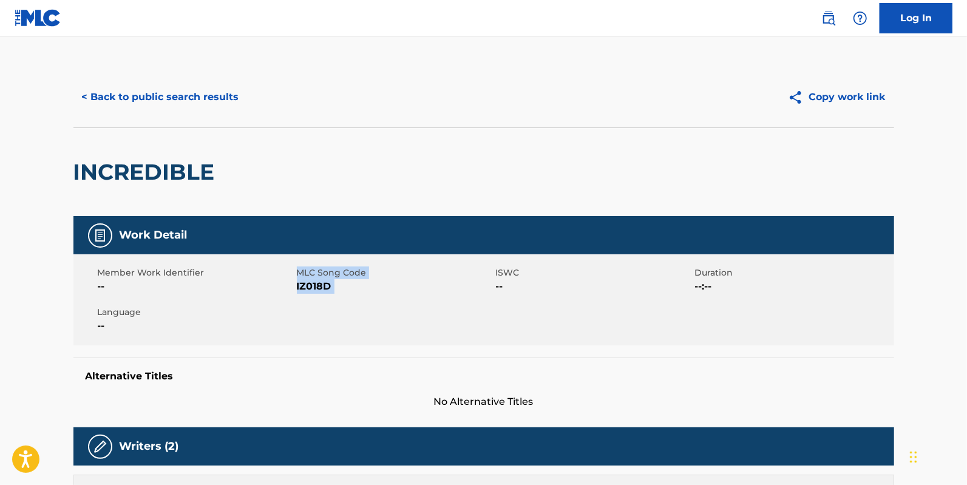
click at [333, 288] on span "IZ018D" at bounding box center [395, 286] width 196 height 15
drag, startPoint x: 330, startPoint y: 291, endPoint x: 294, endPoint y: 293, distance: 35.8
click at [294, 293] on div "Member Work Identifier -- MLC Song Code IZ018D ISWC -- Duration --:-- Language …" at bounding box center [483, 299] width 820 height 91
click at [294, 293] on div "Member Work Identifier --" at bounding box center [197, 279] width 199 height 27
click at [329, 326] on div "Member Work Identifier -- MLC Song Code IZ018D ISWC -- Duration --:-- Language …" at bounding box center [483, 299] width 820 height 91
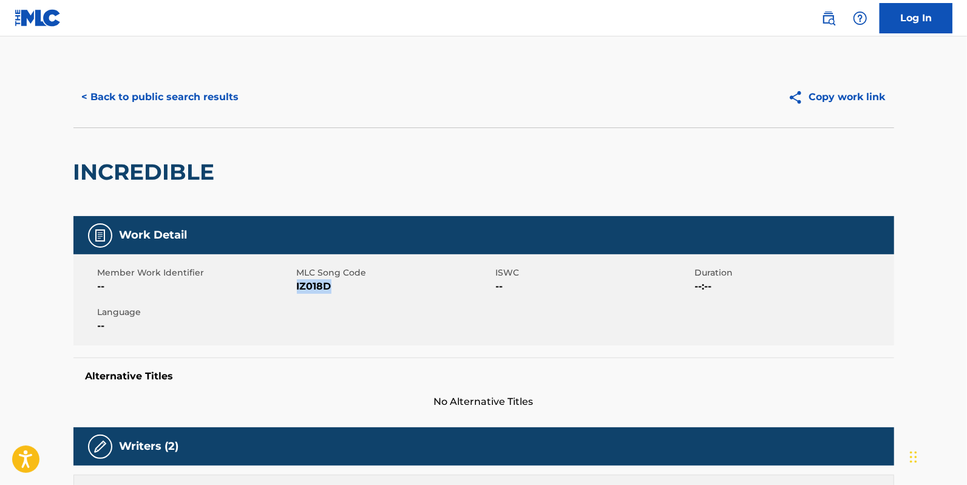
drag, startPoint x: 343, startPoint y: 291, endPoint x: 297, endPoint y: 290, distance: 46.7
click at [297, 290] on span "IZ018D" at bounding box center [395, 286] width 196 height 15
click at [217, 100] on button "< Back to public search results" at bounding box center [160, 97] width 174 height 30
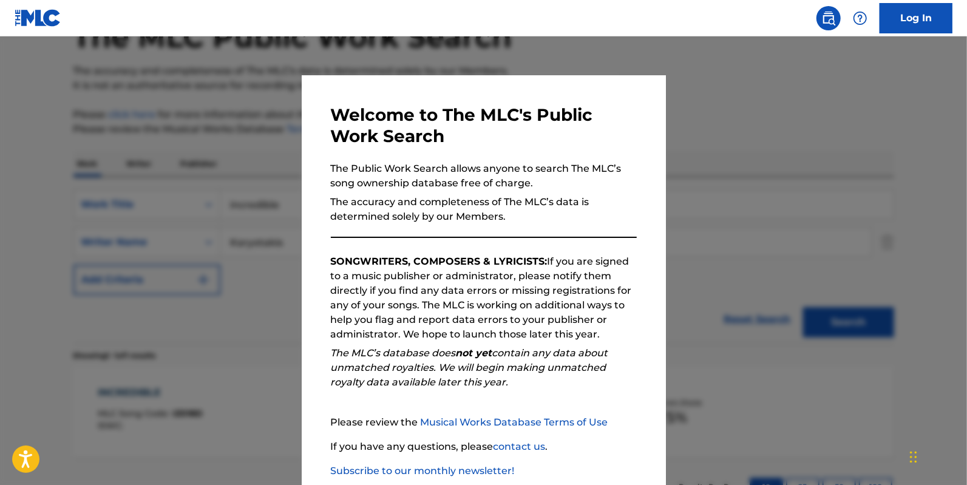
click at [747, 160] on div at bounding box center [483, 278] width 967 height 485
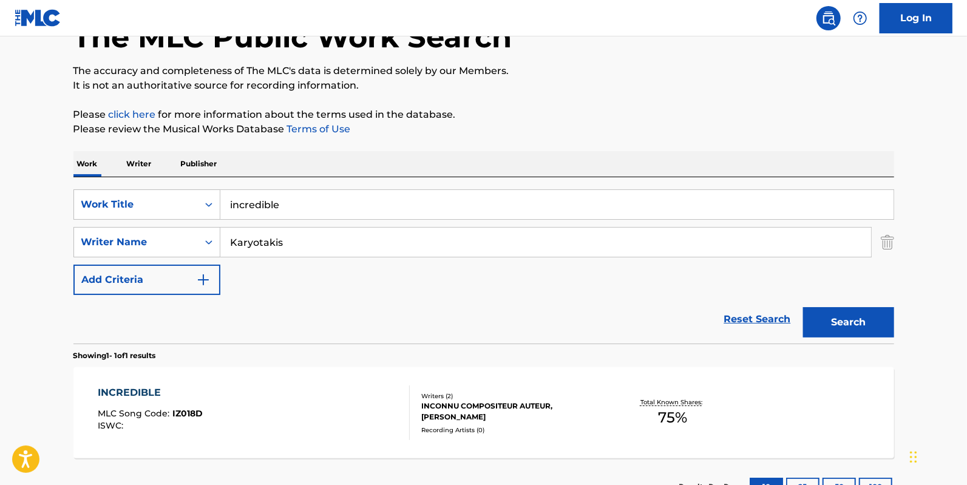
drag, startPoint x: 195, startPoint y: 203, endPoint x: 0, endPoint y: 146, distance: 203.6
click at [0, 146] on main "The MLC Public Work Search The accuracy and completeness of The MLC's data is d…" at bounding box center [483, 239] width 967 height 566
paste input "[GEOGRAPHIC_DATA]"
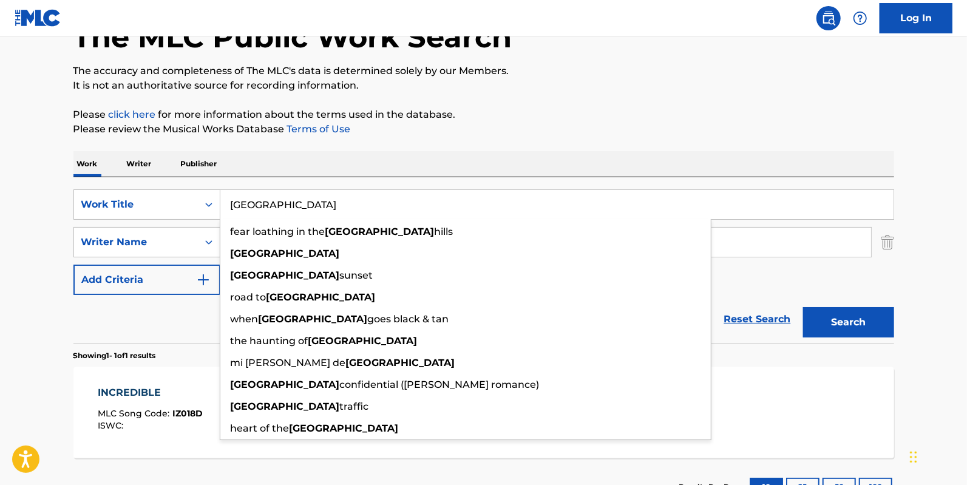
type input "[GEOGRAPHIC_DATA]"
click at [855, 323] on button "Search" at bounding box center [848, 322] width 91 height 30
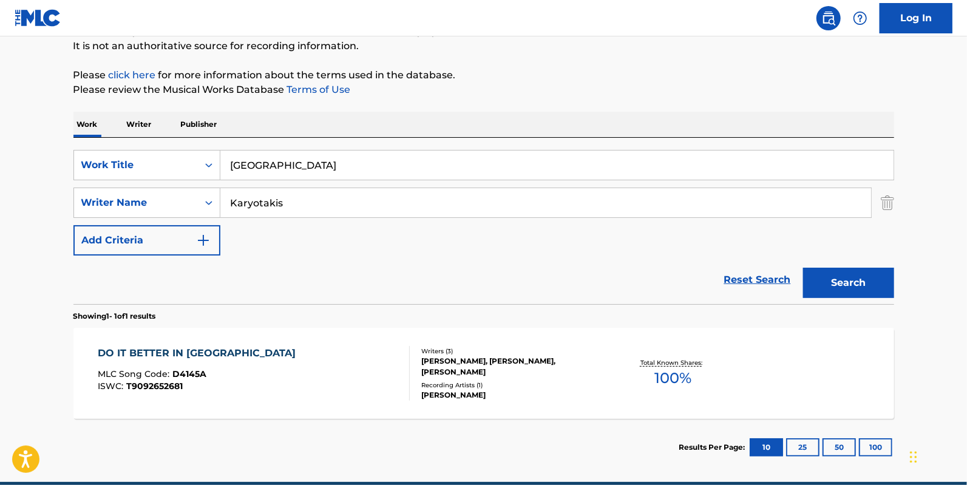
scroll to position [175, 0]
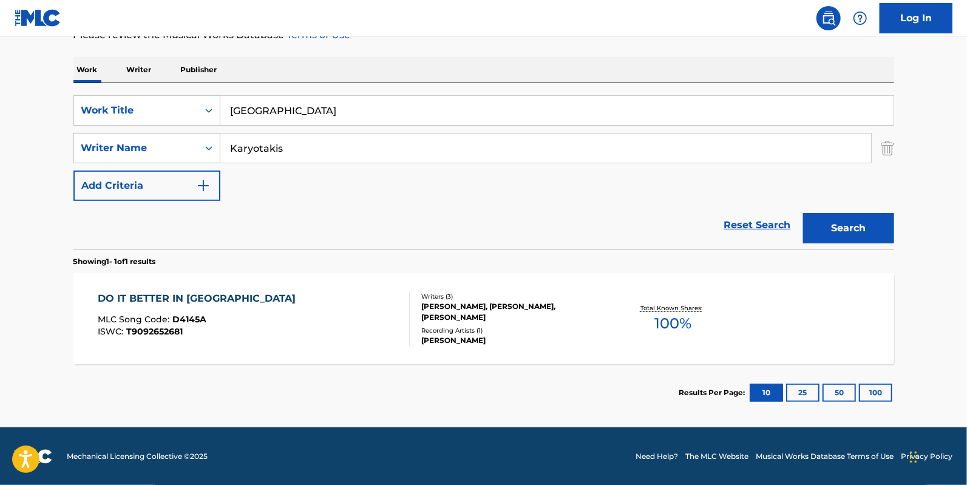
click at [291, 333] on div "DO IT BETTER IN HOLLYWOOD MLC Song Code : D4145A ISWC : T9092652681" at bounding box center [254, 318] width 312 height 55
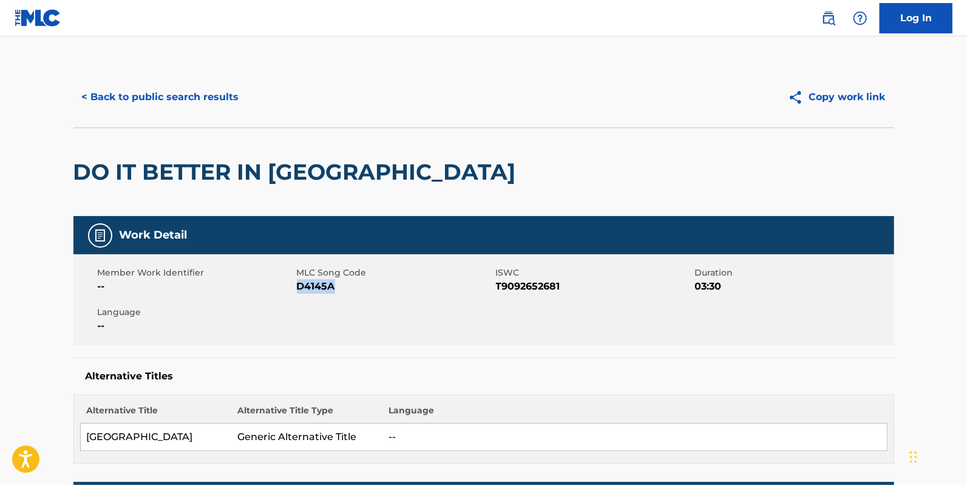
drag, startPoint x: 411, startPoint y: 296, endPoint x: 297, endPoint y: 290, distance: 114.2
click at [297, 290] on div "Member Work Identifier -- MLC Song Code D4145A ISWC T9092652681 Duration 03:30 …" at bounding box center [483, 299] width 820 height 91
click at [176, 96] on button "< Back to public search results" at bounding box center [160, 97] width 174 height 30
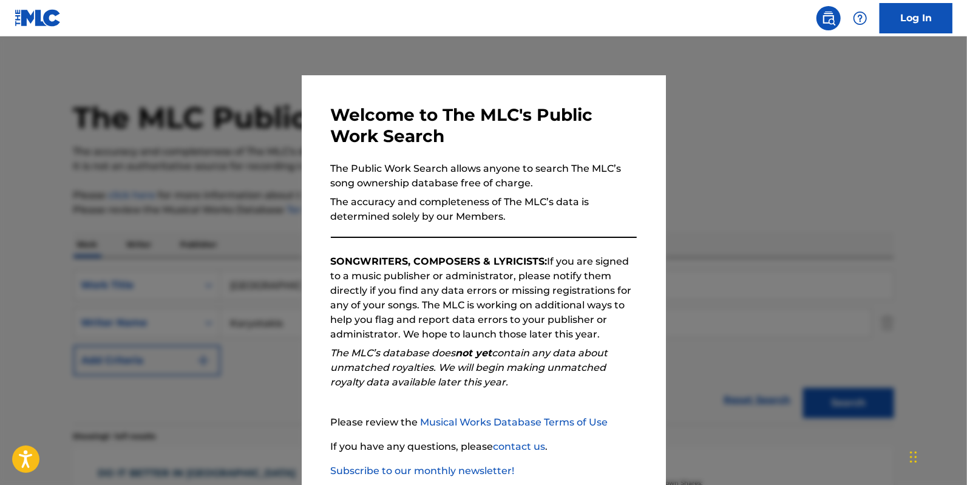
scroll to position [106, 0]
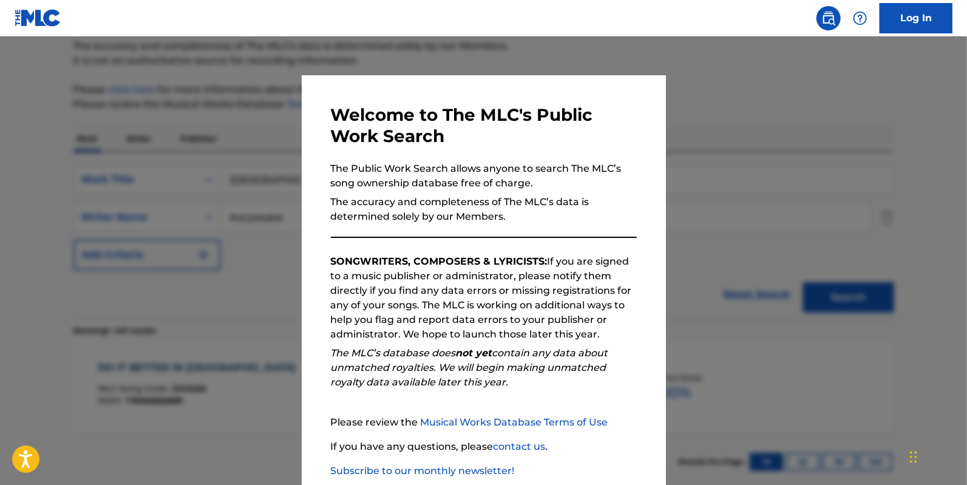
click at [748, 113] on div at bounding box center [483, 278] width 967 height 485
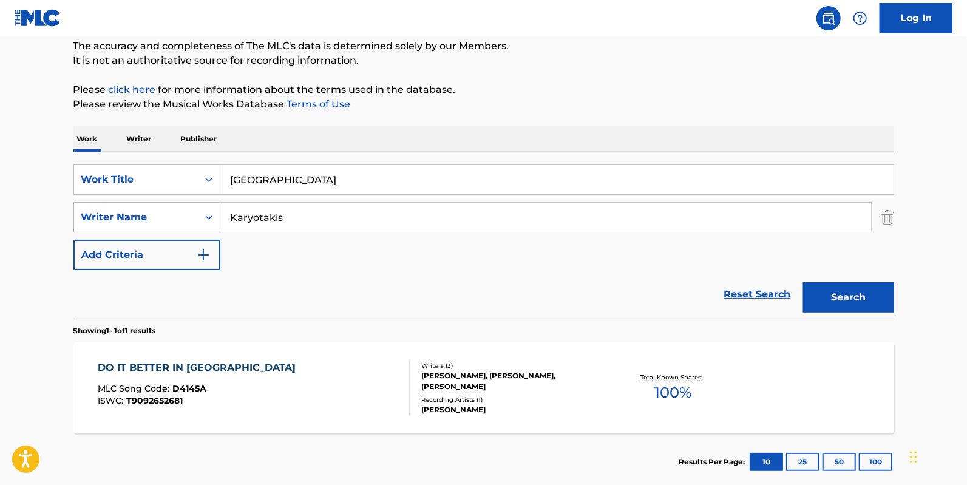
drag, startPoint x: 421, startPoint y: 205, endPoint x: 106, endPoint y: 228, distance: 315.8
click at [106, 228] on div "SearchWithCriteria2ec37158-c274-473f-a3b7-db64a039e599 Writer Name [PERSON_NAME]" at bounding box center [483, 217] width 820 height 30
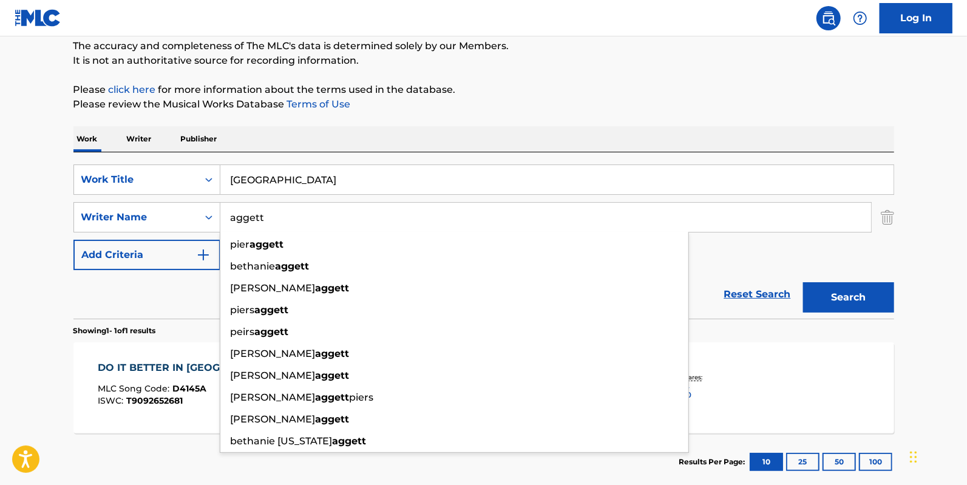
type input "aggett"
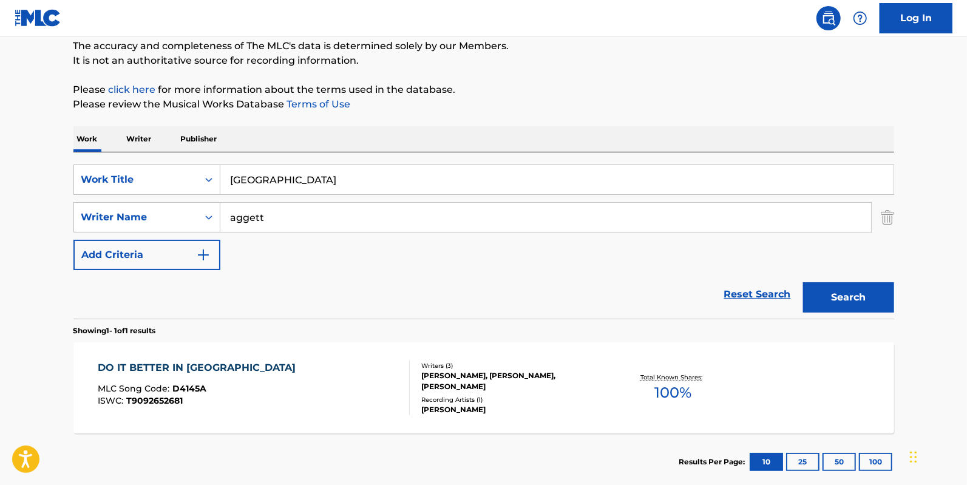
drag, startPoint x: 404, startPoint y: 177, endPoint x: 30, endPoint y: 140, distance: 375.6
click at [30, 140] on main "The MLC Public Work Search The accuracy and completeness of The MLC's data is d…" at bounding box center [483, 214] width 967 height 566
type input "deeper"
click at [803, 282] on button "Search" at bounding box center [848, 297] width 91 height 30
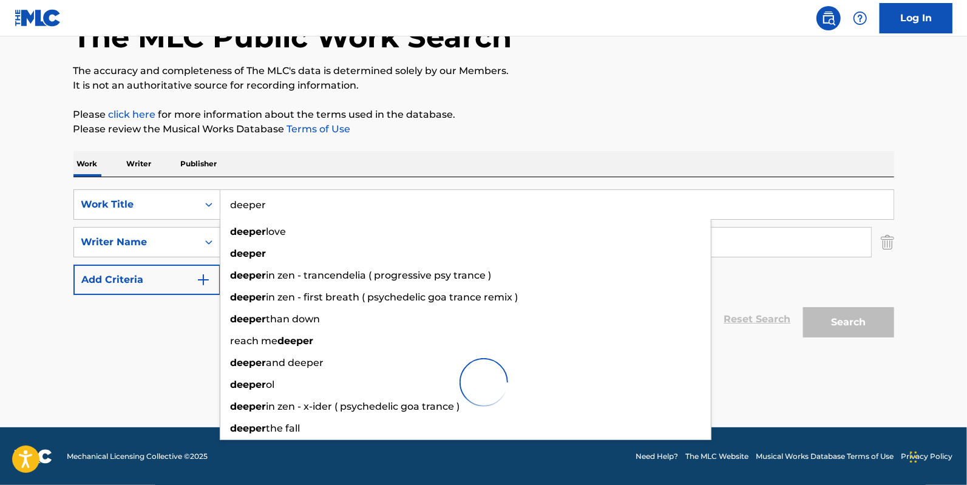
scroll to position [41, 0]
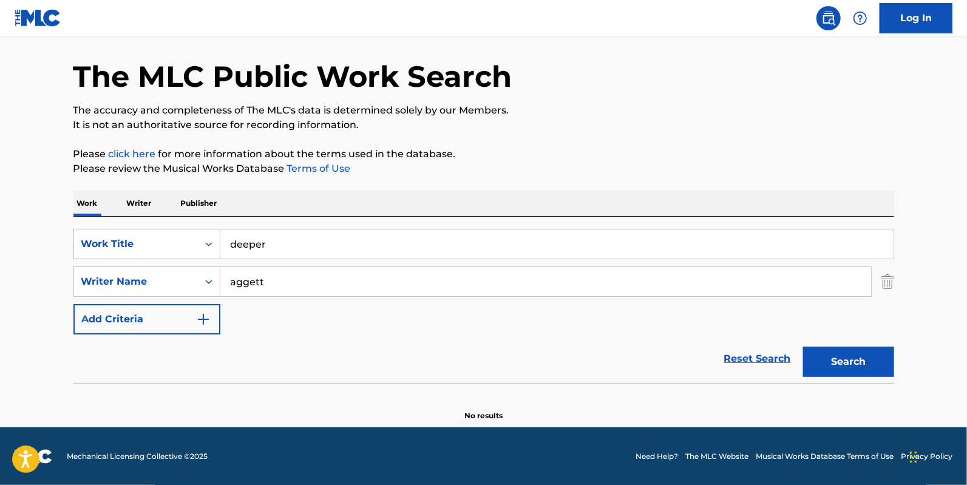
click at [524, 155] on p "Please click here for more information about the terms used in the database." at bounding box center [483, 154] width 820 height 15
click at [857, 350] on button "Search" at bounding box center [848, 362] width 91 height 30
click at [293, 277] on input "aggett" at bounding box center [545, 281] width 651 height 29
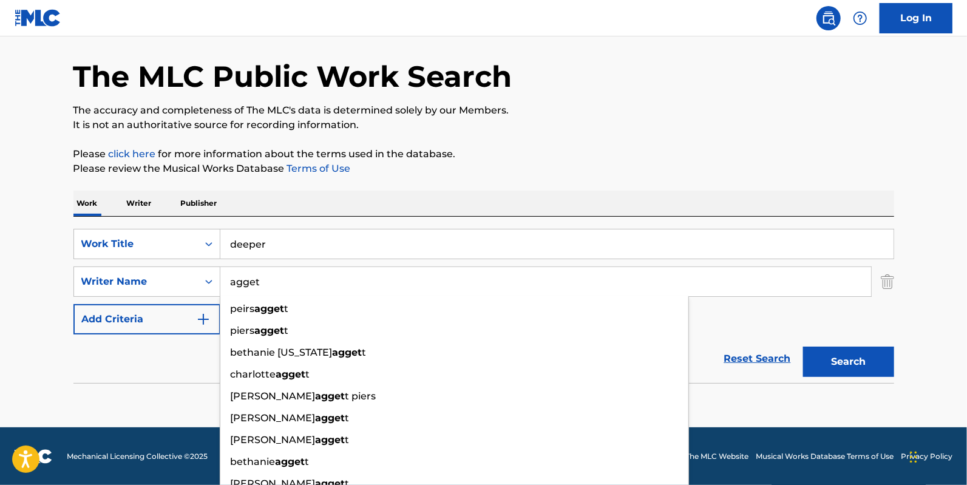
click at [803, 347] on button "Search" at bounding box center [848, 362] width 91 height 30
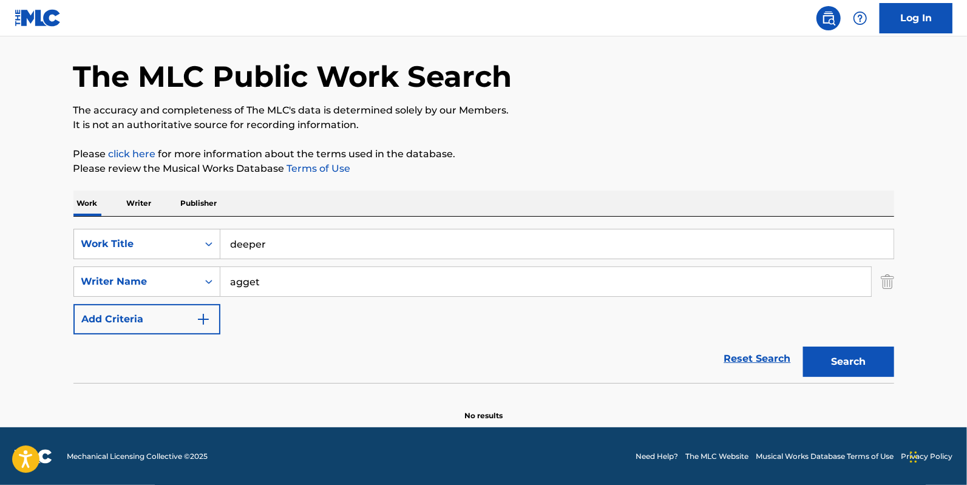
click at [833, 365] on button "Search" at bounding box center [848, 362] width 91 height 30
drag, startPoint x: 339, startPoint y: 274, endPoint x: 33, endPoint y: 240, distance: 307.1
click at [33, 240] on main "The MLC Public Work Search The accuracy and completeness of The MLC's data is d…" at bounding box center [483, 211] width 967 height 432
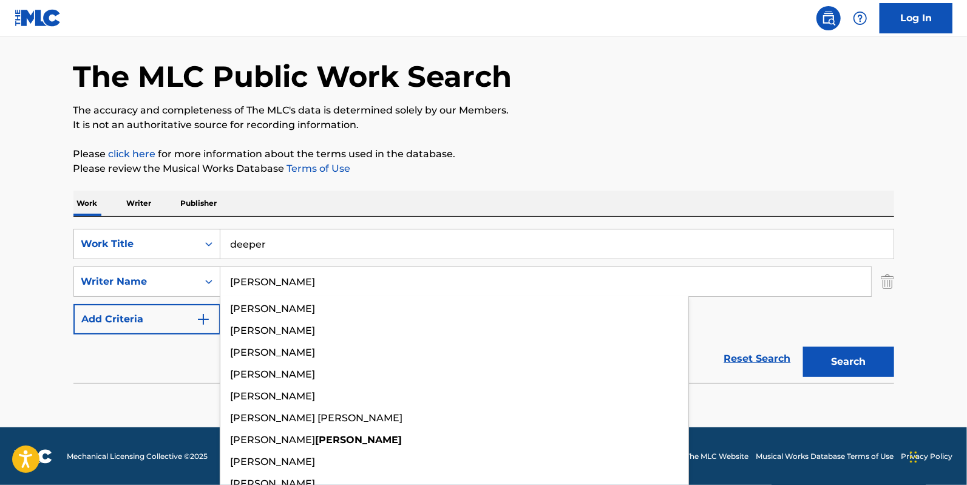
type input "[PERSON_NAME]"
click at [803, 347] on button "Search" at bounding box center [848, 362] width 91 height 30
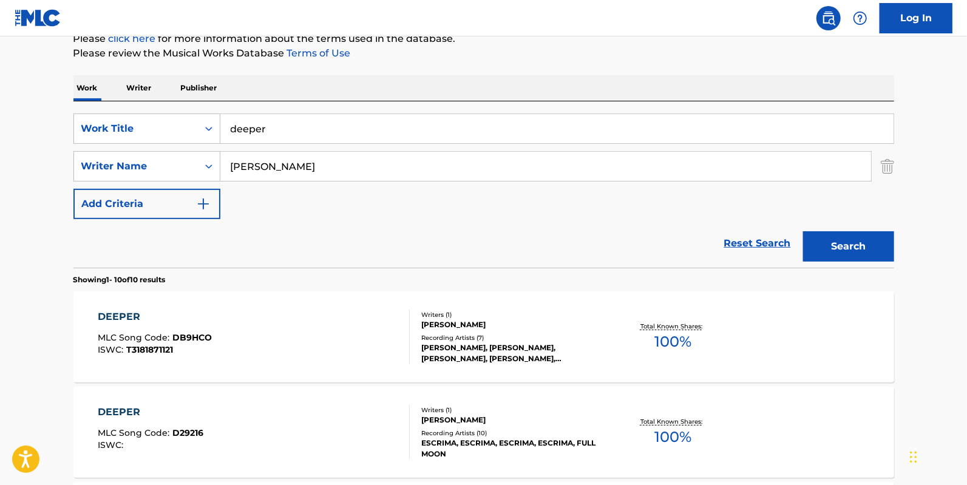
scroll to position [177, 0]
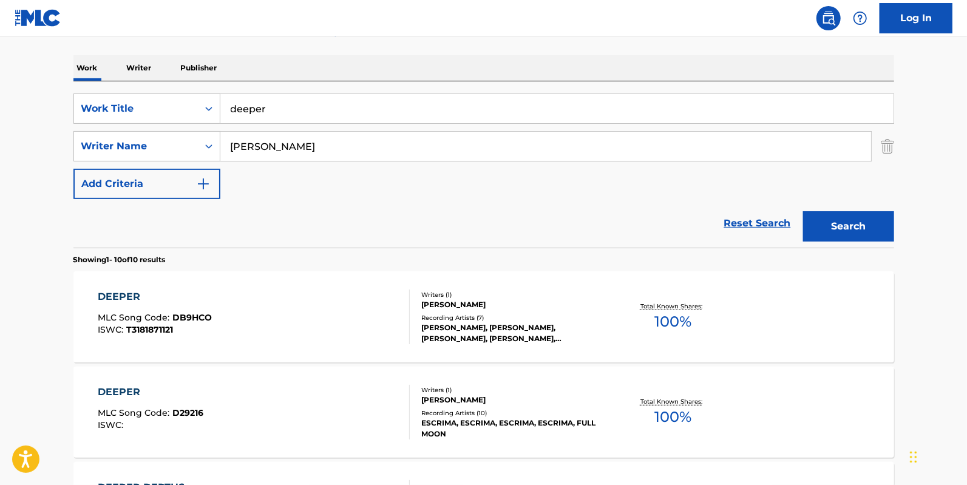
click at [214, 294] on div "DEEPER MLC Song Code : DB9HCO ISWC : T3181871121" at bounding box center [254, 316] width 312 height 55
